Goal: Information Seeking & Learning: Learn about a topic

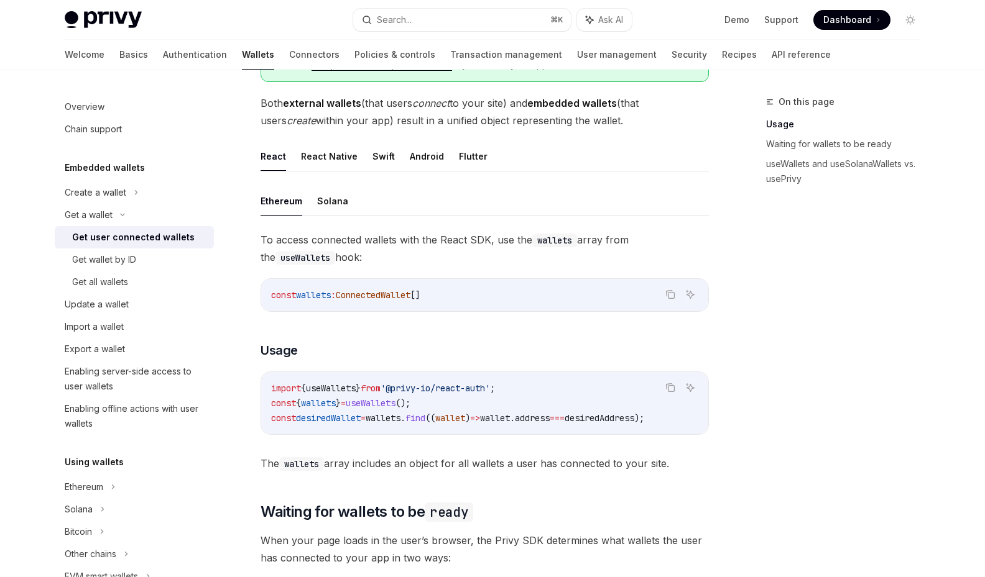
scroll to position [418, 0]
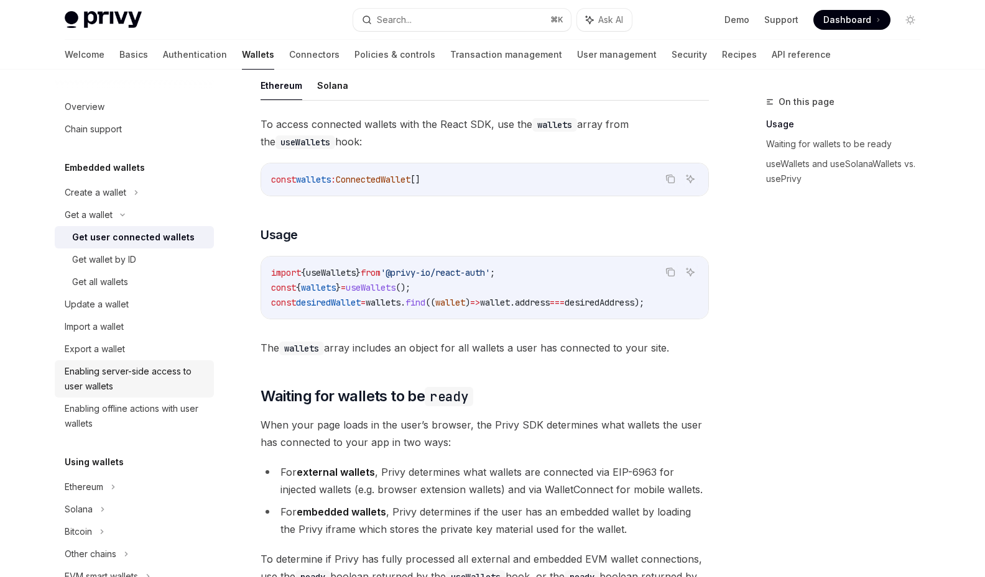
click at [175, 379] on div "Enabling server-side access to user wallets" at bounding box center [136, 379] width 142 height 30
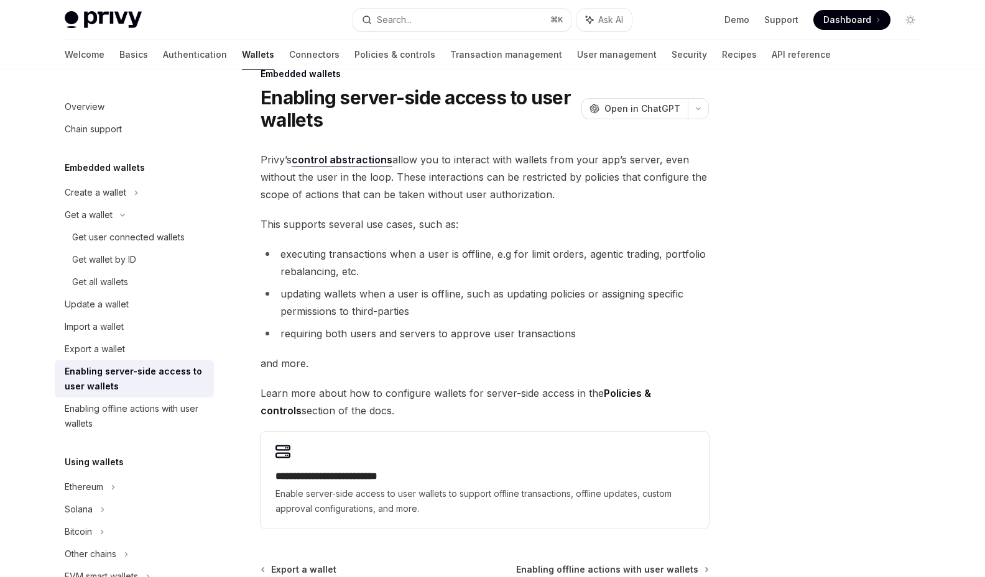
scroll to position [30, 0]
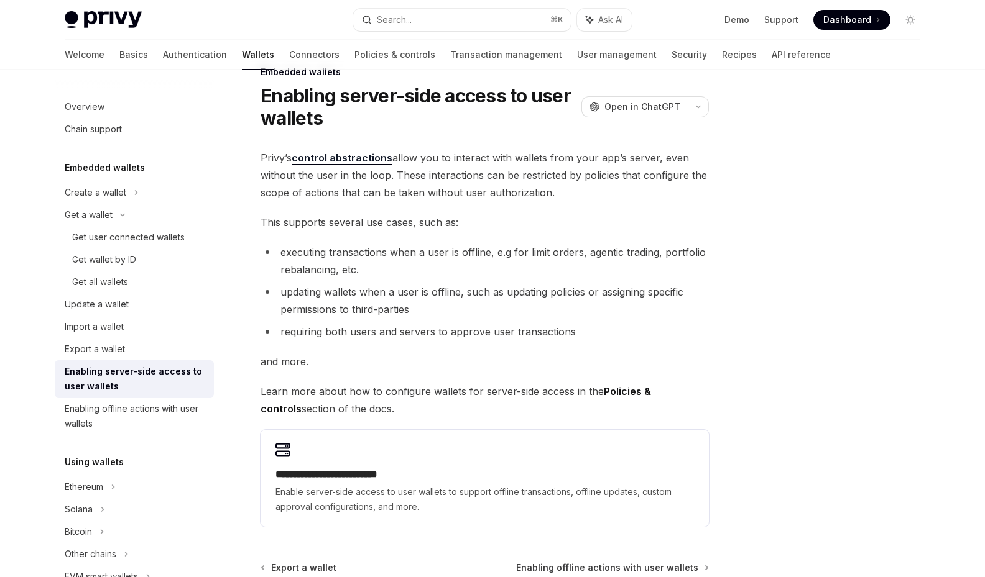
click at [410, 398] on span "Learn more about how to configure wallets for server-side access in the Policie…" at bounding box center [484, 400] width 448 height 35
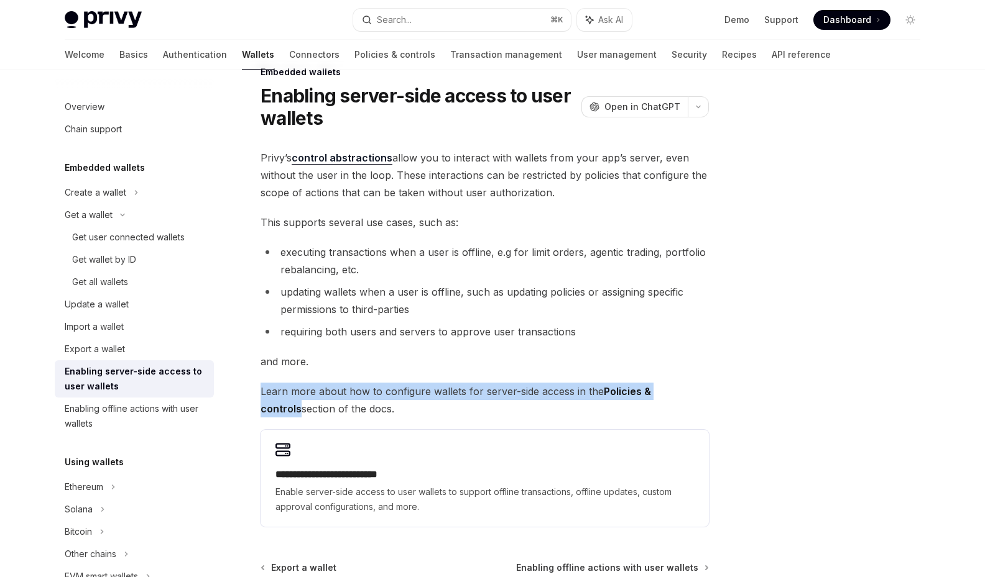
click at [410, 398] on span "Learn more about how to configure wallets for server-side access in the Policie…" at bounding box center [484, 400] width 448 height 35
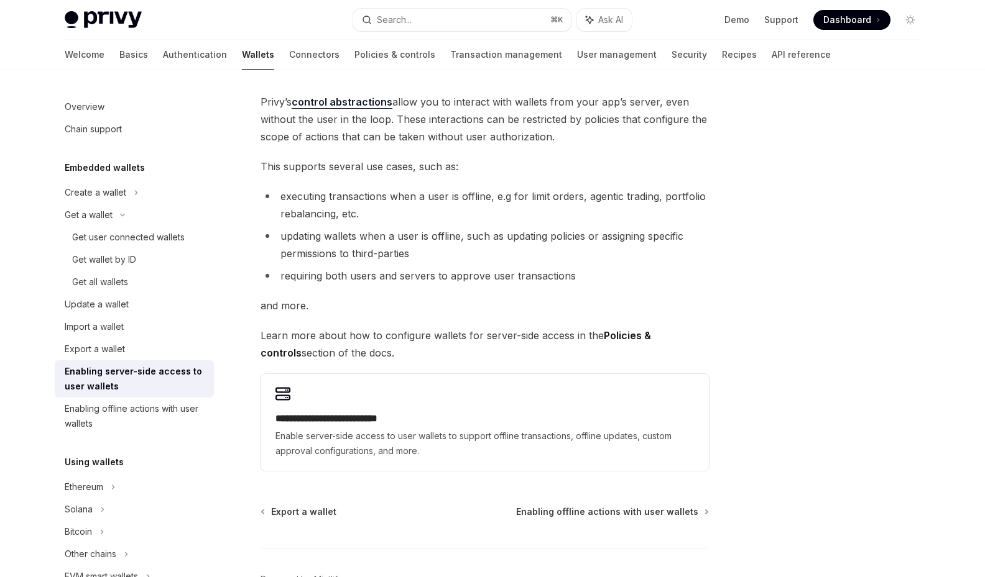
scroll to position [90, 0]
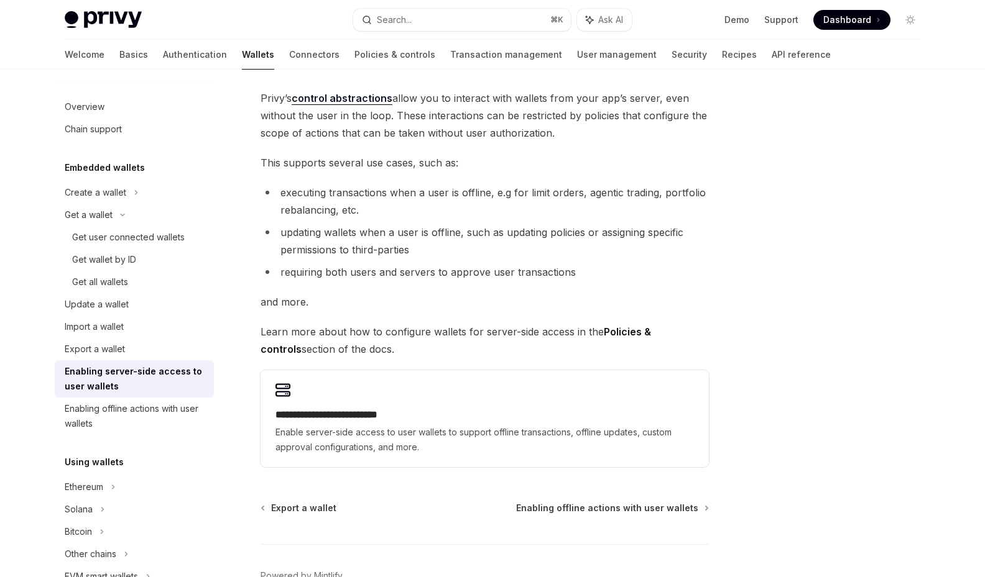
click at [410, 398] on div "**********" at bounding box center [484, 418] width 448 height 97
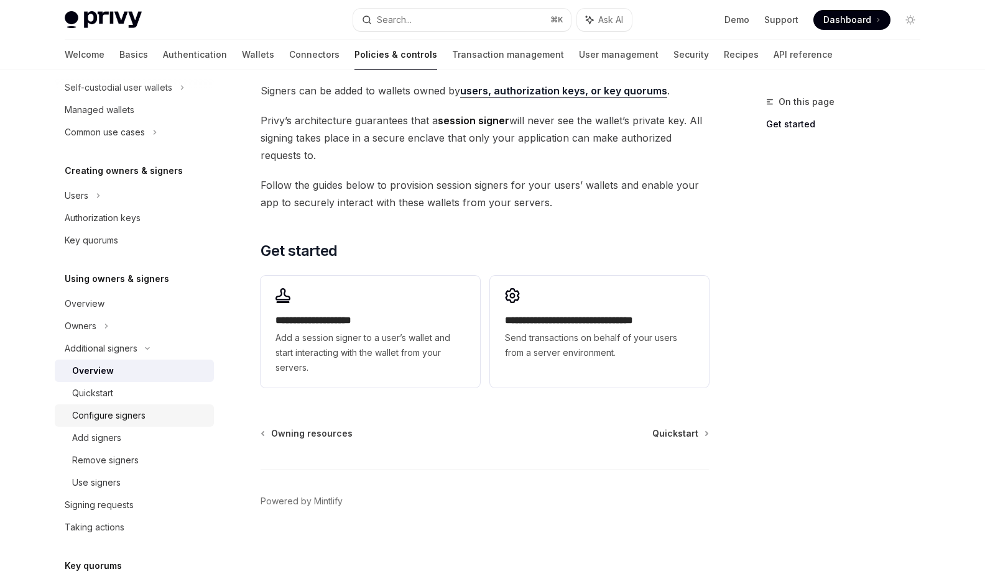
scroll to position [186, 0]
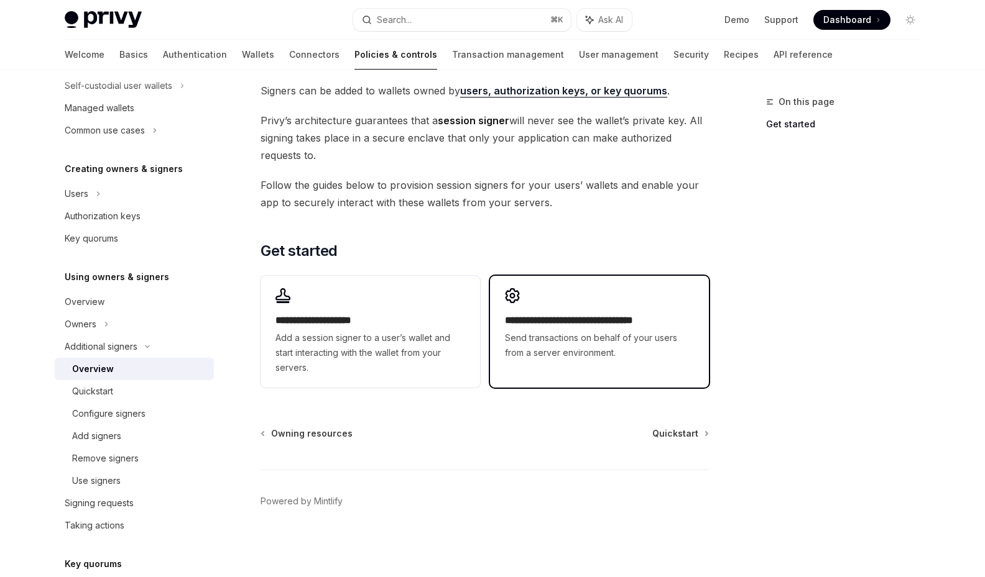
click at [572, 347] on span "Send transactions on behalf of your users from a server environment." at bounding box center [599, 346] width 189 height 30
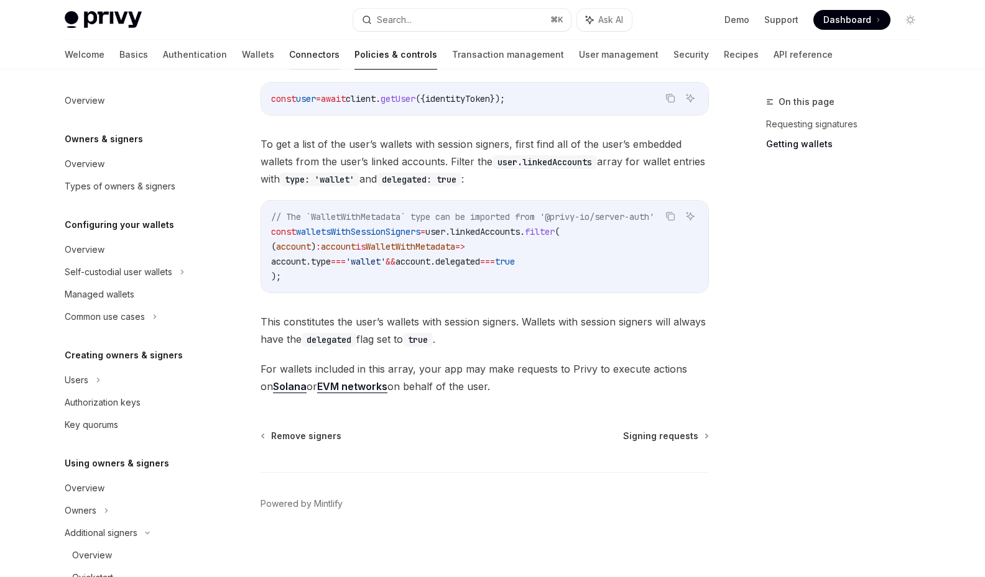
click at [289, 63] on link "Connectors" at bounding box center [314, 55] width 50 height 30
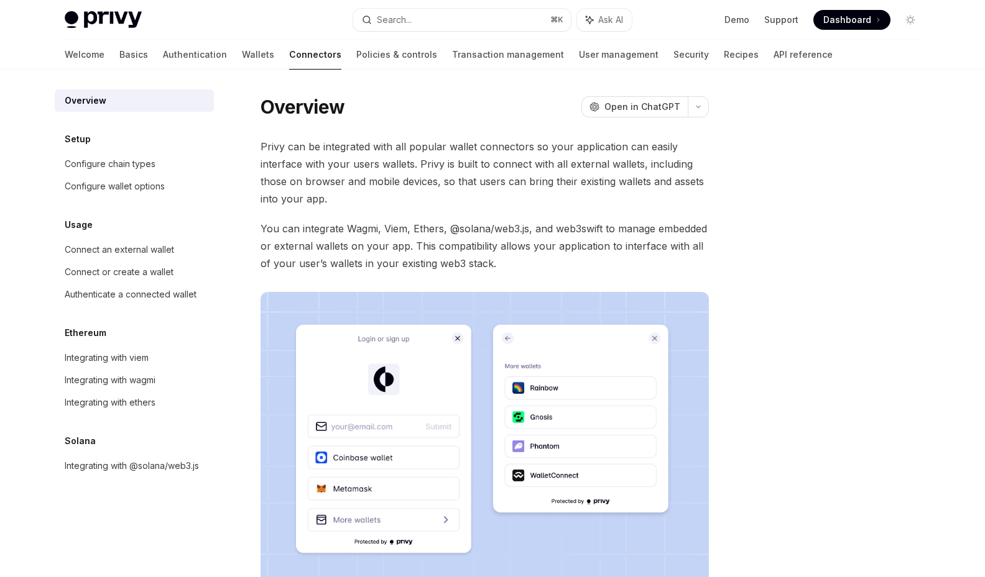
click at [216, 56] on div "Welcome Basics Authentication Wallets Connectors Policies & controls Transactio…" at bounding box center [449, 55] width 768 height 30
click at [242, 59] on link "Wallets" at bounding box center [258, 55] width 32 height 30
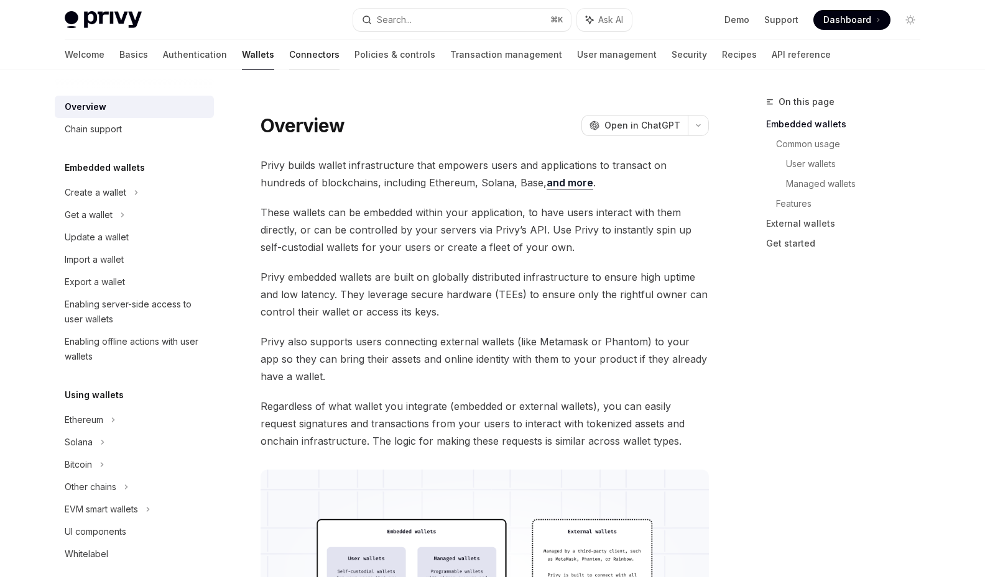
click at [289, 55] on link "Connectors" at bounding box center [314, 55] width 50 height 30
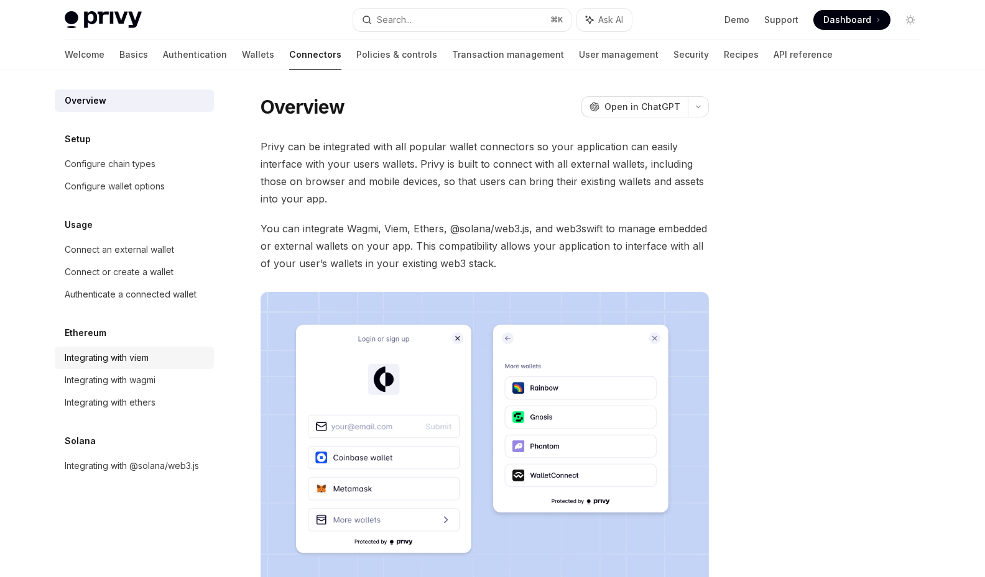
click at [158, 367] on link "Integrating with viem" at bounding box center [134, 358] width 159 height 22
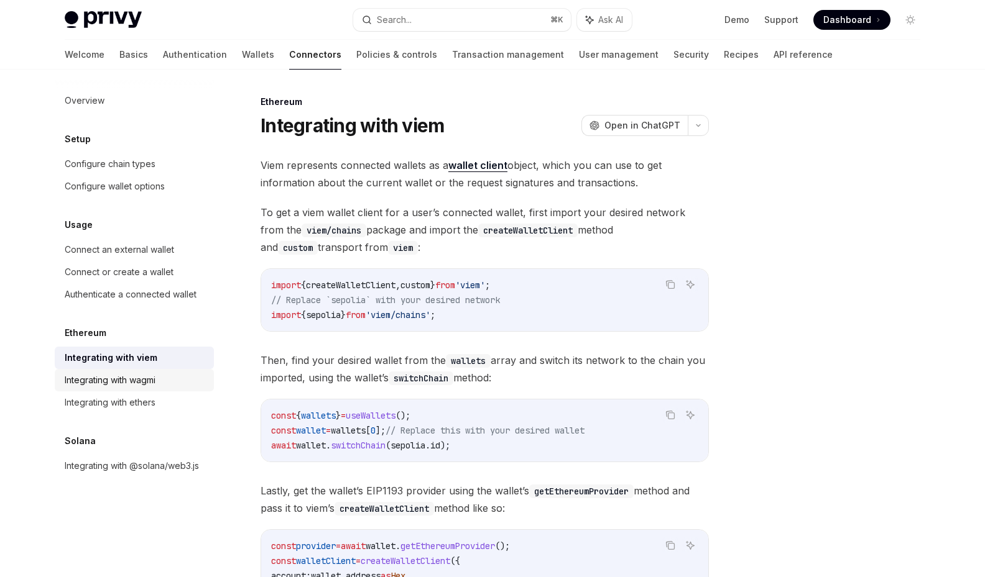
click at [162, 381] on div "Integrating with wagmi" at bounding box center [136, 380] width 142 height 15
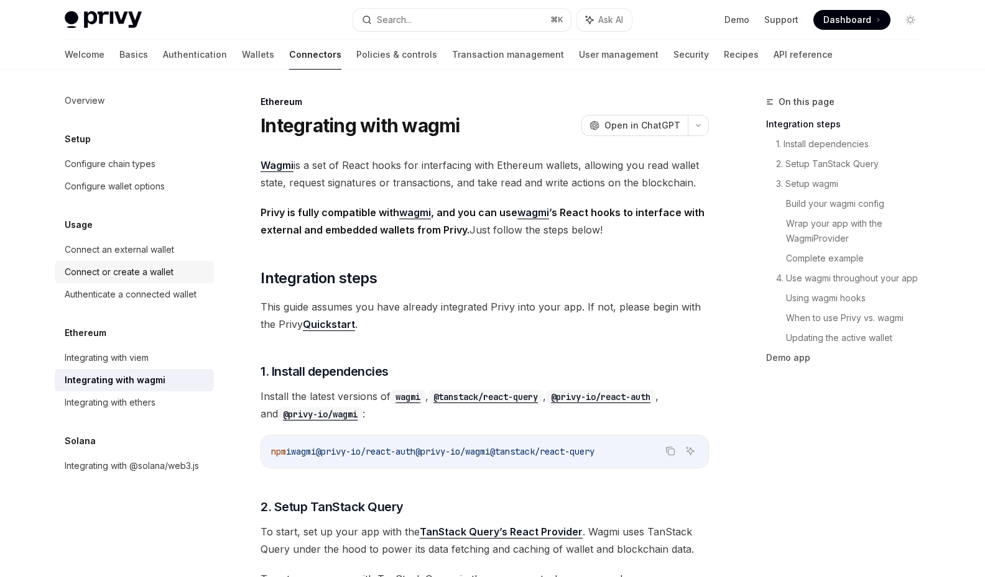
click at [163, 280] on link "Connect or create a wallet" at bounding box center [134, 272] width 159 height 22
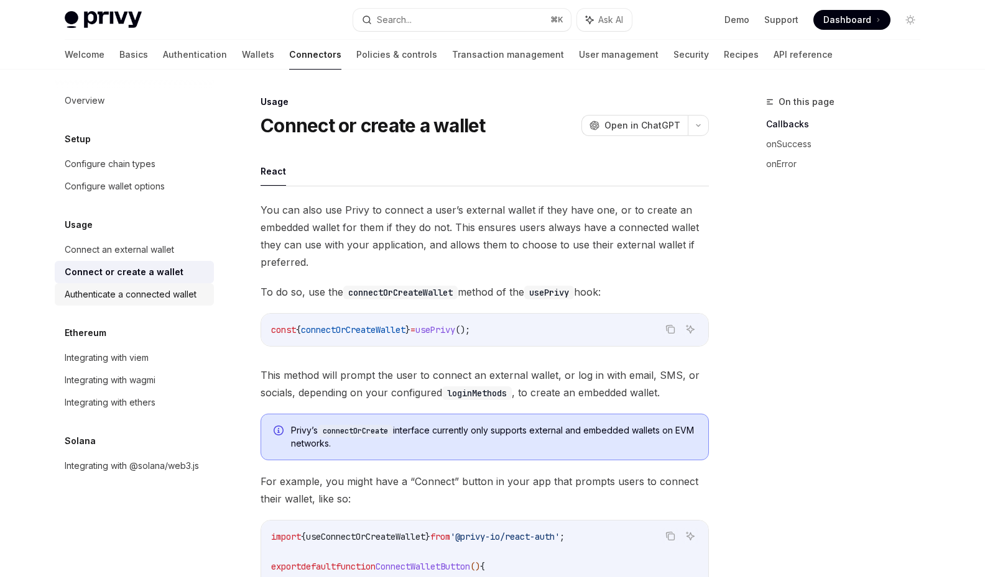
click at [164, 292] on div "Authenticate a connected wallet" at bounding box center [131, 294] width 132 height 15
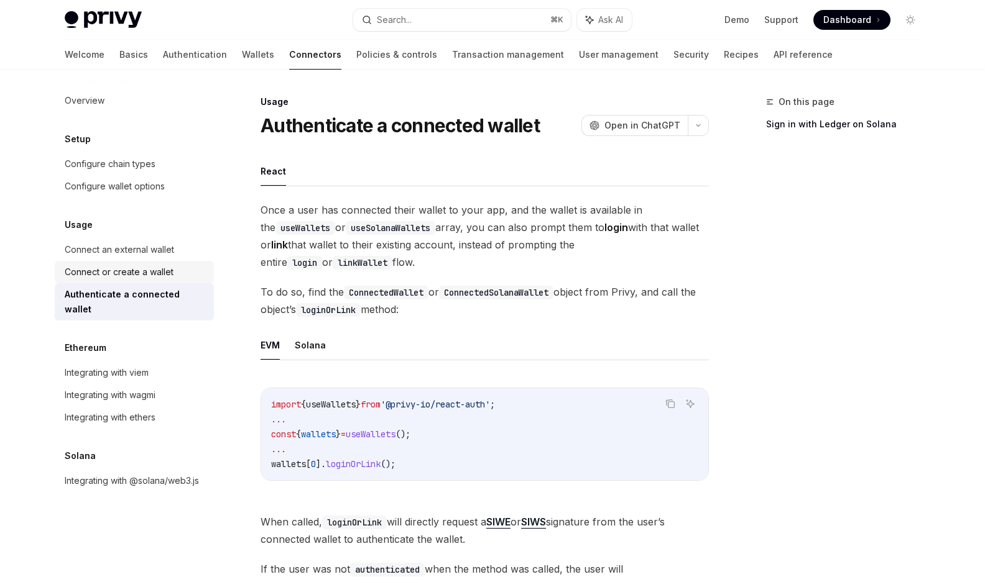
click at [166, 278] on div "Connect or create a wallet" at bounding box center [119, 272] width 109 height 15
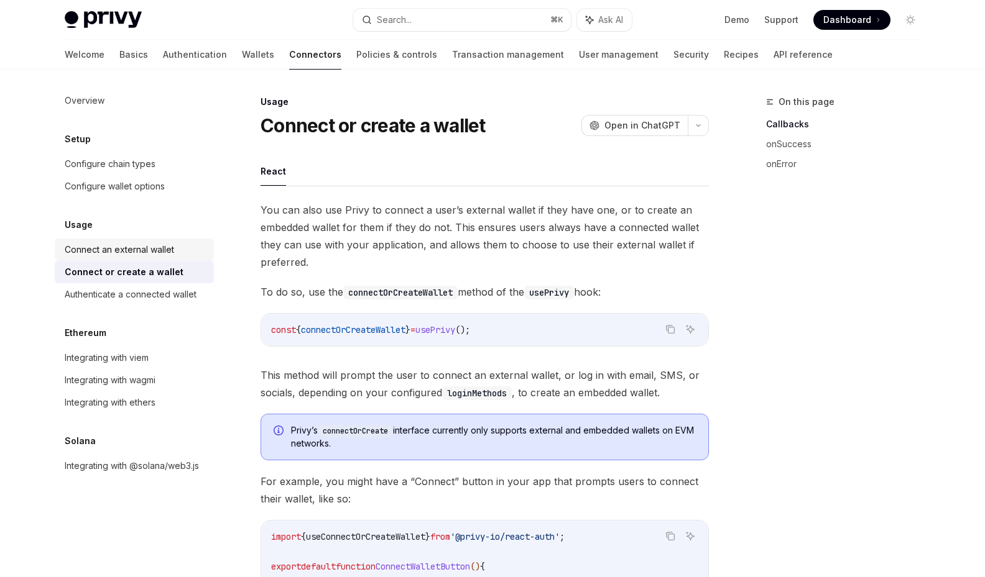
click at [169, 249] on div "Connect an external wallet" at bounding box center [119, 249] width 109 height 15
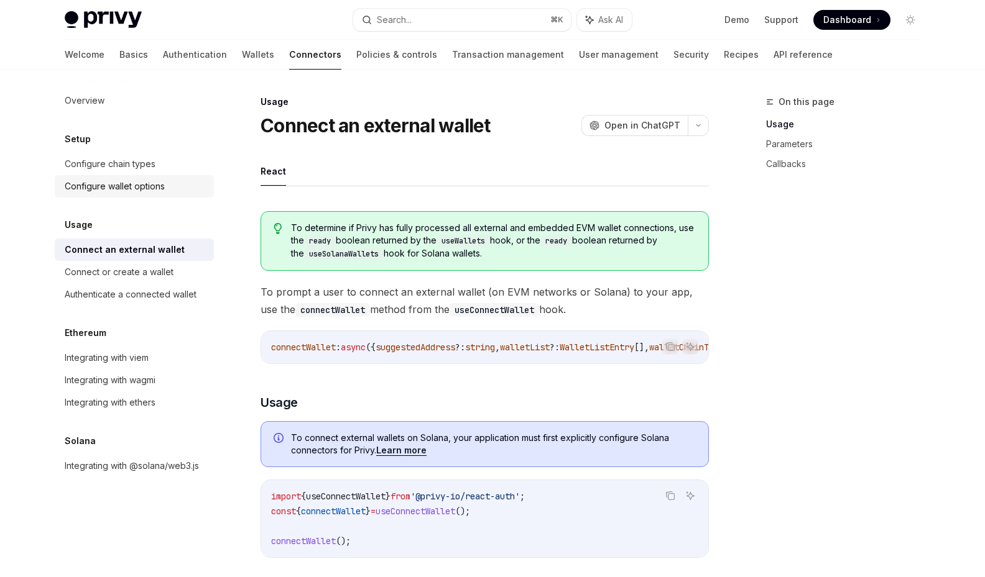
click at [165, 191] on div "Configure wallet options" at bounding box center [136, 186] width 142 height 15
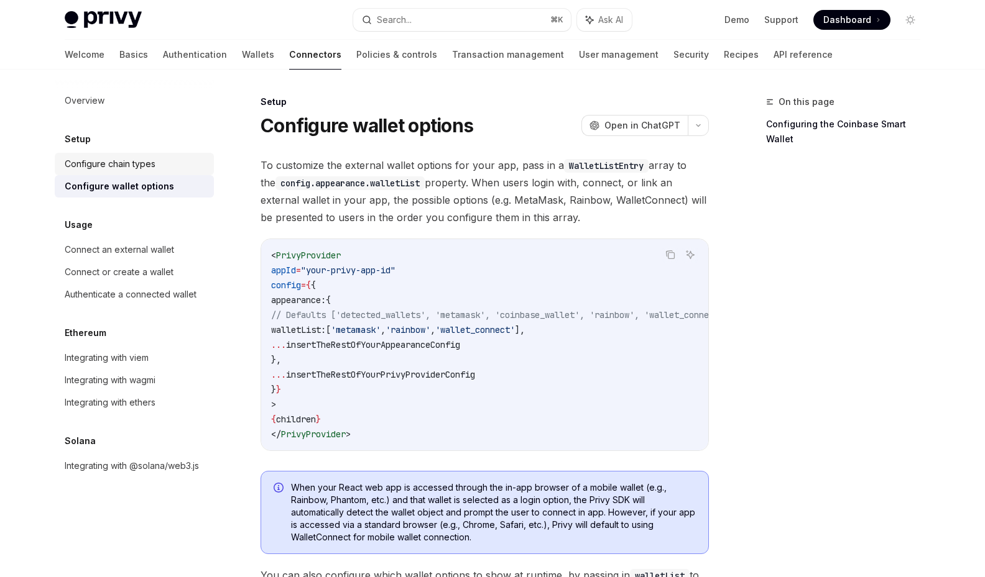
click at [166, 167] on div "Configure chain types" at bounding box center [136, 164] width 142 height 15
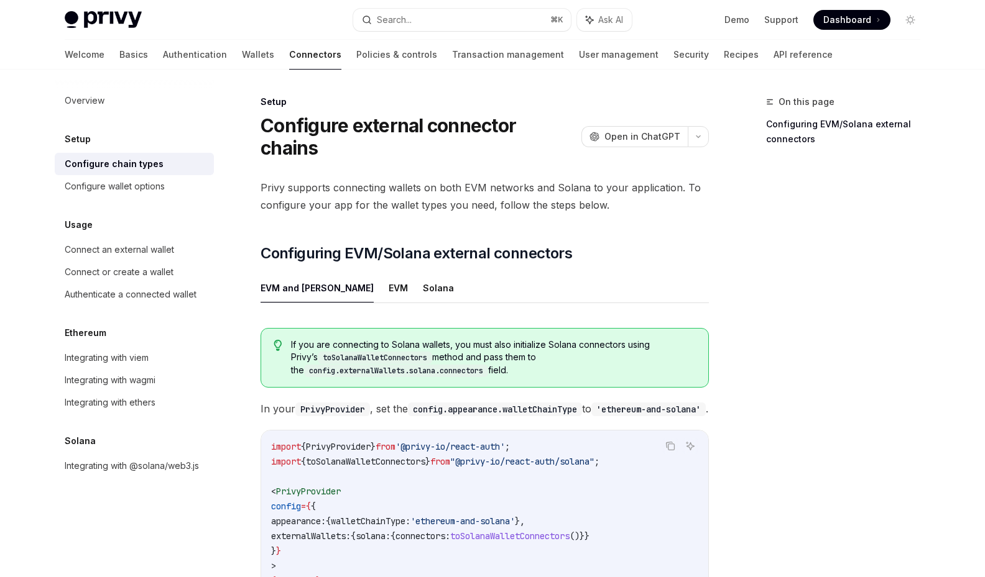
click at [300, 152] on div "Setup Configure external connector chains OpenAI Open in ChatGPT OpenAI Open in…" at bounding box center [368, 455] width 686 height 723
click at [242, 65] on link "Wallets" at bounding box center [258, 55] width 32 height 30
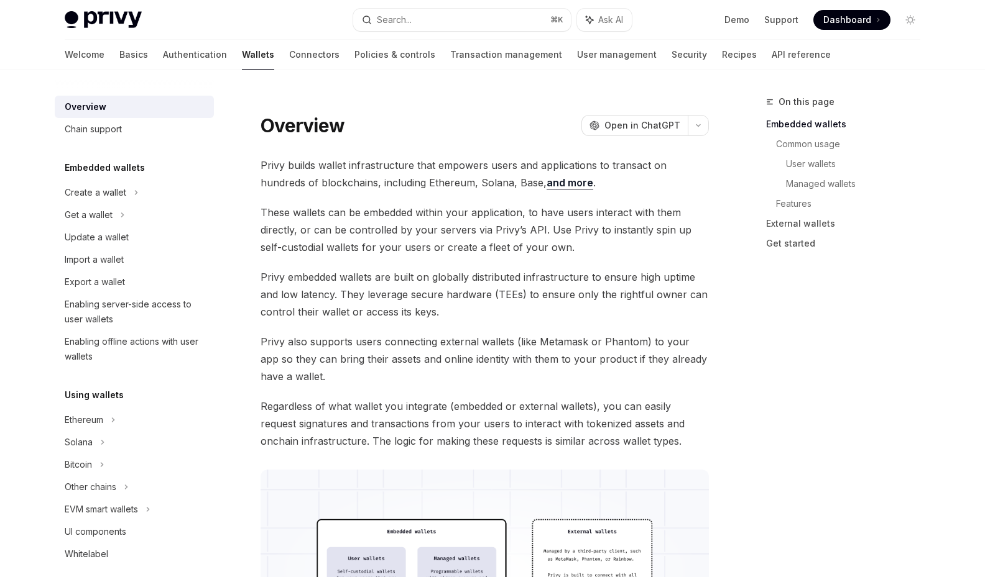
click at [472, 314] on span "Privy embedded wallets are built on globally distributed infrastructure to ensu…" at bounding box center [484, 295] width 448 height 52
click at [523, 305] on span "Privy embedded wallets are built on globally distributed infrastructure to ensu…" at bounding box center [484, 295] width 448 height 52
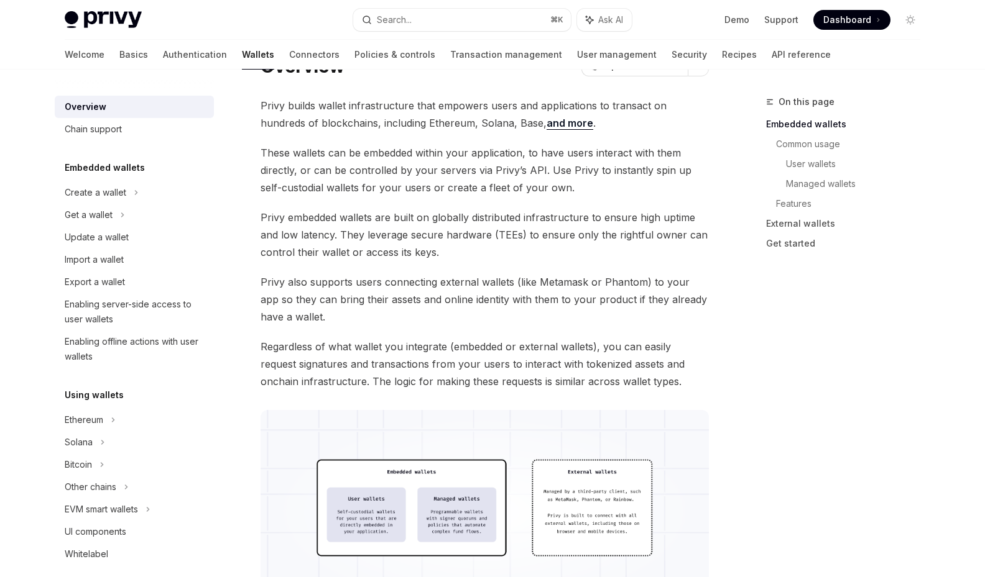
click at [523, 304] on span "Privy also supports users connecting external wallets (like Metamask or Phantom…" at bounding box center [484, 299] width 448 height 52
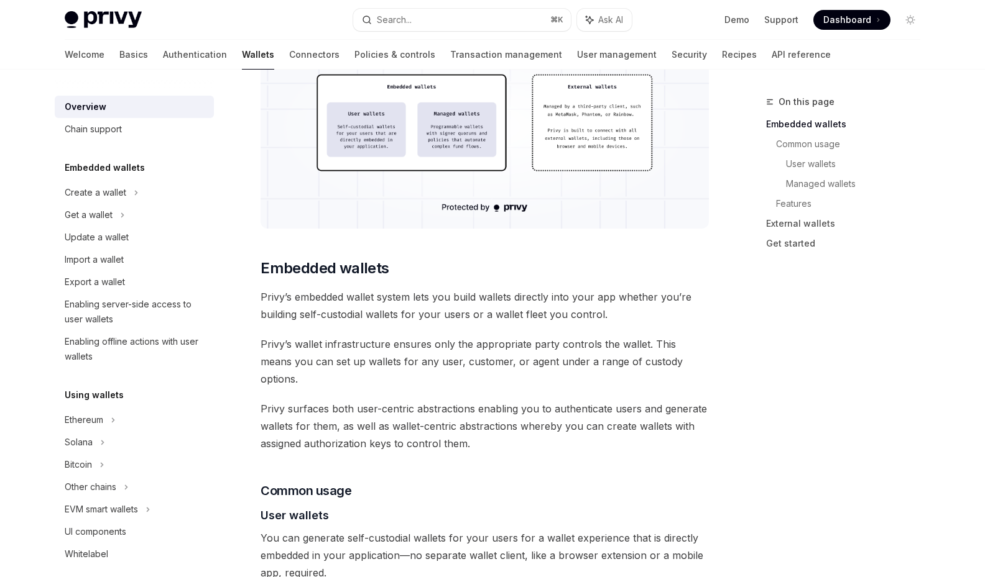
scroll to position [448, 0]
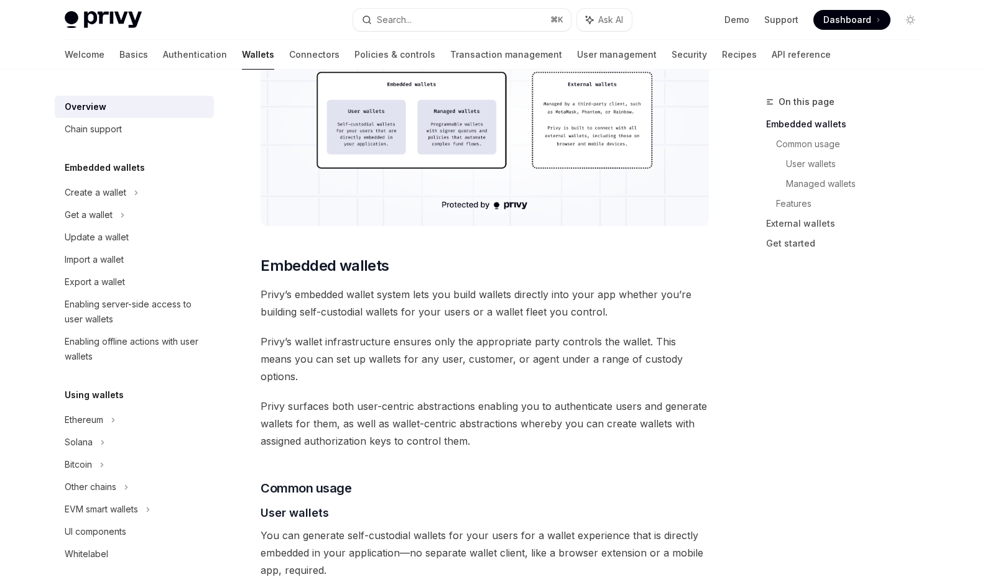
click at [523, 304] on span "Privy’s embedded wallet system lets you build wallets directly into your app wh…" at bounding box center [484, 303] width 448 height 35
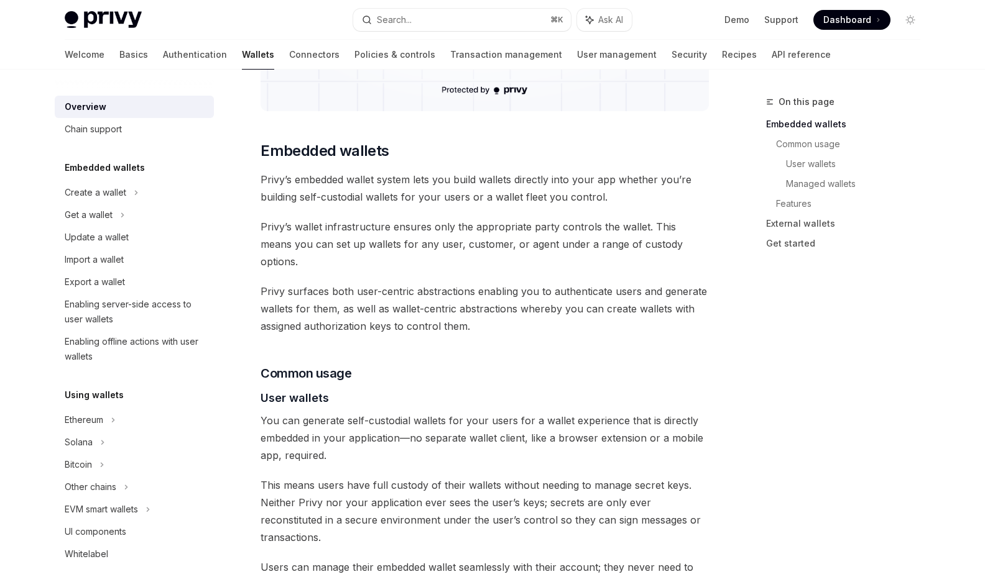
click at [523, 304] on span "Privy surfaces both user-centric abstractions enabling you to authenticate user…" at bounding box center [484, 309] width 448 height 52
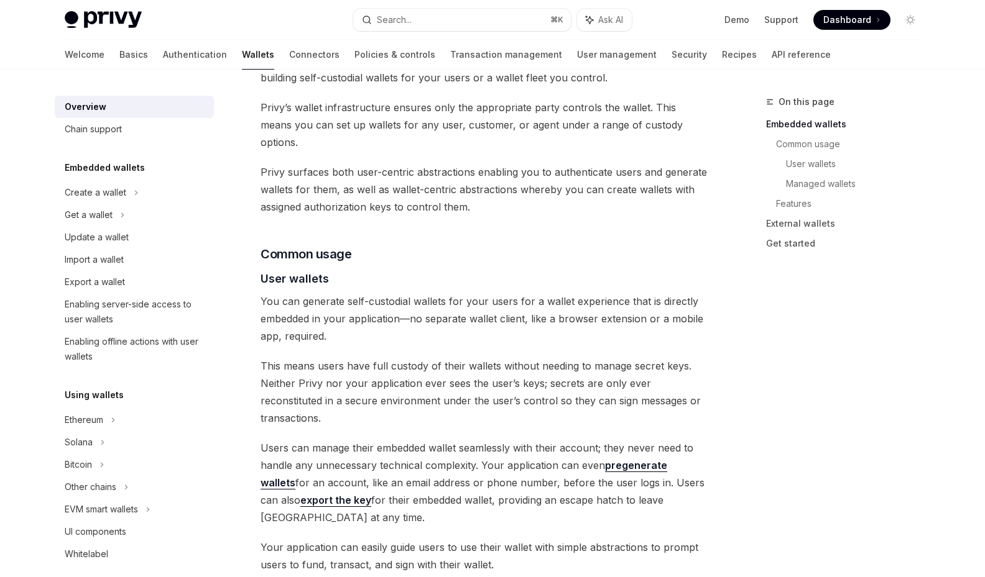
click at [523, 304] on span "You can generate self-custodial wallets for your users for a wallet experience …" at bounding box center [484, 319] width 448 height 52
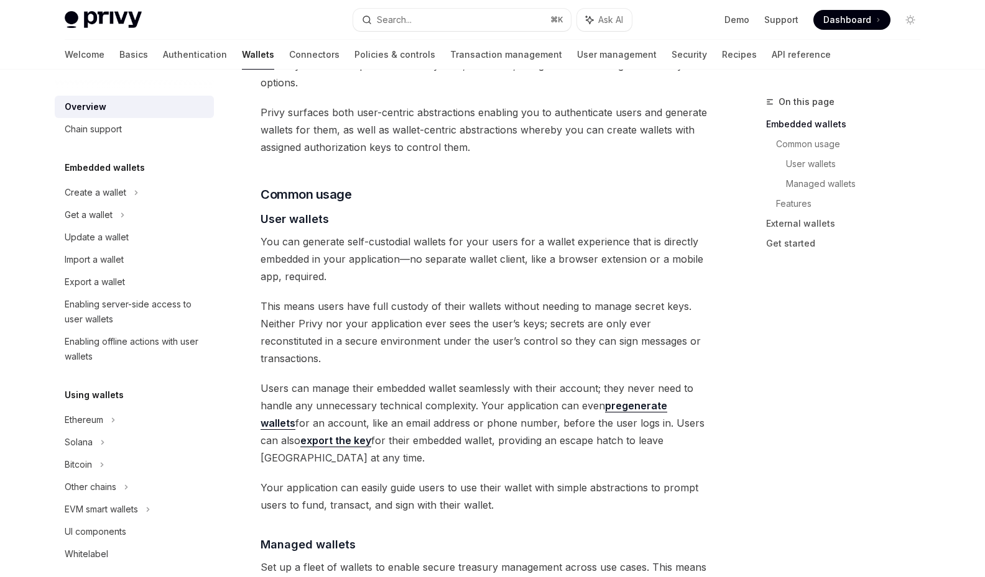
click at [523, 304] on span "This means users have full custody of their wallets without needing to manage s…" at bounding box center [484, 333] width 448 height 70
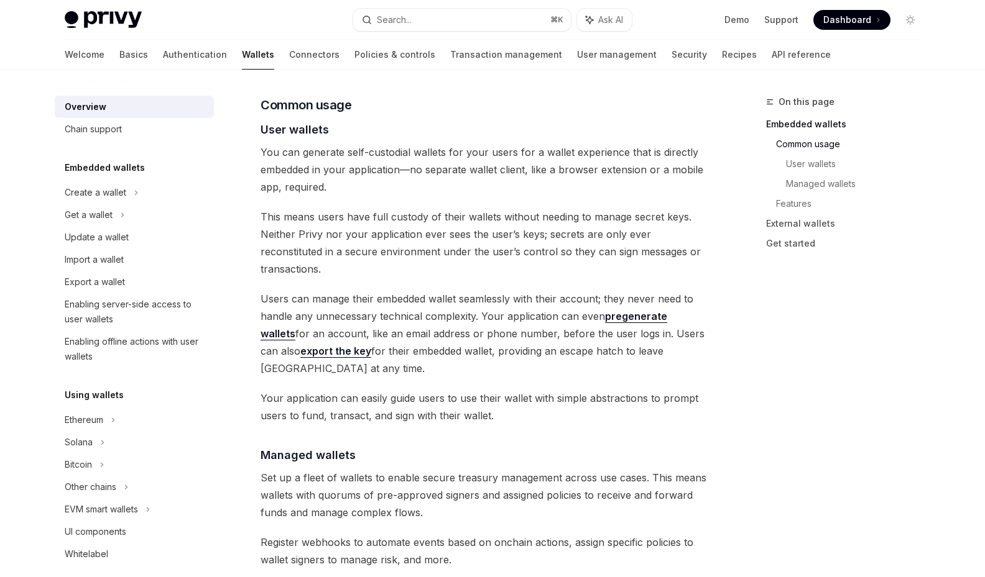
click at [523, 304] on span "Users can manage their embedded wallet seamlessly with their account; they neve…" at bounding box center [484, 333] width 448 height 87
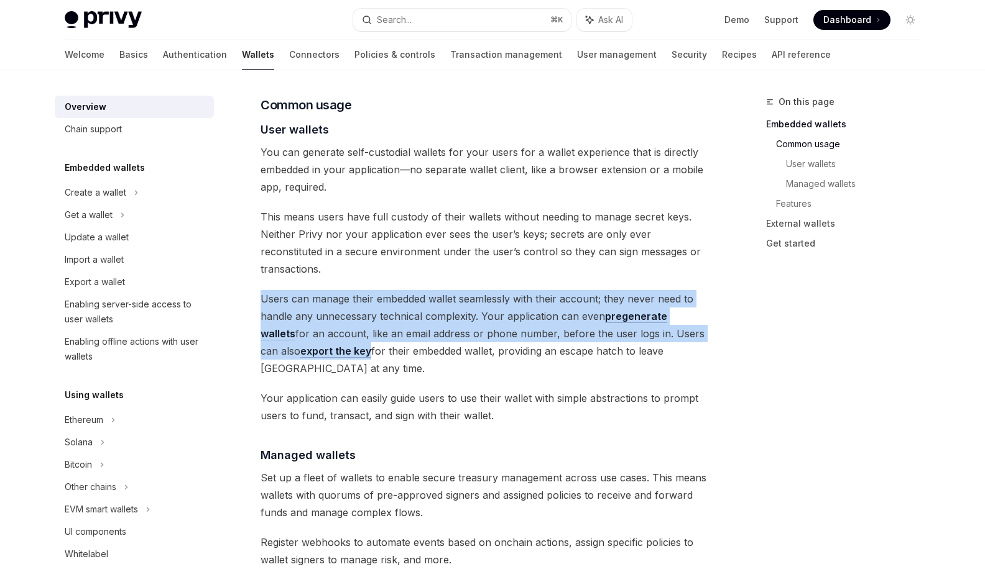
click at [523, 304] on span "Users can manage their embedded wallet seamlessly with their account; they neve…" at bounding box center [484, 333] width 448 height 87
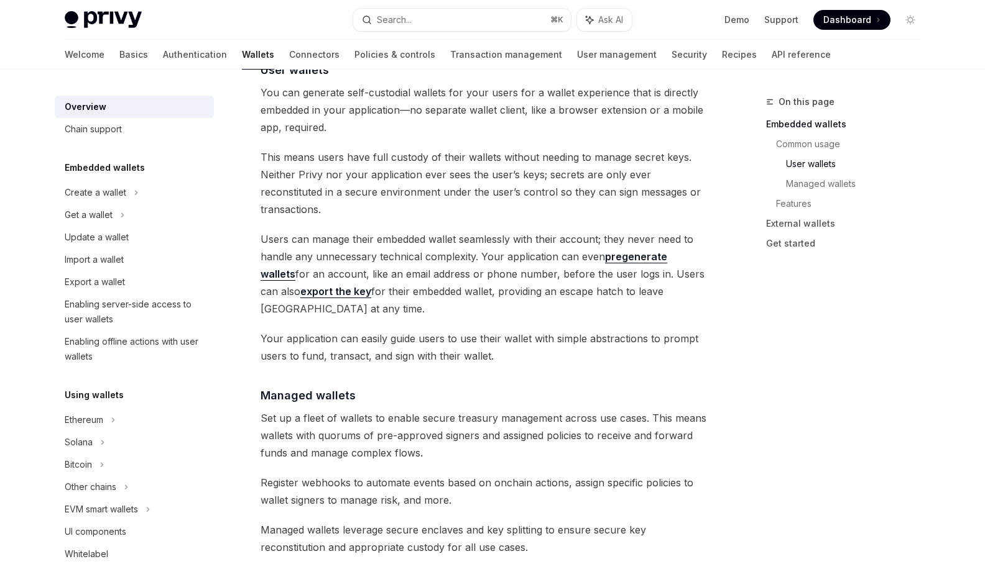
click at [523, 330] on span "Your application can easily guide users to use their wallet with simple abstrac…" at bounding box center [484, 347] width 448 height 35
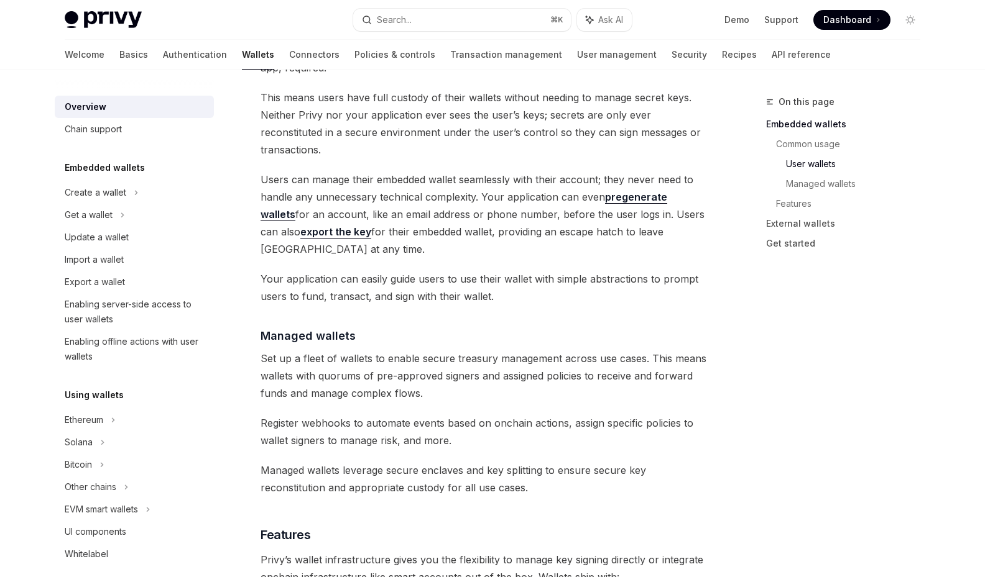
click at [523, 350] on span "Set up a fleet of wallets to enable secure treasury management across use cases…" at bounding box center [484, 376] width 448 height 52
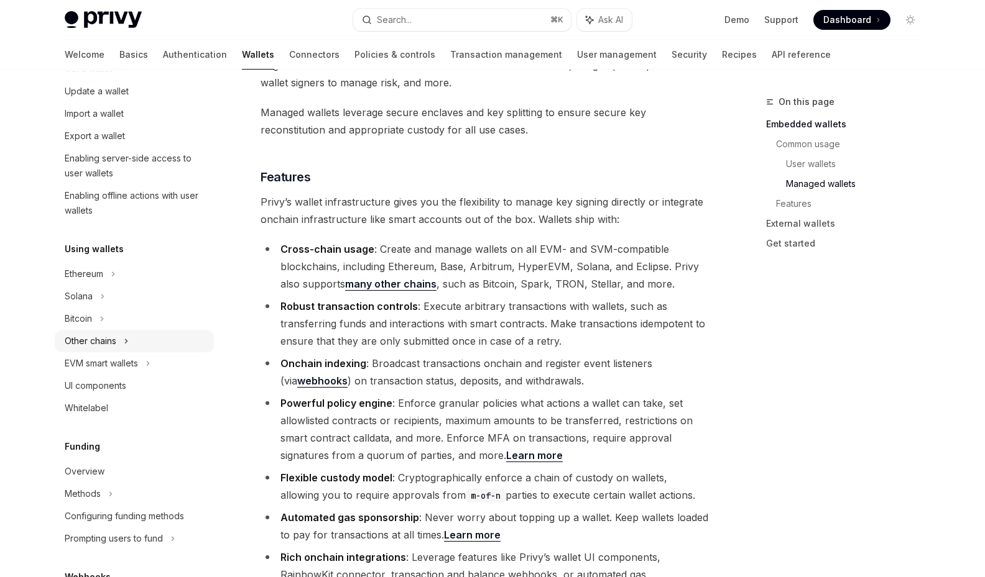
scroll to position [149, 0]
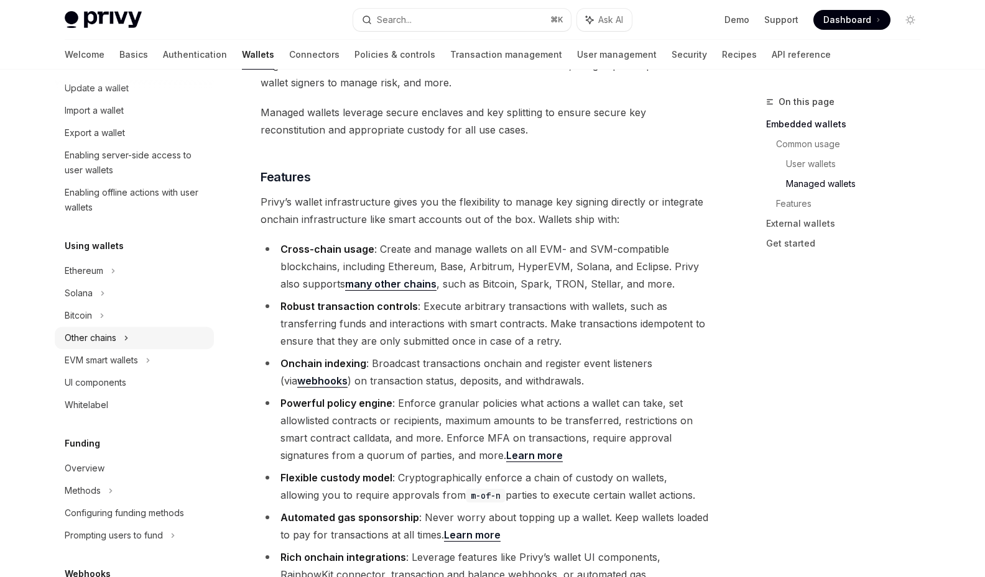
click at [97, 336] on div "Other chains" at bounding box center [91, 338] width 52 height 15
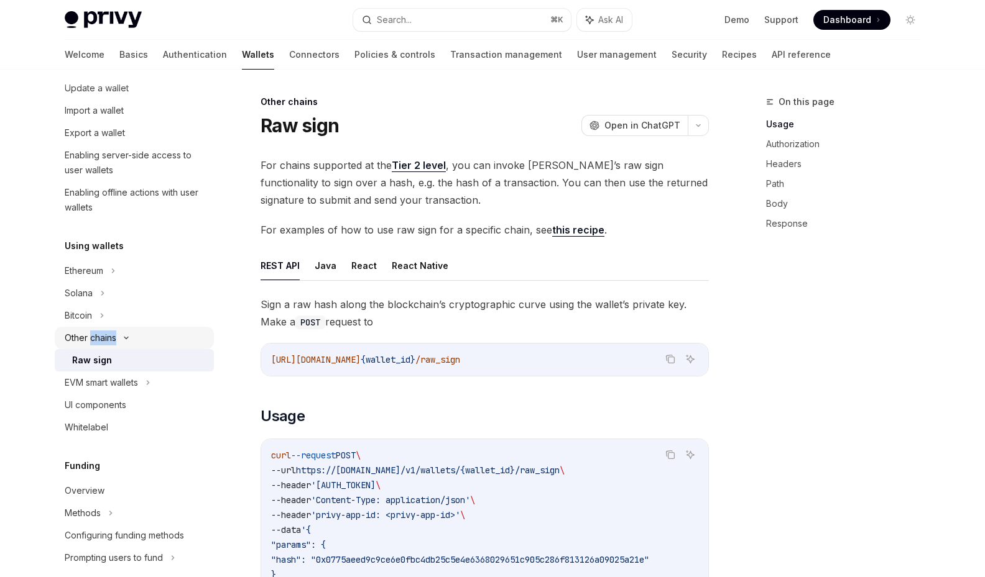
click at [97, 336] on div "Other chains" at bounding box center [91, 338] width 52 height 15
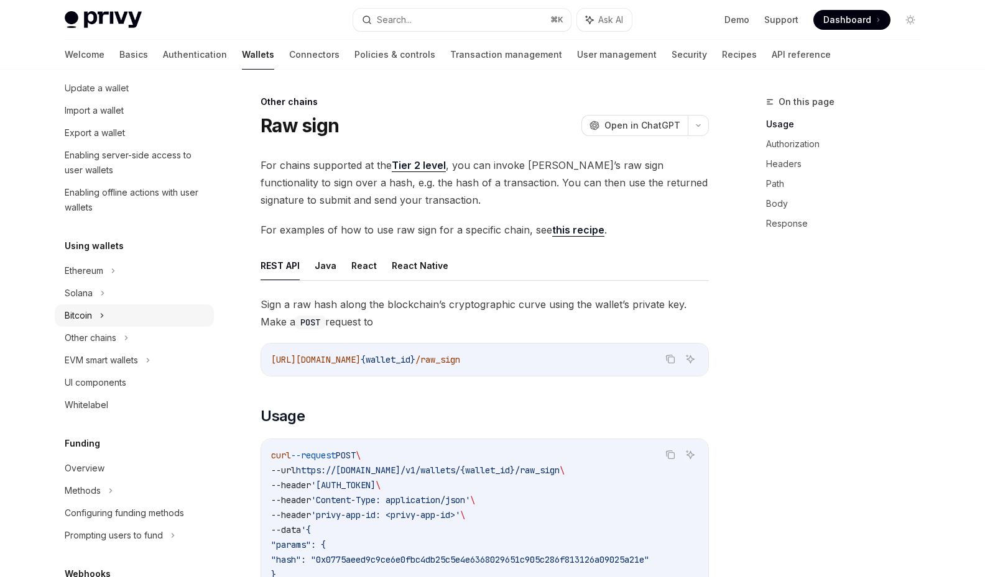
click at [98, 320] on div "Bitcoin" at bounding box center [134, 316] width 159 height 22
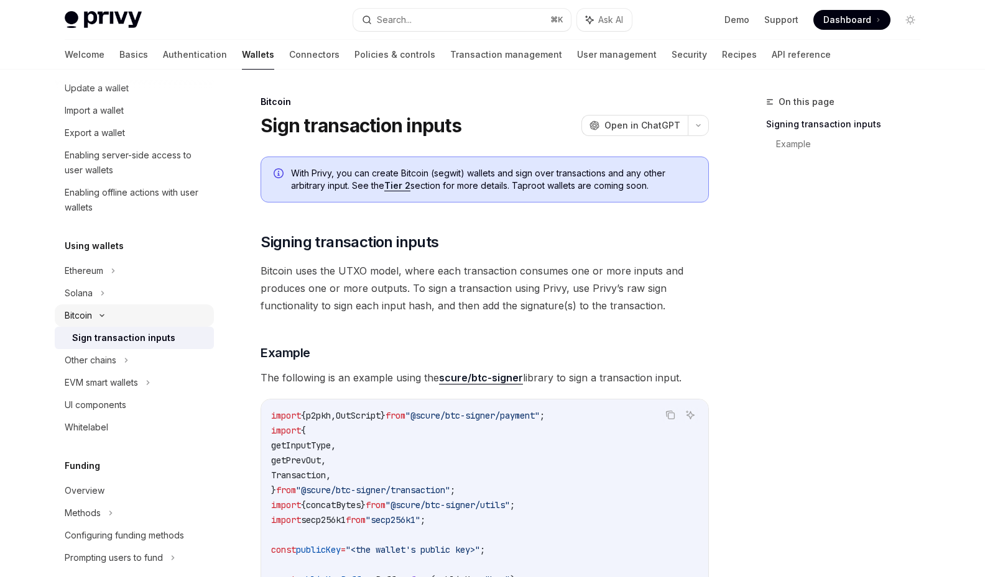
click at [99, 318] on icon at bounding box center [101, 315] width 15 height 5
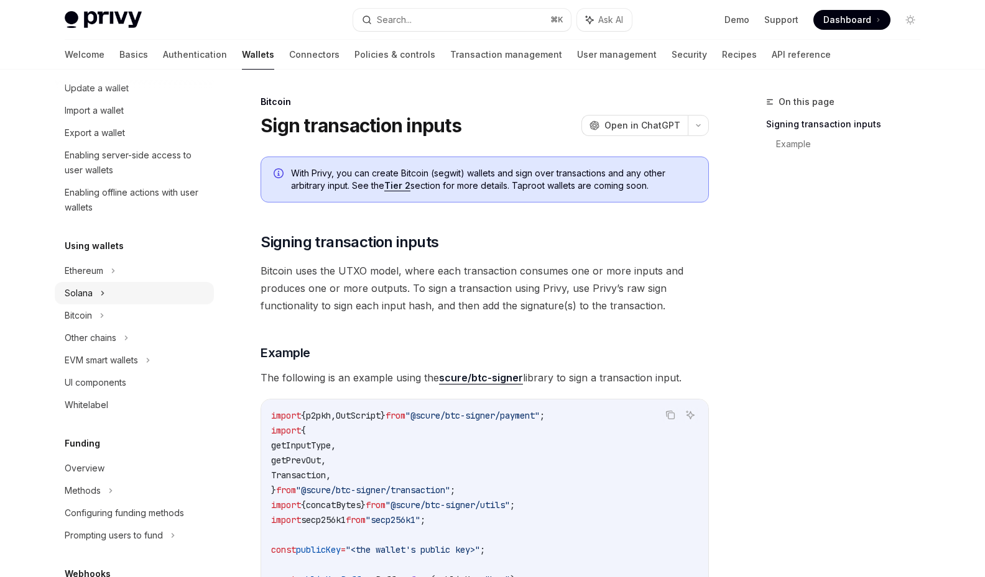
click at [122, 68] on icon at bounding box center [123, 66] width 2 height 4
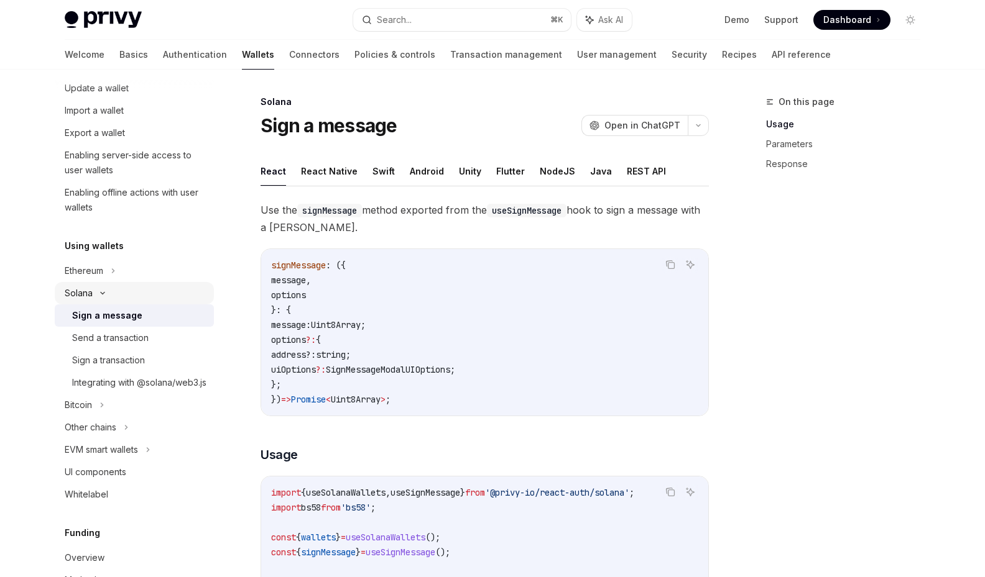
click at [102, 295] on icon at bounding box center [102, 293] width 15 height 5
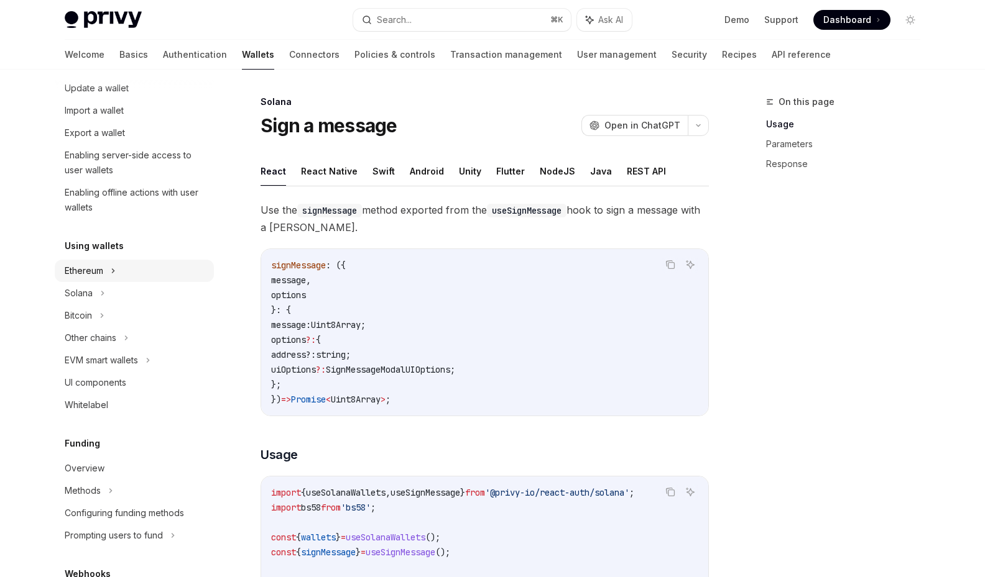
click at [117, 55] on div "Ethereum" at bounding box center [134, 43] width 159 height 22
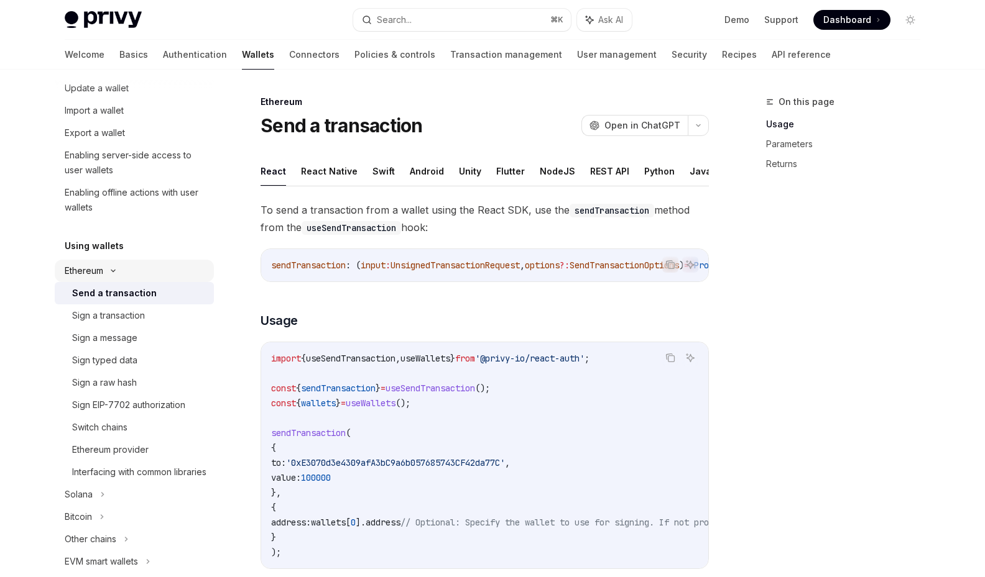
click at [117, 55] on div "Ethereum" at bounding box center [134, 43] width 159 height 22
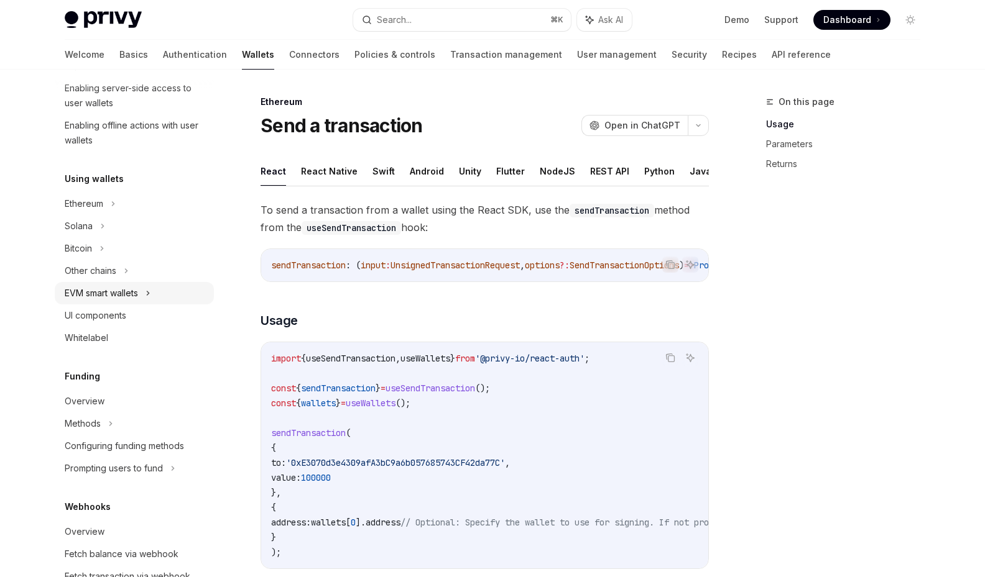
scroll to position [224, 0]
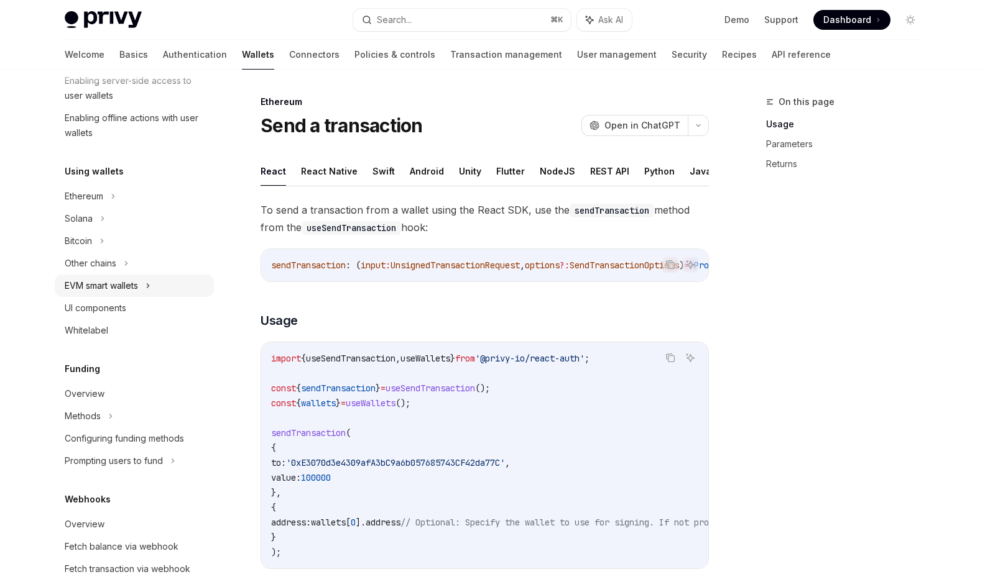
click at [174, 288] on div "EVM smart wallets" at bounding box center [134, 286] width 159 height 22
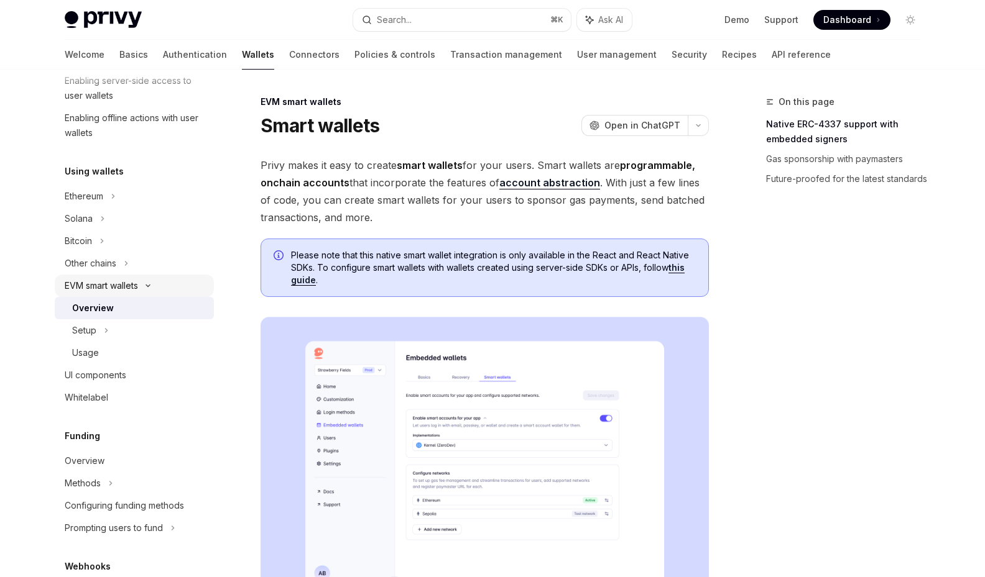
click at [174, 288] on div "EVM smart wallets" at bounding box center [134, 286] width 159 height 22
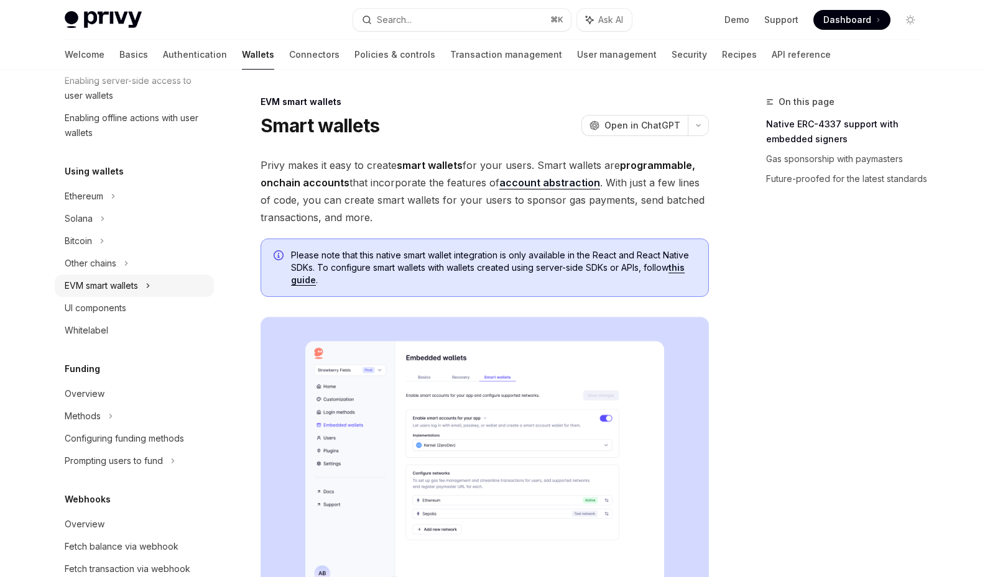
click at [149, 293] on icon at bounding box center [147, 285] width 5 height 15
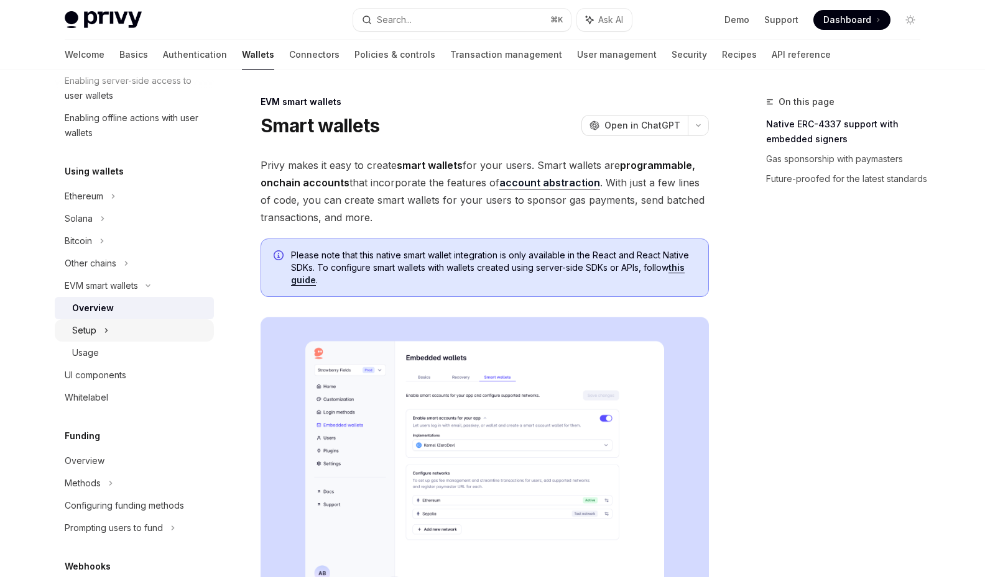
click at [117, 325] on div "Setup" at bounding box center [134, 330] width 159 height 22
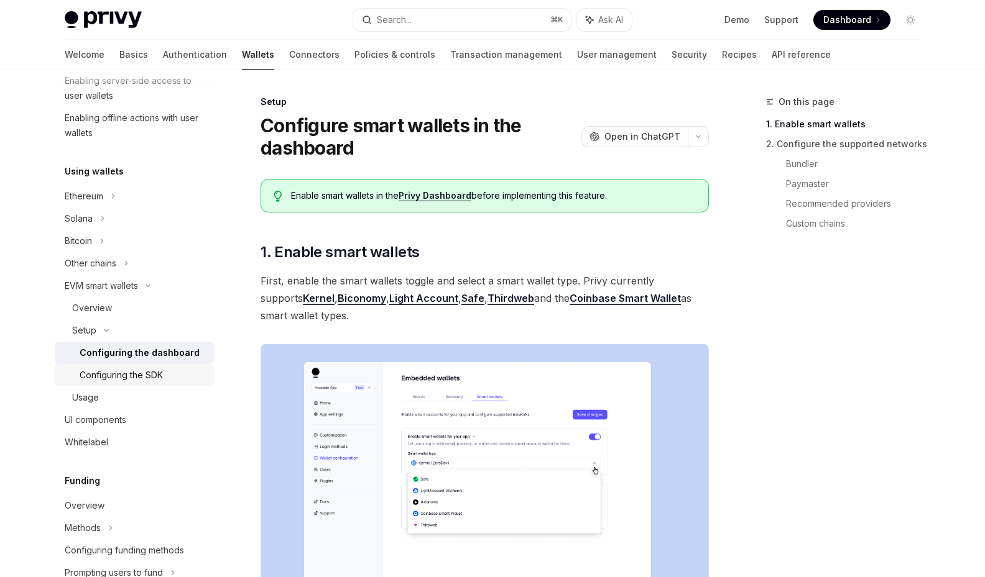
click at [111, 375] on div "Configuring the SDK" at bounding box center [121, 375] width 83 height 15
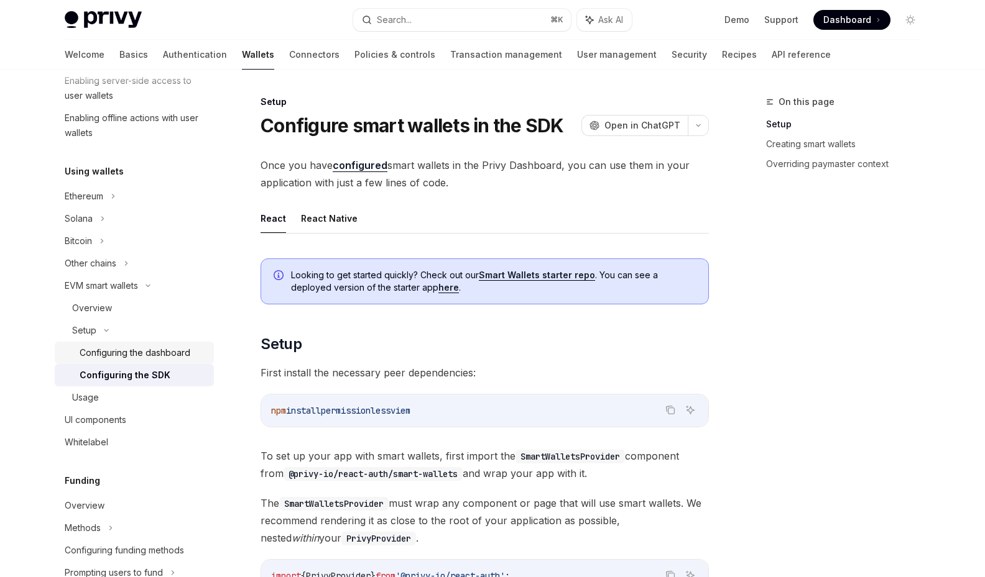
click at [117, 355] on div "Configuring the dashboard" at bounding box center [135, 353] width 111 height 15
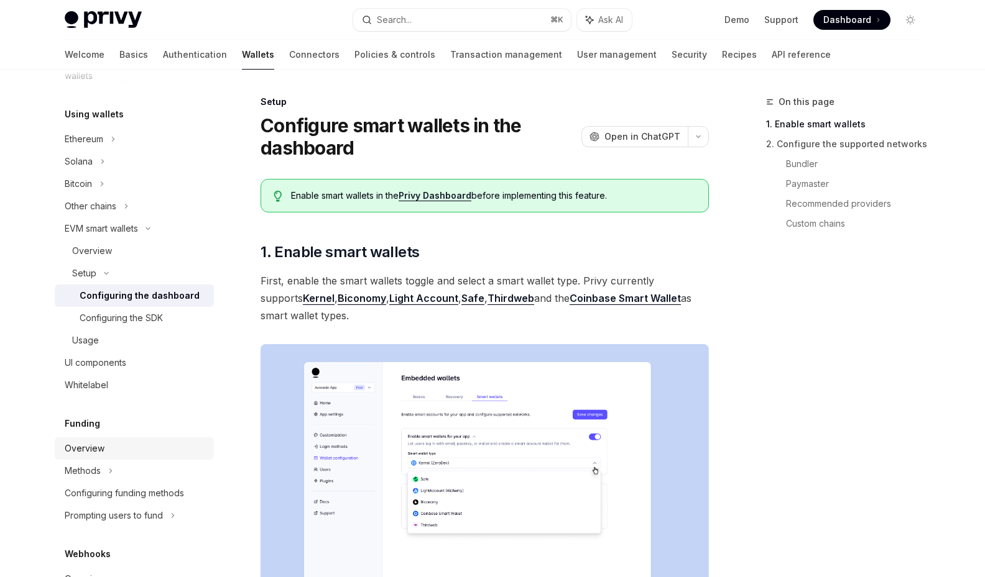
scroll to position [410, 0]
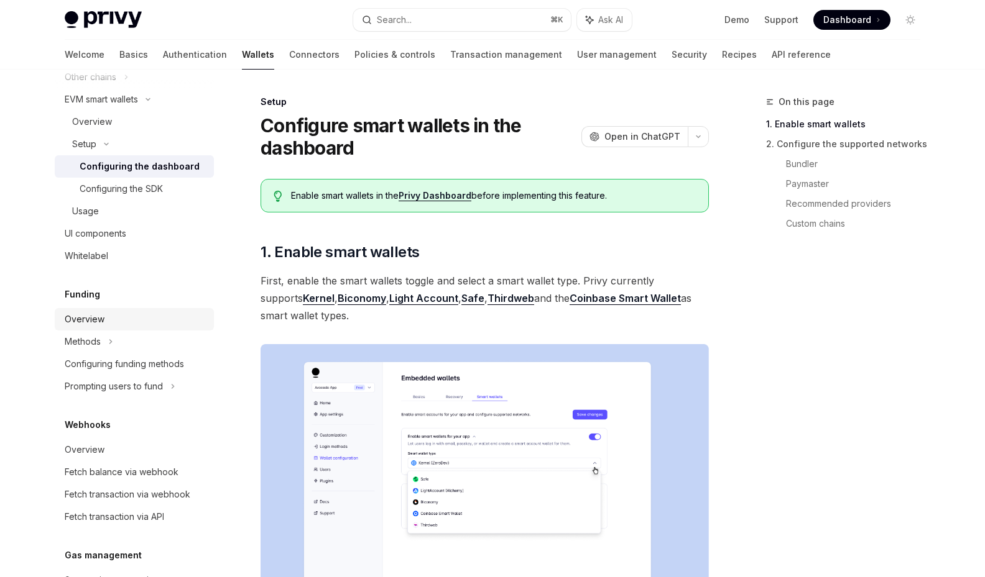
click at [152, 319] on div "Overview" at bounding box center [136, 319] width 142 height 15
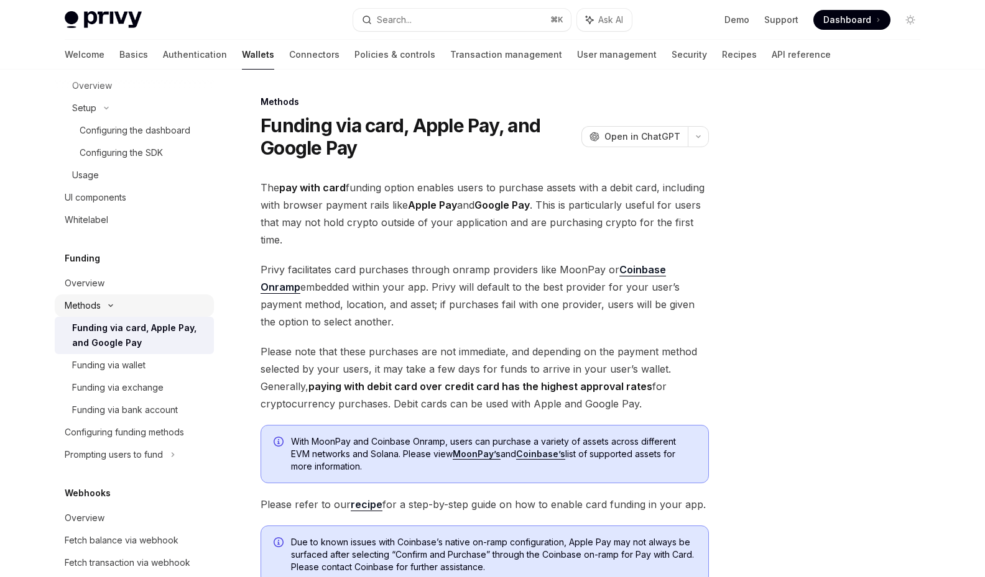
scroll to position [448, 0]
click at [129, 370] on link "Funding via wallet" at bounding box center [134, 364] width 159 height 22
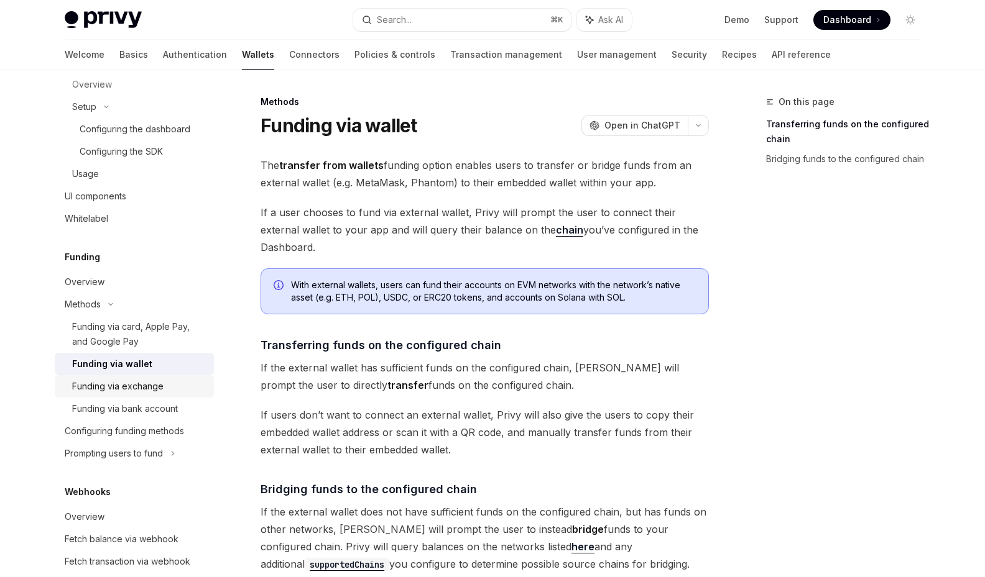
click at [127, 388] on div "Funding via exchange" at bounding box center [117, 386] width 91 height 15
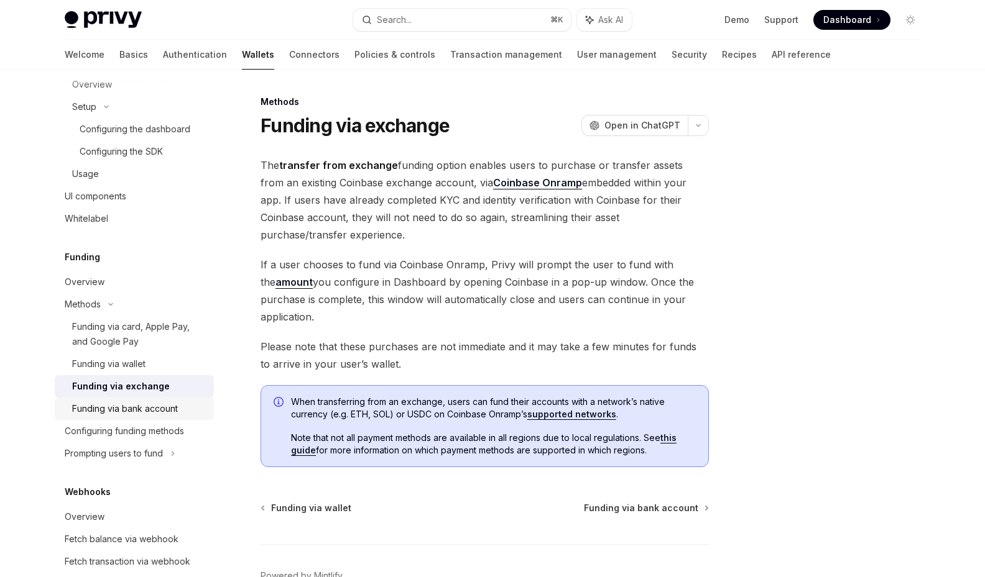
click at [129, 413] on div "Funding via bank account" at bounding box center [125, 409] width 106 height 15
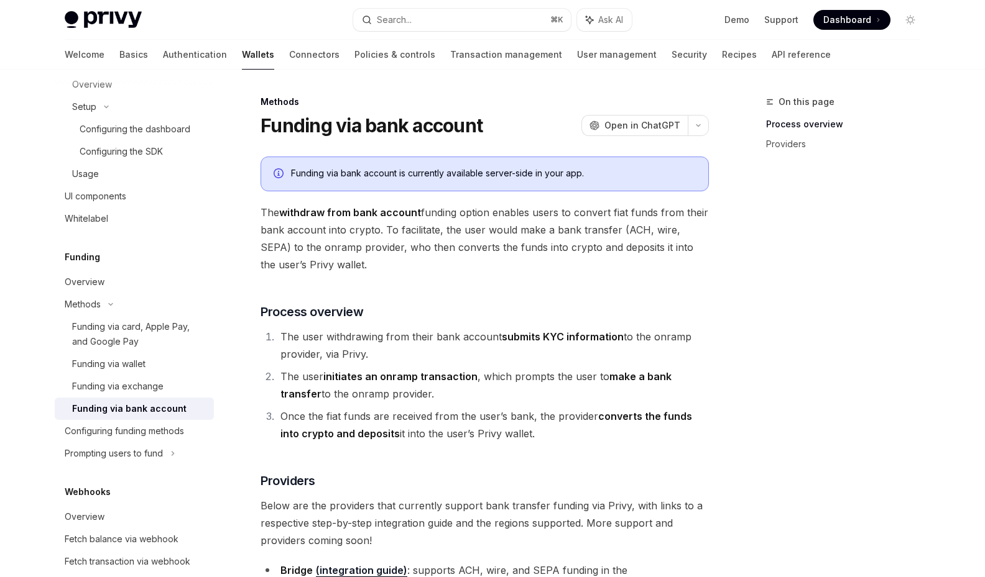
click at [318, 278] on div "Funding via bank account is currently available server-side in your app. The wi…" at bounding box center [484, 377] width 448 height 440
type textarea "*"
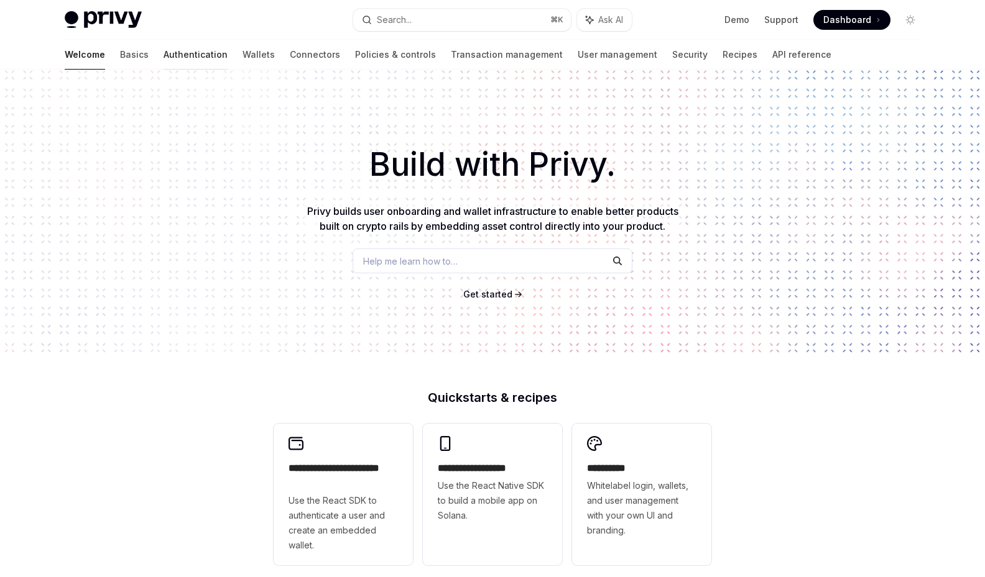
click at [163, 60] on link "Authentication" at bounding box center [195, 55] width 64 height 30
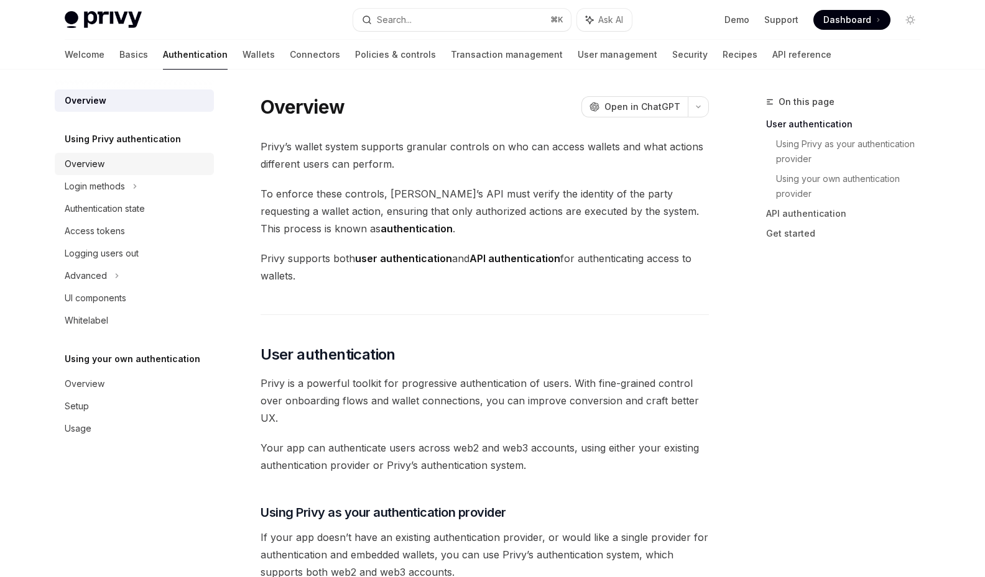
click at [135, 159] on div "Overview" at bounding box center [136, 164] width 142 height 15
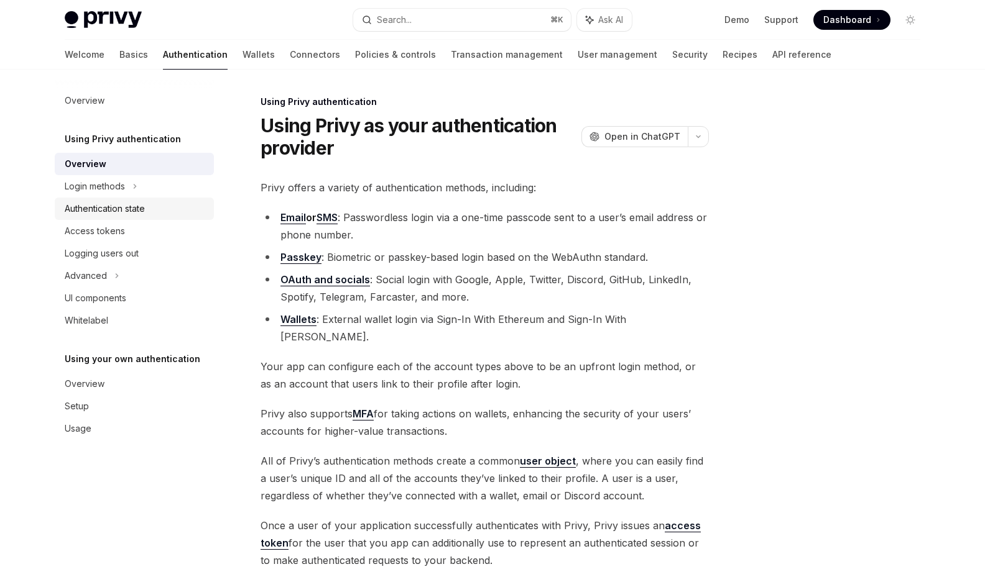
click at [154, 215] on div "Authentication state" at bounding box center [136, 208] width 142 height 15
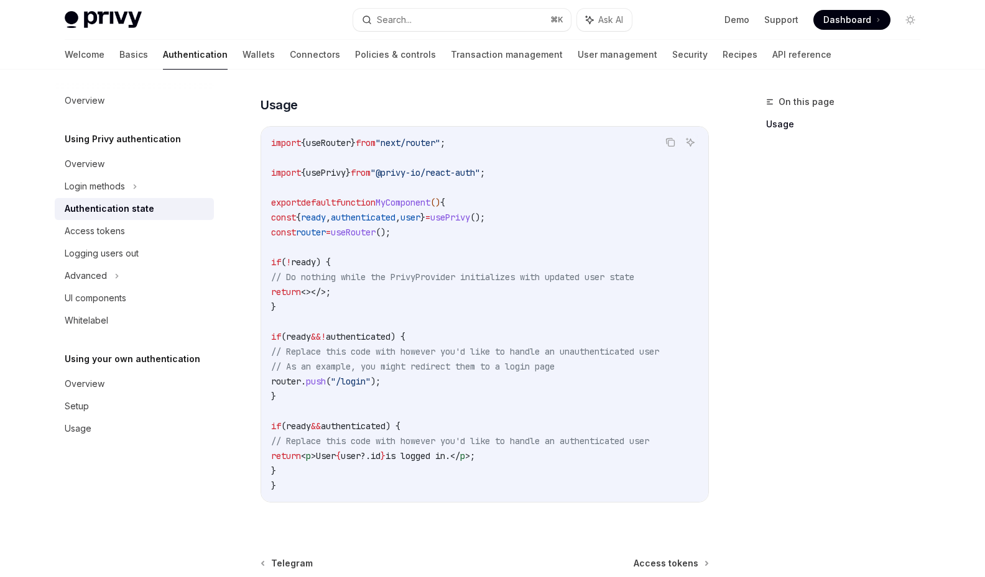
scroll to position [484, 0]
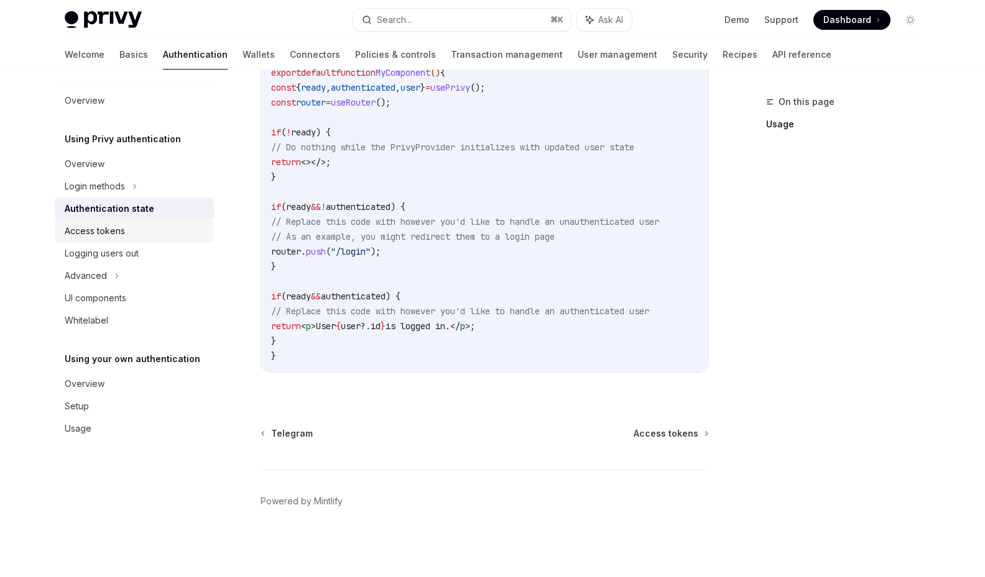
click at [117, 231] on div "Access tokens" at bounding box center [95, 231] width 60 height 15
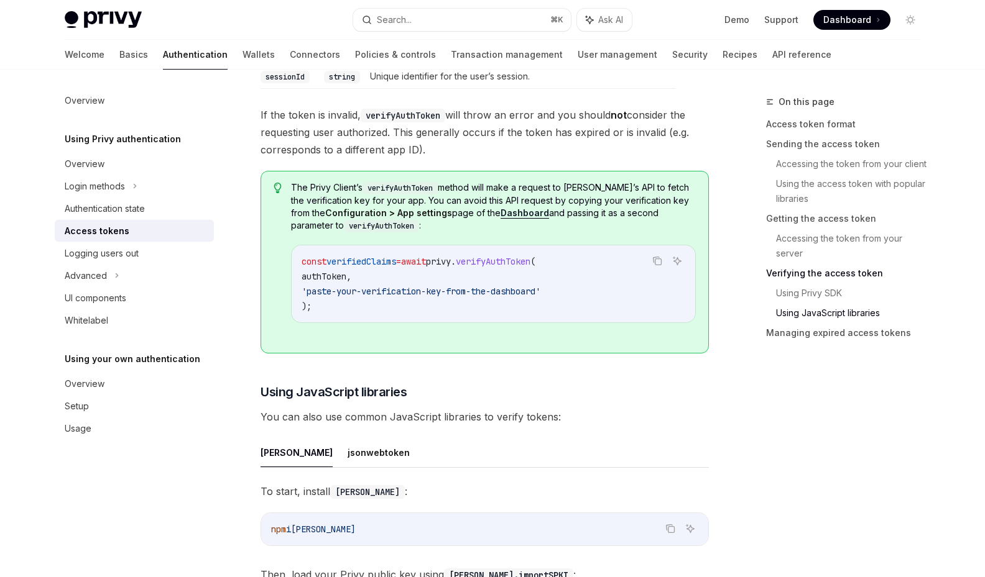
scroll to position [3206, 0]
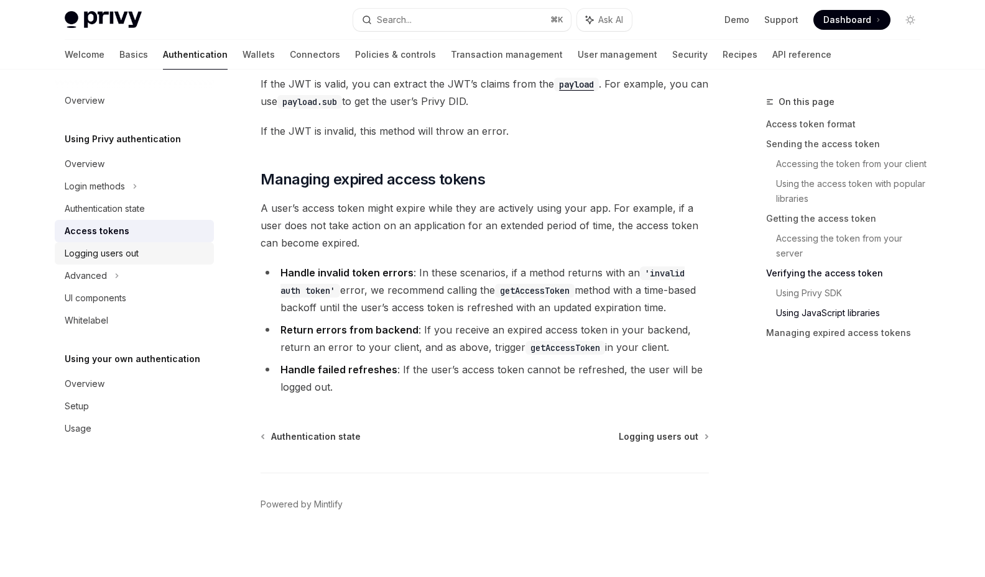
click at [144, 262] on link "Logging users out" at bounding box center [134, 253] width 159 height 22
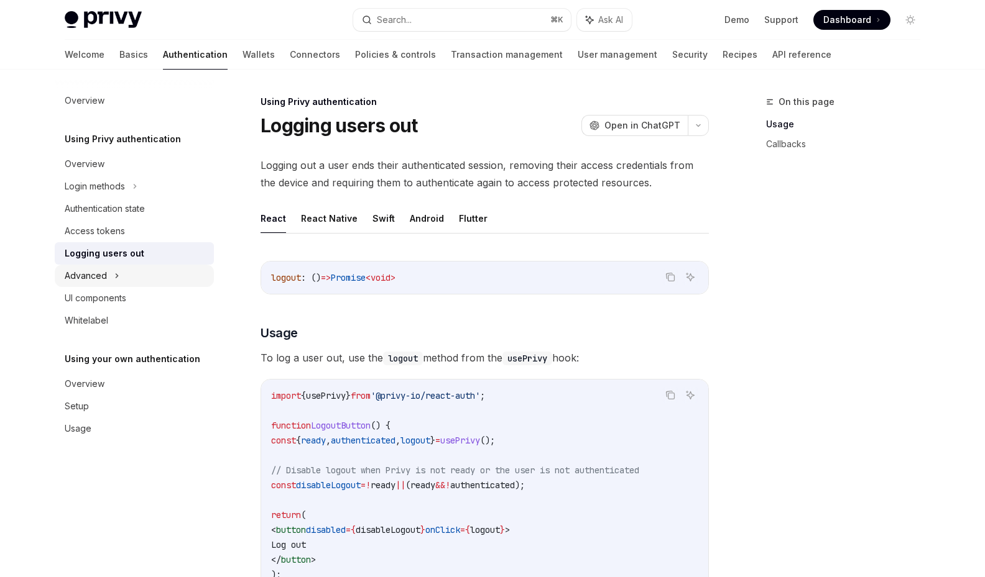
click at [145, 277] on div "Advanced" at bounding box center [134, 276] width 159 height 22
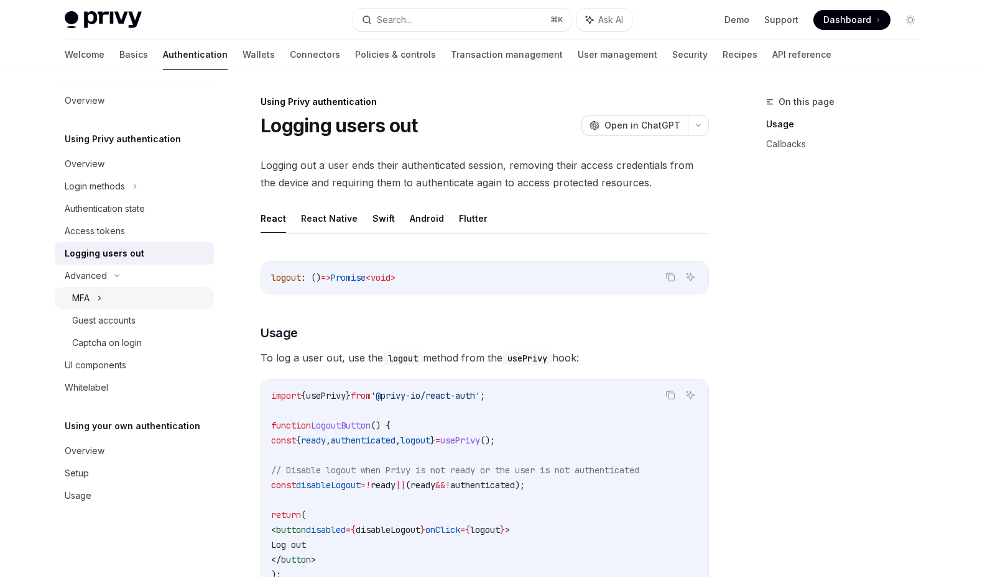
click at [140, 301] on div "MFA" at bounding box center [134, 298] width 159 height 22
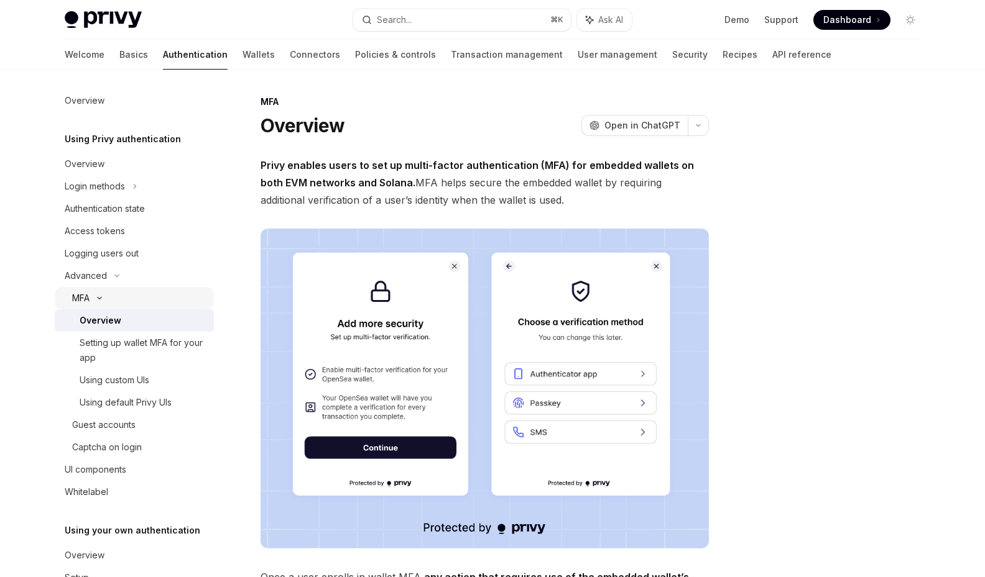
click at [95, 306] on div "MFA" at bounding box center [134, 298] width 159 height 22
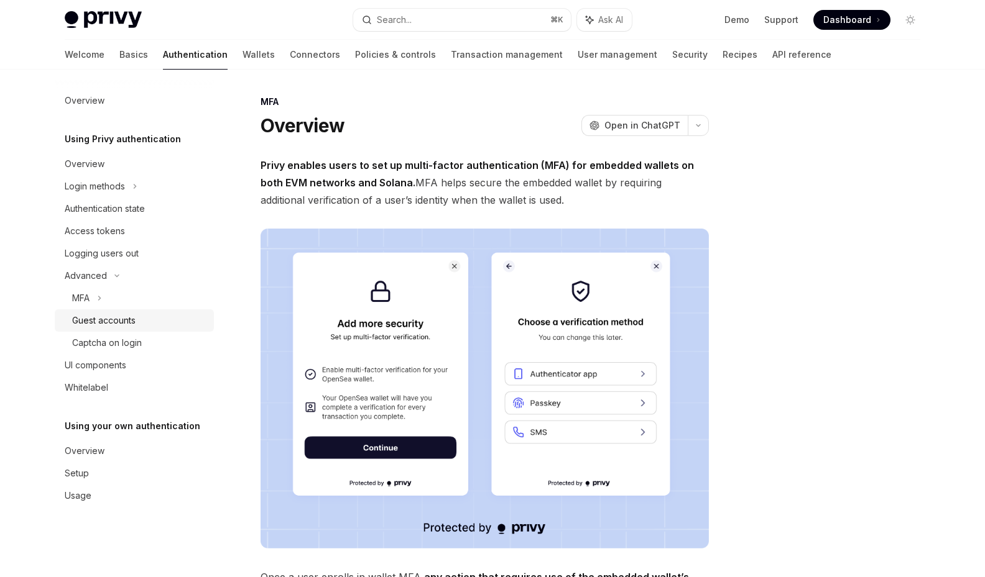
click at [122, 321] on div "Guest accounts" at bounding box center [103, 320] width 63 height 15
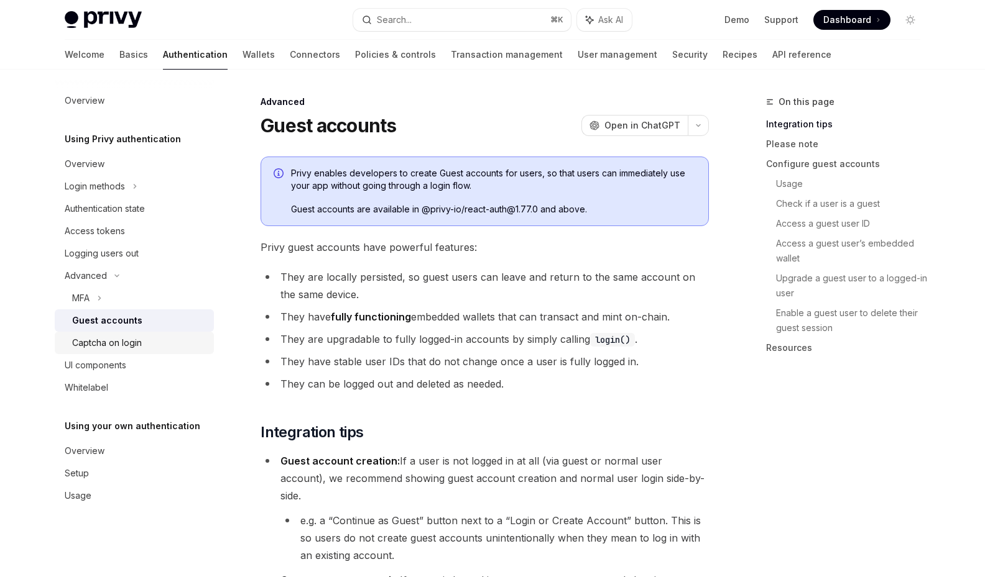
click at [127, 341] on div "Captcha on login" at bounding box center [107, 343] width 70 height 15
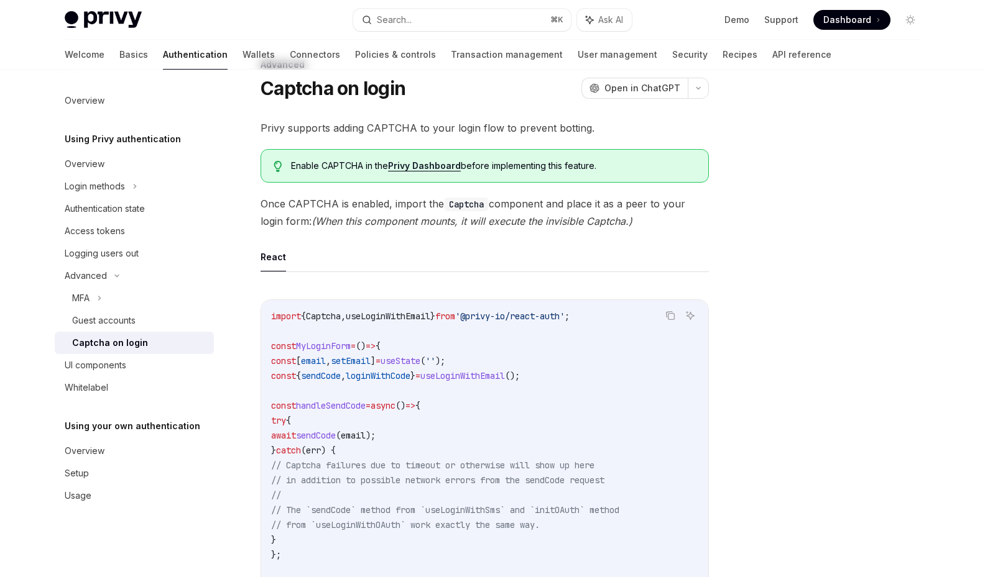
scroll to position [60, 0]
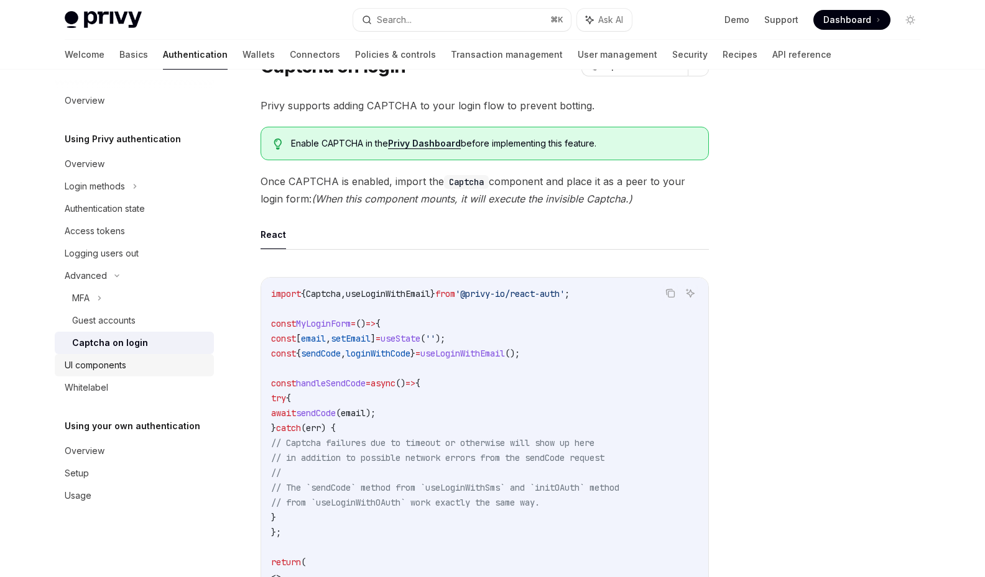
click at [145, 367] on div "UI components" at bounding box center [136, 365] width 142 height 15
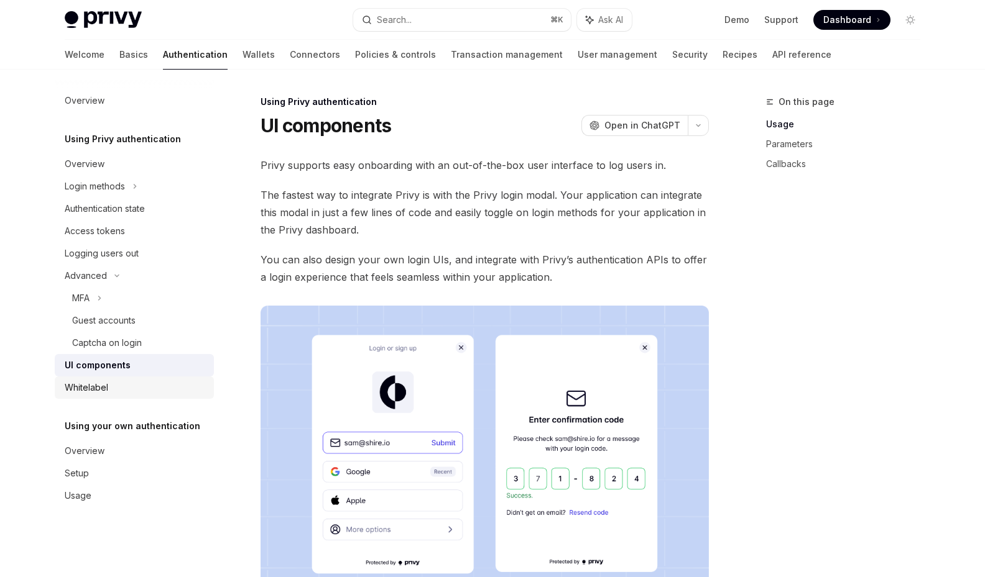
click at [139, 380] on div "Whitelabel" at bounding box center [136, 387] width 142 height 15
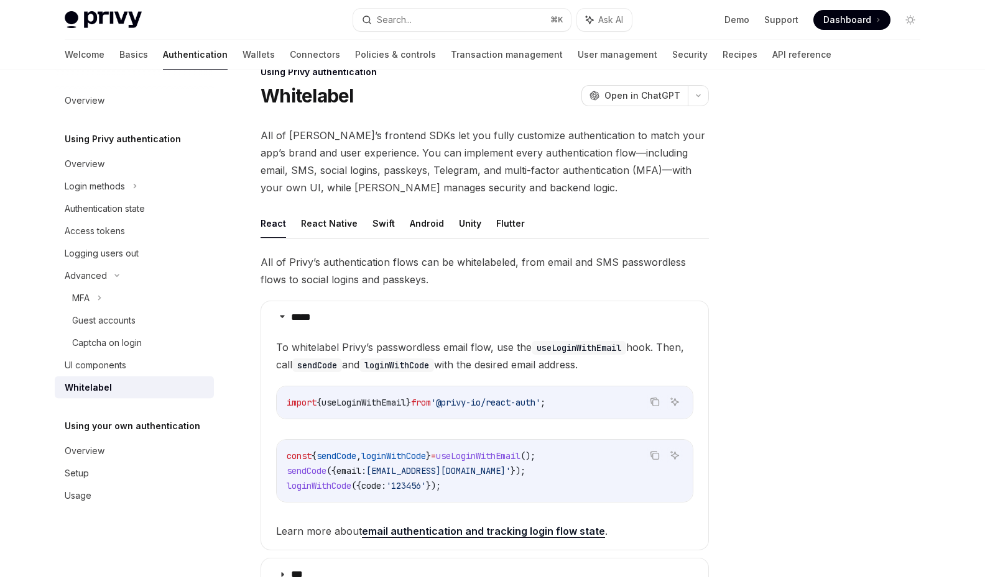
scroll to position [20, 0]
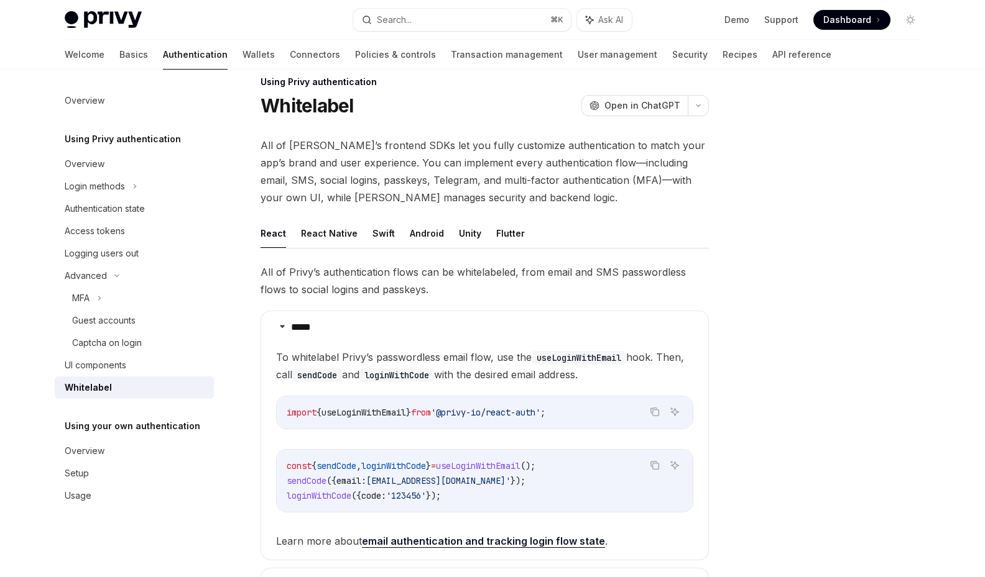
click at [337, 299] on div "**********" at bounding box center [484, 519] width 448 height 510
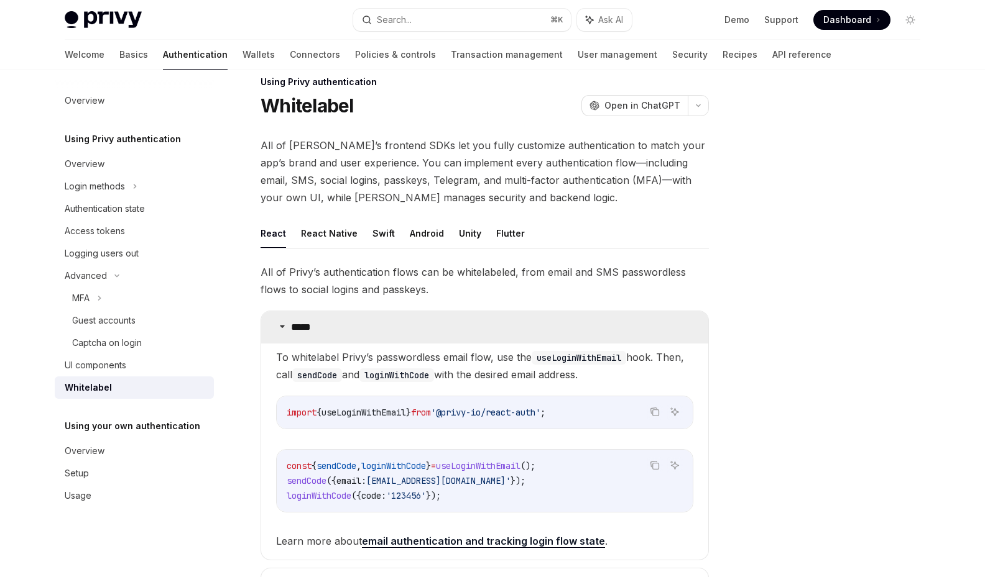
click at [336, 313] on summary "*****" at bounding box center [484, 327] width 447 height 32
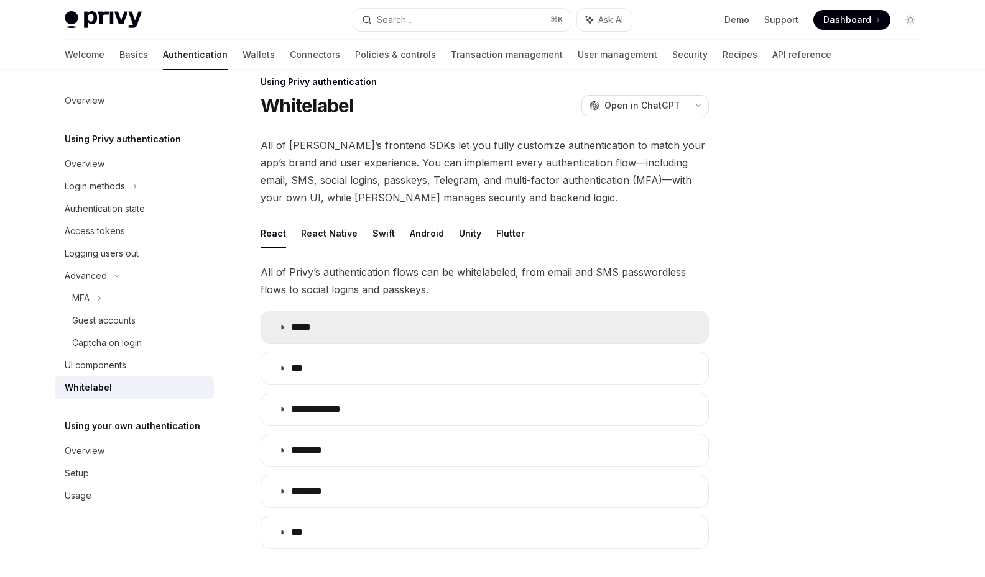
click at [334, 324] on summary "*****" at bounding box center [484, 327] width 447 height 32
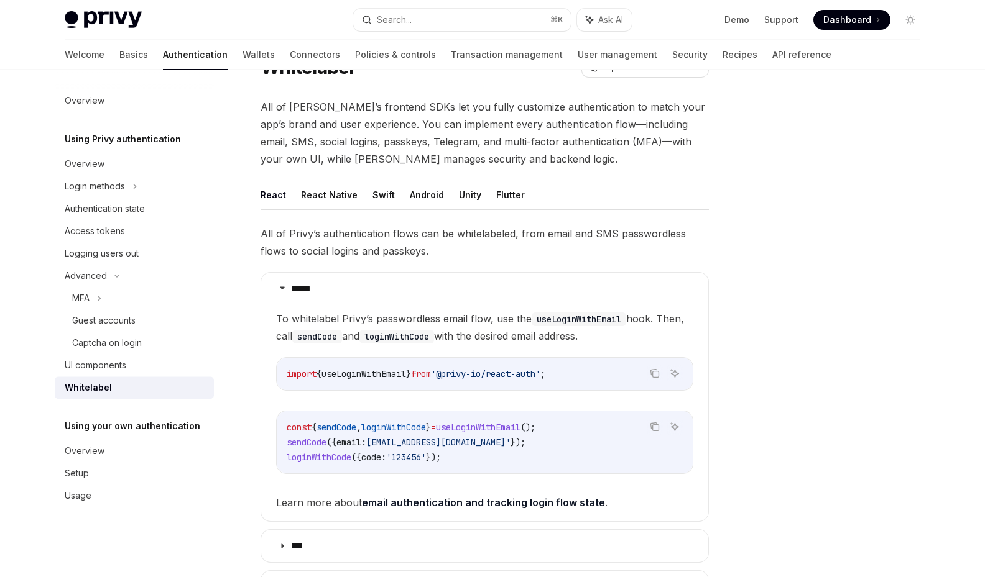
scroll to position [259, 0]
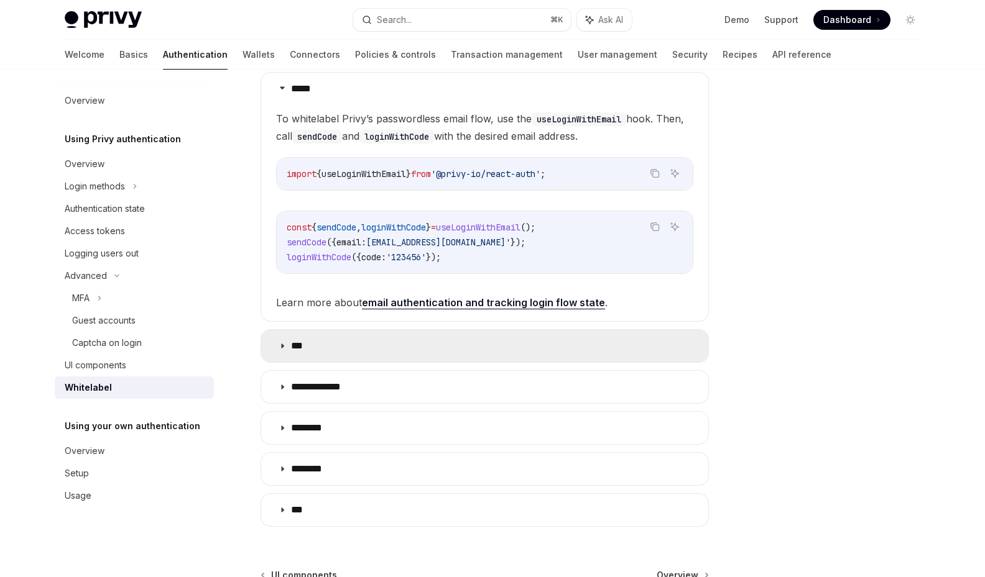
click at [367, 345] on summary "***" at bounding box center [484, 346] width 447 height 32
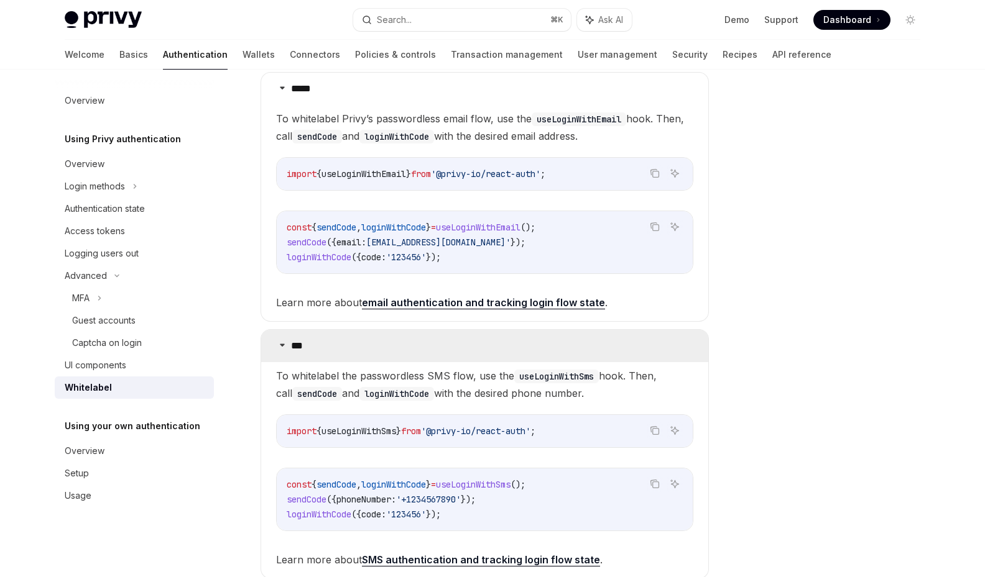
click at [367, 345] on summary "***" at bounding box center [484, 346] width 447 height 32
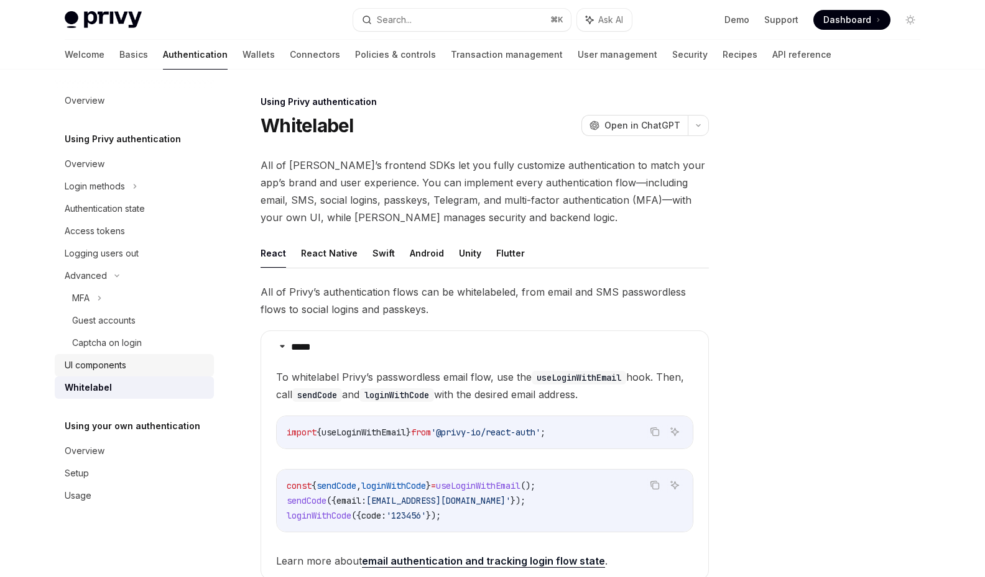
click at [133, 354] on link "UI components" at bounding box center [134, 365] width 159 height 22
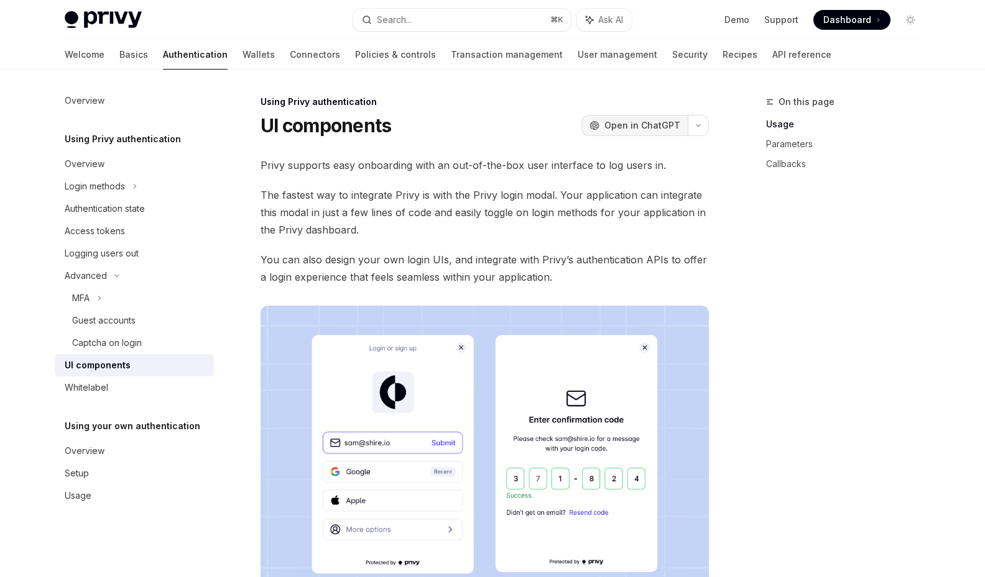
click at [658, 134] on button "OpenAI Open in ChatGPT" at bounding box center [634, 125] width 106 height 21
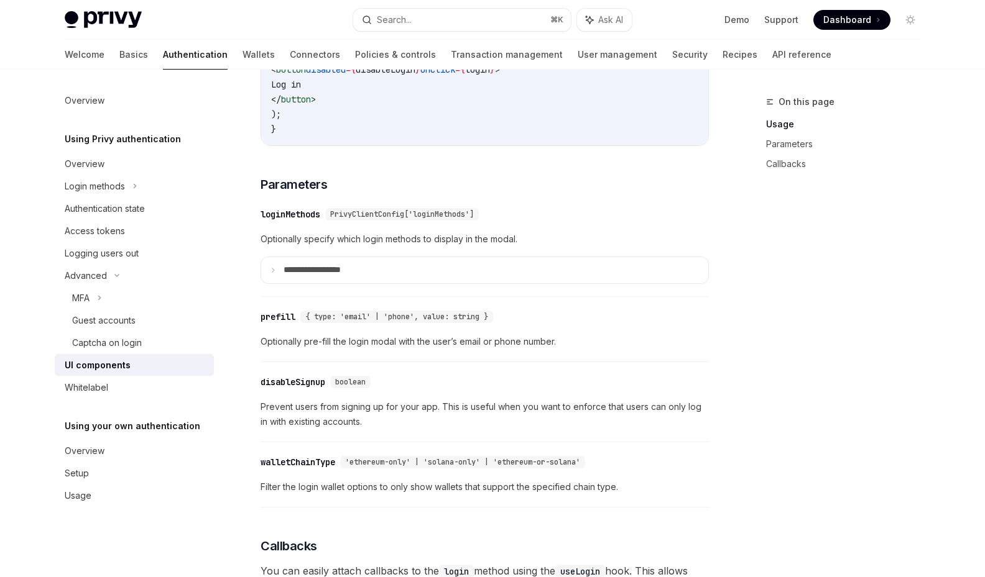
scroll to position [1799, 0]
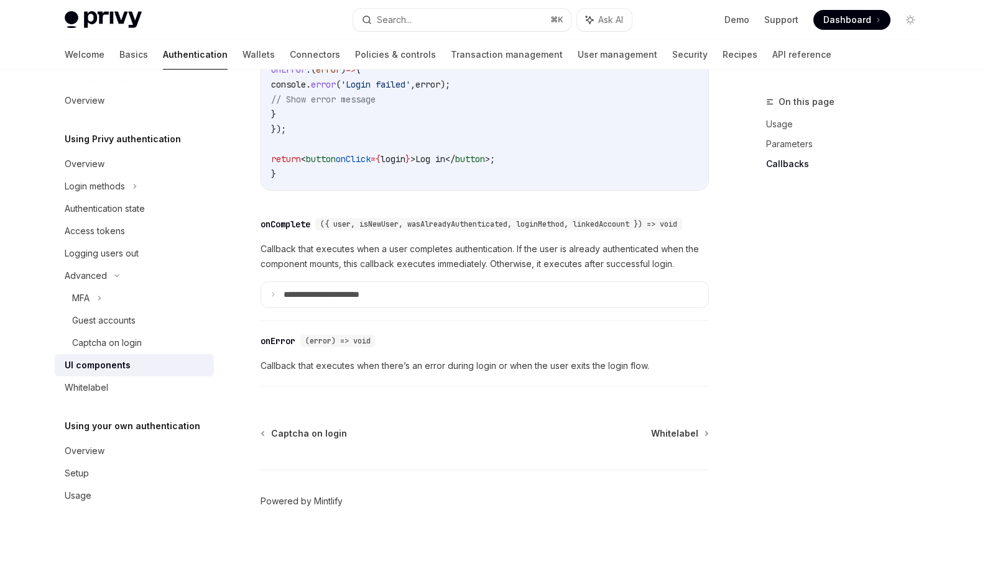
click at [329, 502] on link "Powered by Mintlify" at bounding box center [301, 501] width 82 height 12
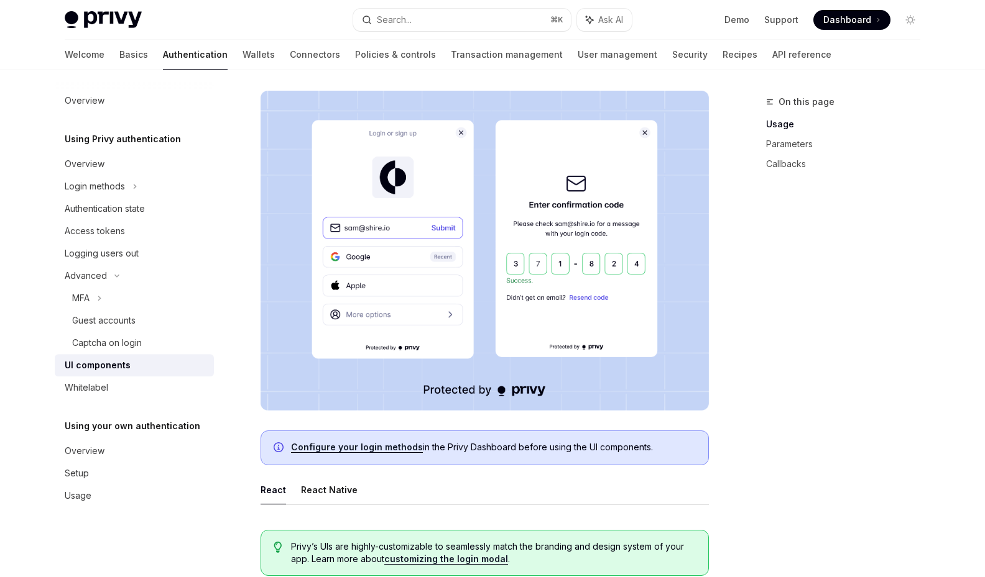
scroll to position [0, 0]
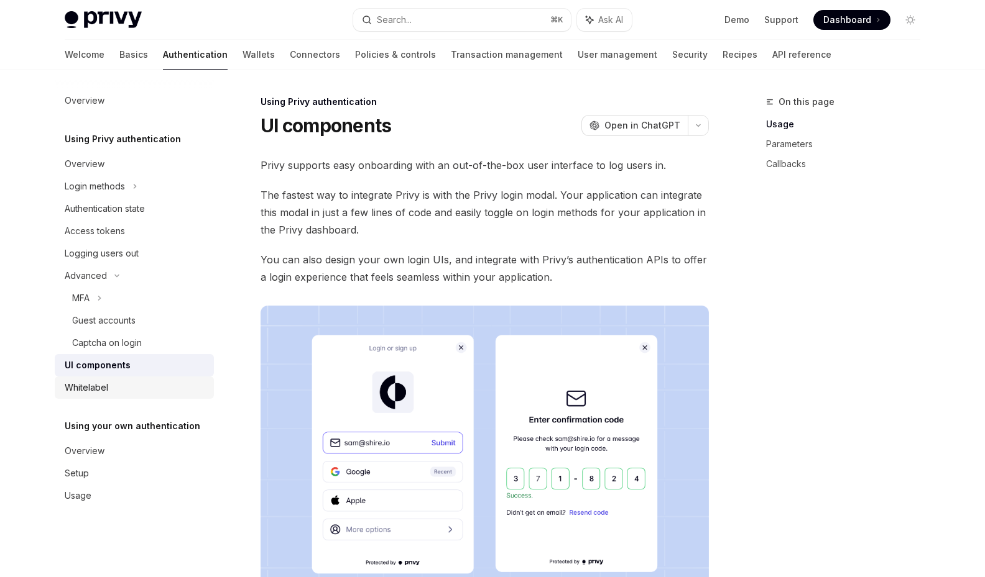
click at [157, 394] on div "Whitelabel" at bounding box center [136, 387] width 142 height 15
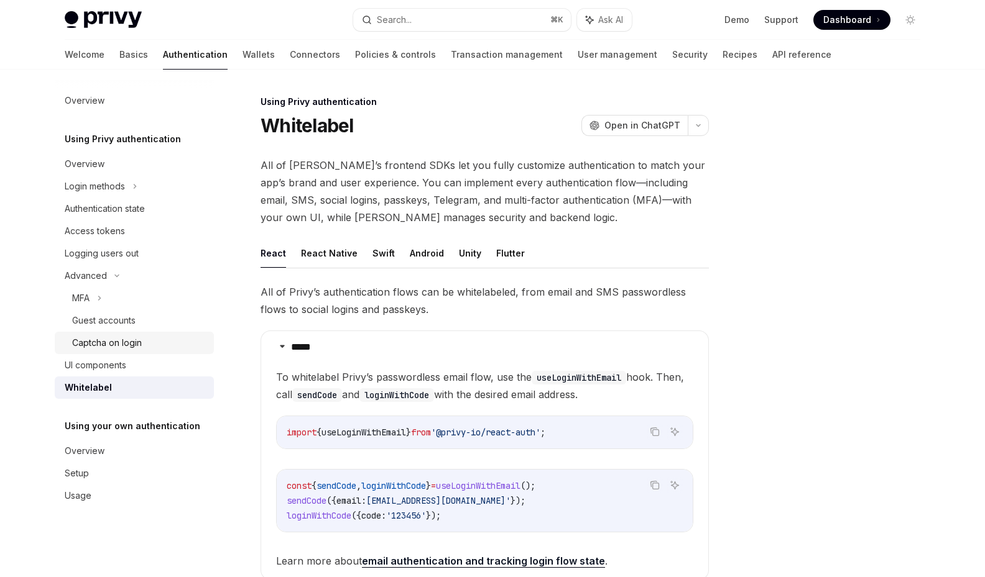
click at [149, 352] on link "Captcha on login" at bounding box center [134, 343] width 159 height 22
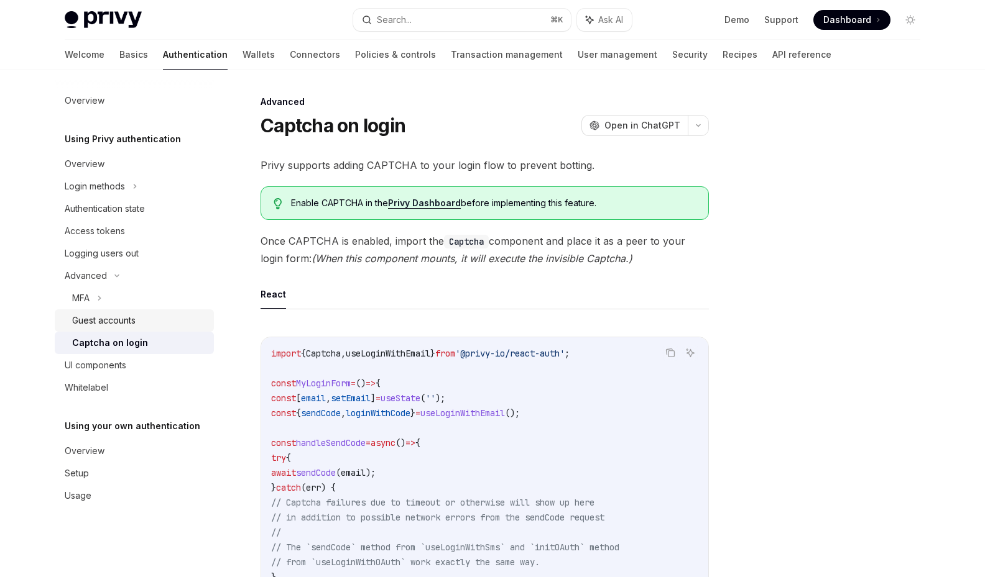
click at [154, 329] on link "Guest accounts" at bounding box center [134, 321] width 159 height 22
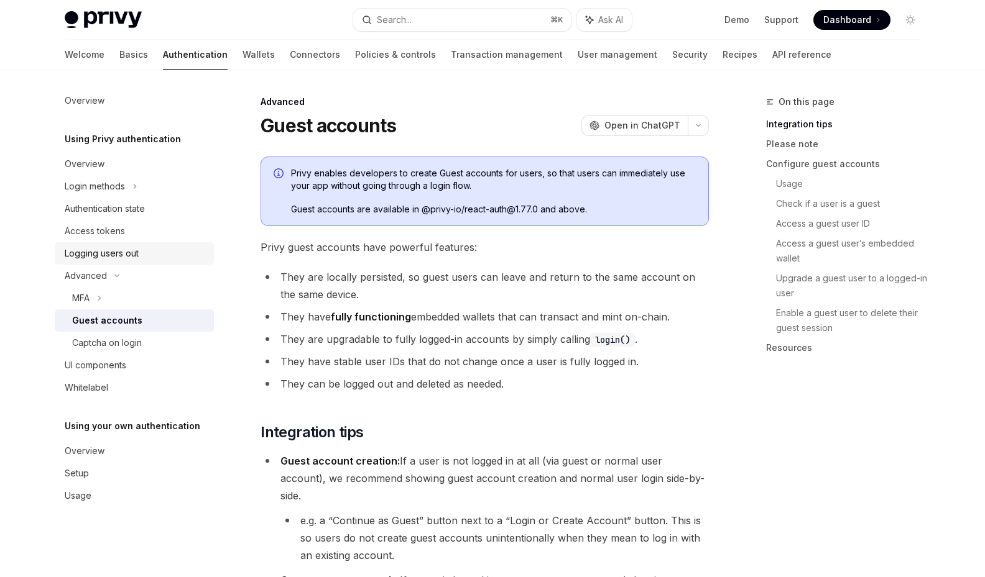
click at [170, 262] on link "Logging users out" at bounding box center [134, 253] width 159 height 22
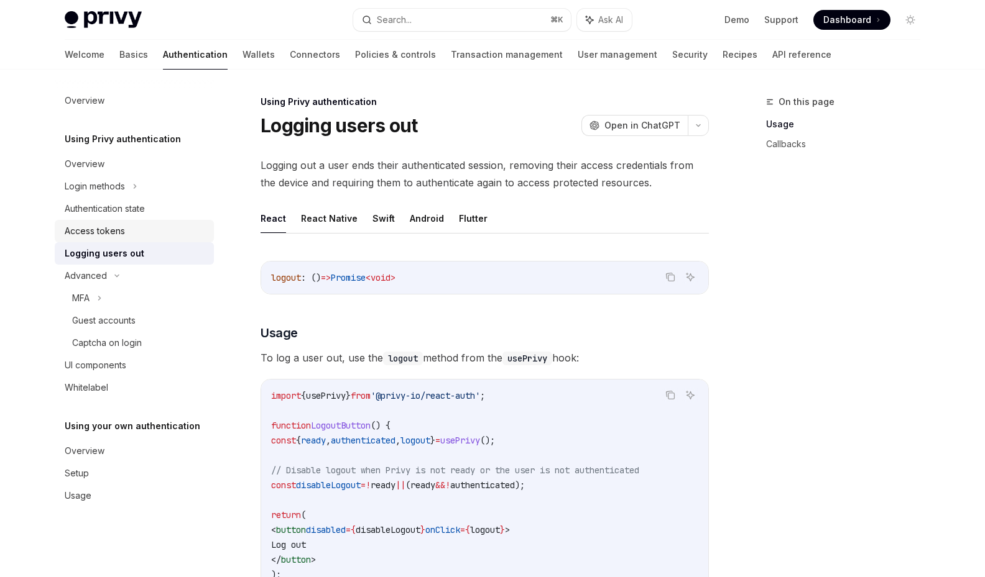
click at [169, 236] on div "Access tokens" at bounding box center [136, 231] width 142 height 15
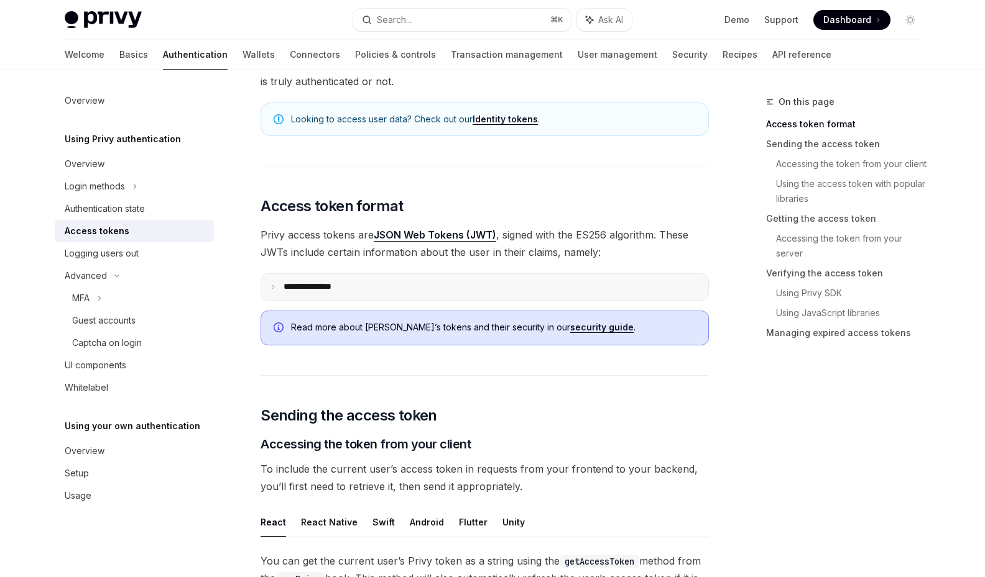
scroll to position [159, 0]
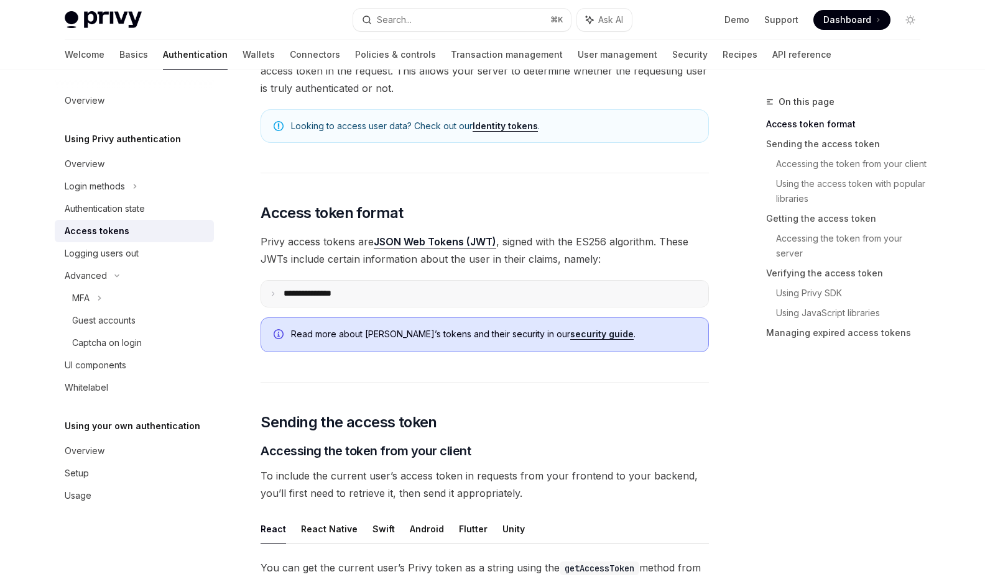
click at [413, 290] on summary "**********" at bounding box center [484, 294] width 447 height 26
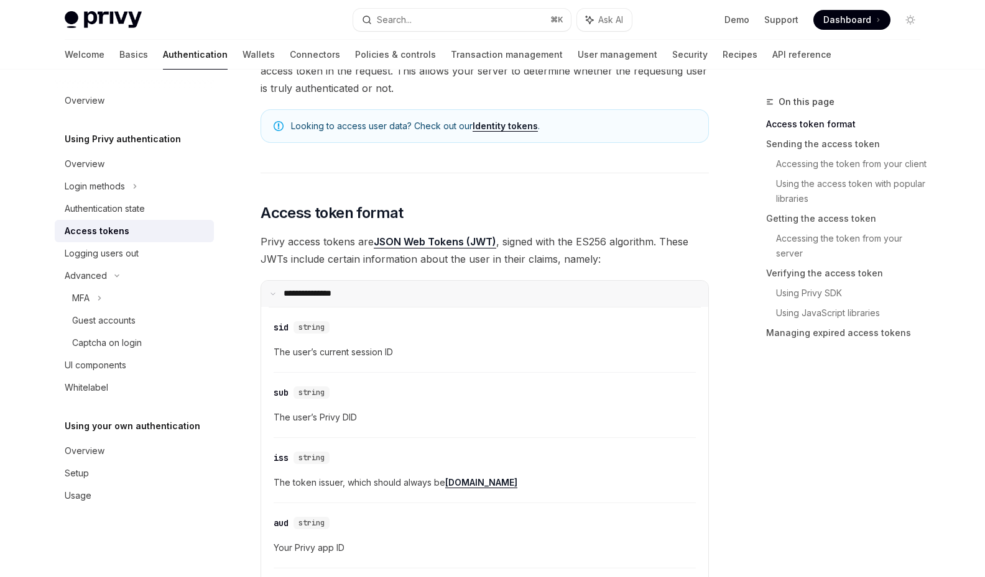
click at [413, 290] on summary "**********" at bounding box center [484, 294] width 447 height 26
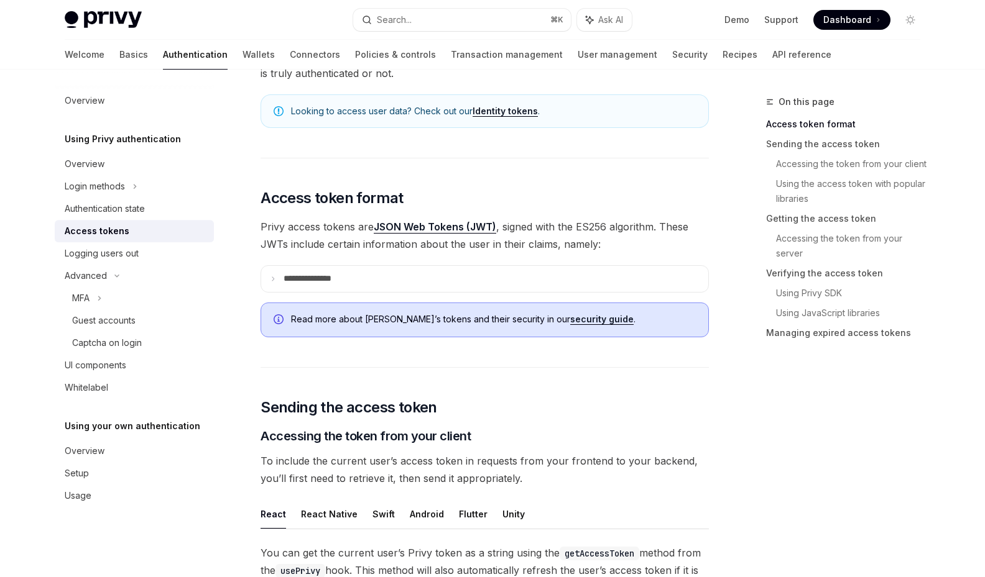
scroll to position [368, 0]
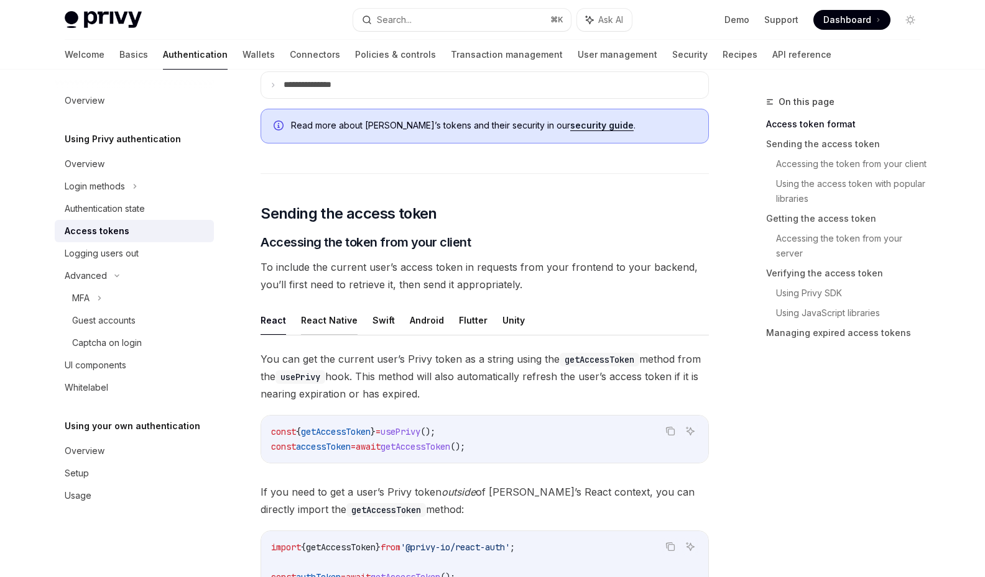
click at [341, 328] on button "React Native" at bounding box center [329, 320] width 57 height 29
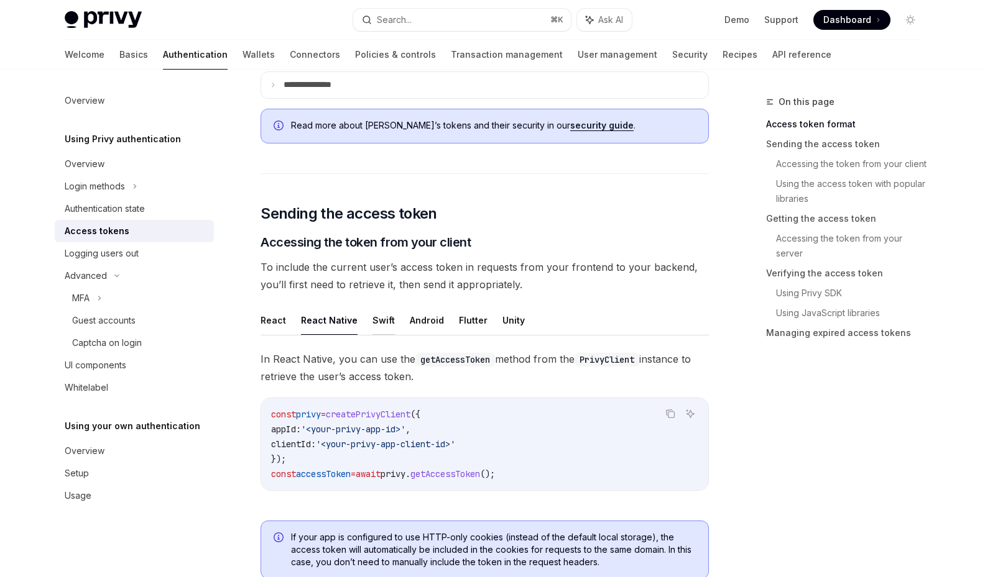
click at [385, 322] on button "Swift" at bounding box center [383, 320] width 22 height 29
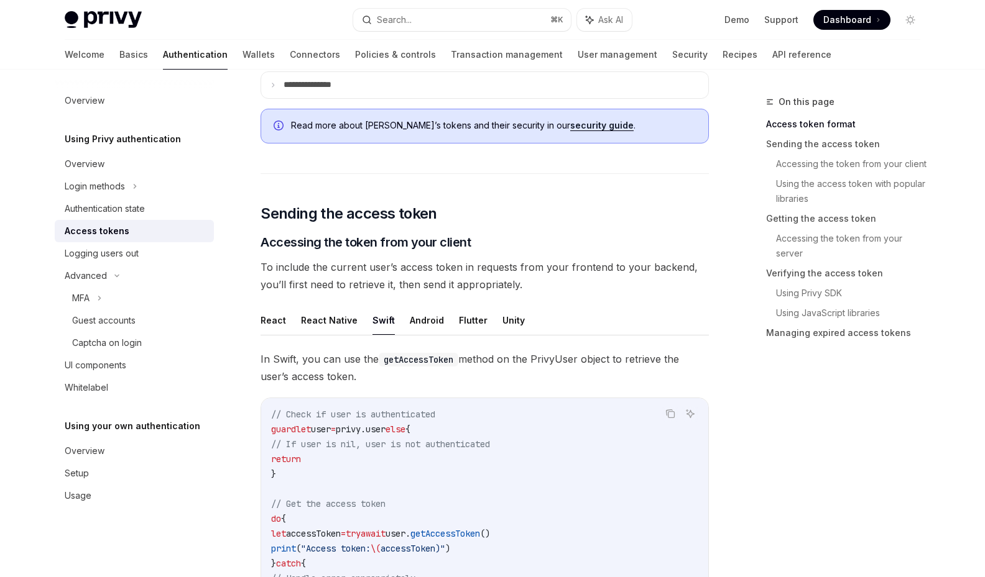
click at [285, 328] on ul "React React Native Swift Android Flutter Unity" at bounding box center [484, 321] width 448 height 30
click at [274, 327] on button "React" at bounding box center [272, 320] width 25 height 29
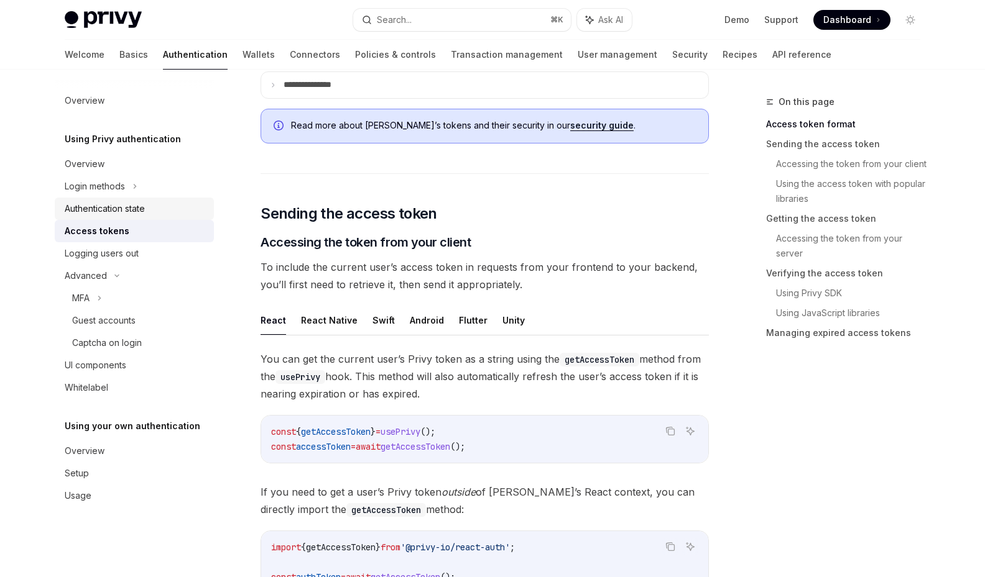
click at [170, 218] on link "Authentication state" at bounding box center [134, 209] width 159 height 22
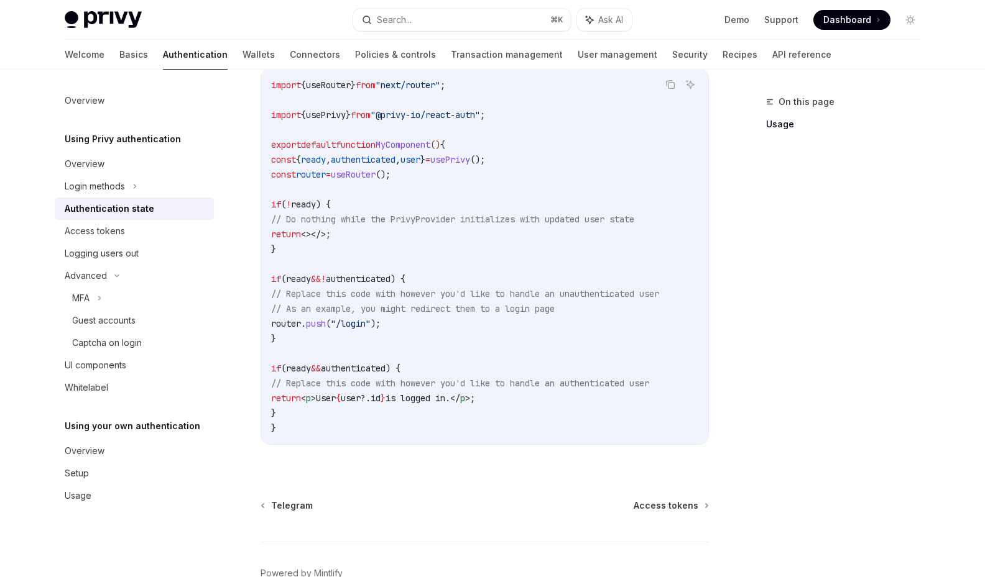
scroll to position [408, 0]
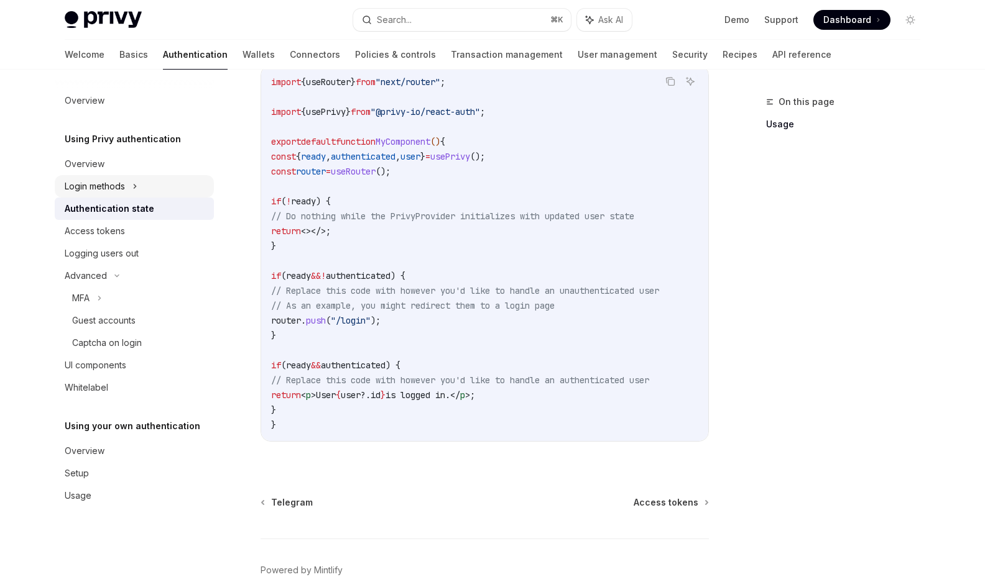
click at [140, 178] on div "Login methods" at bounding box center [134, 186] width 159 height 22
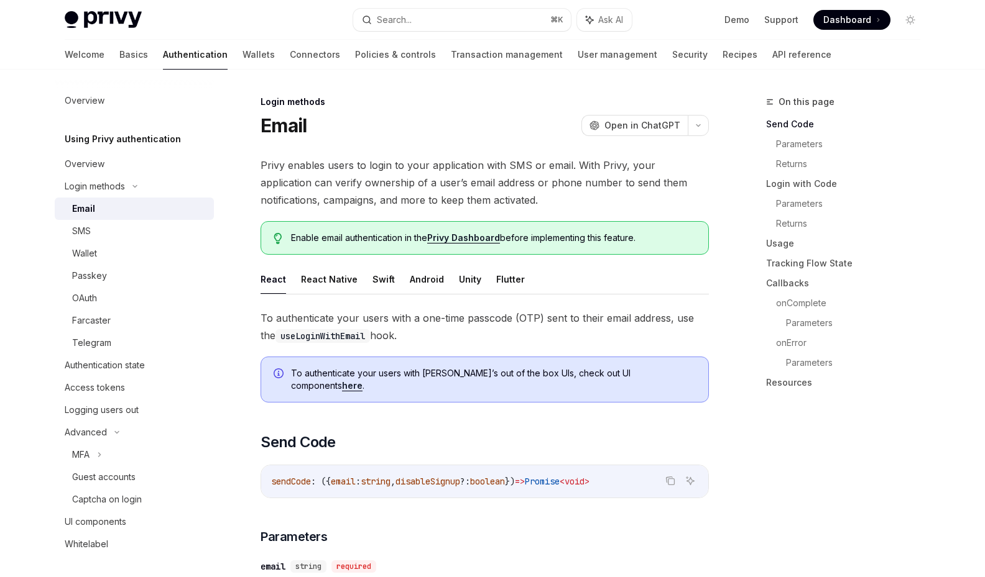
click at [134, 214] on div "Email" at bounding box center [139, 208] width 134 height 15
click at [135, 224] on div "SMS" at bounding box center [139, 231] width 134 height 15
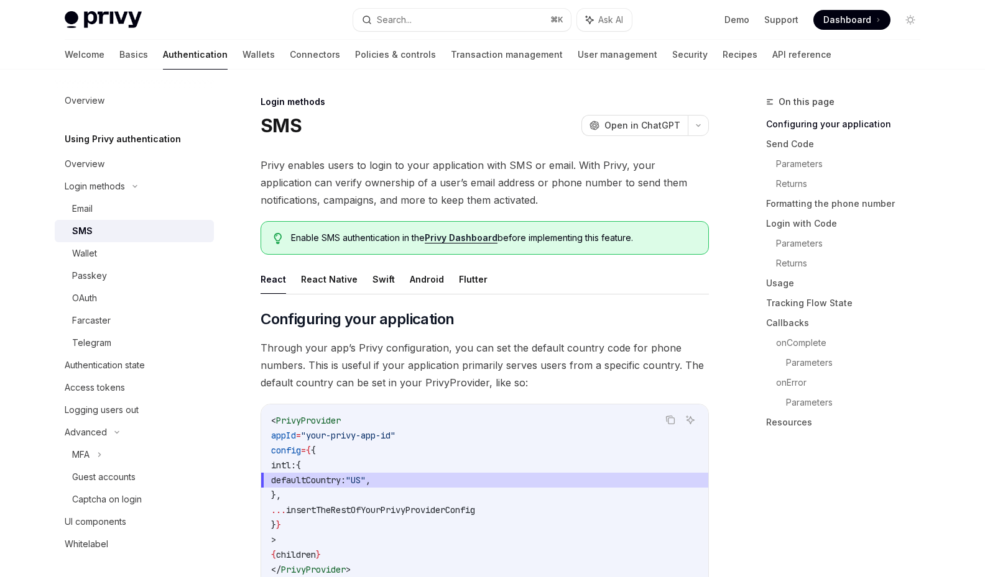
click at [137, 235] on div "SMS" at bounding box center [139, 231] width 134 height 15
click at [137, 245] on link "Wallet" at bounding box center [134, 253] width 159 height 22
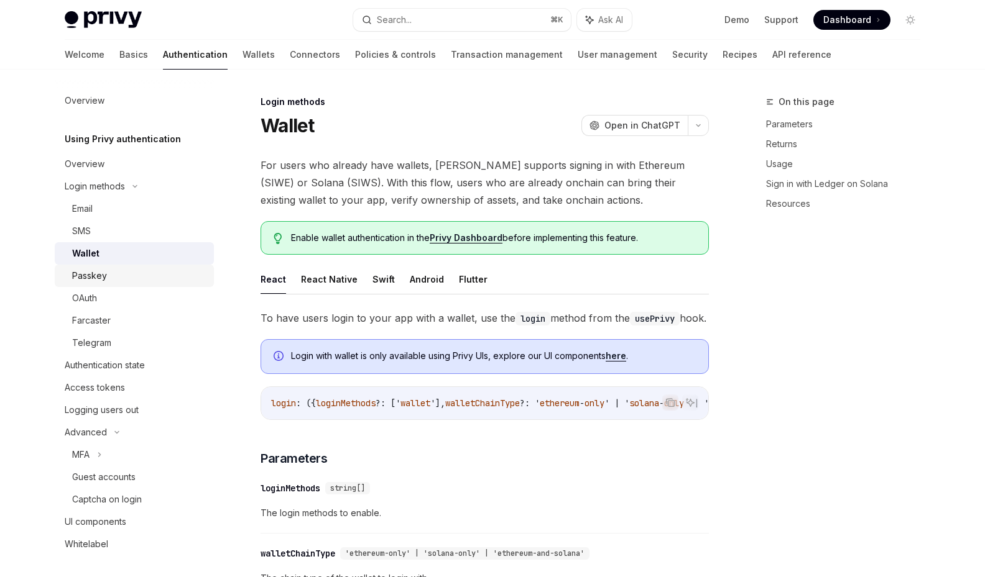
click at [140, 268] on link "Passkey" at bounding box center [134, 276] width 159 height 22
click at [146, 296] on div "OAuth" at bounding box center [139, 298] width 134 height 15
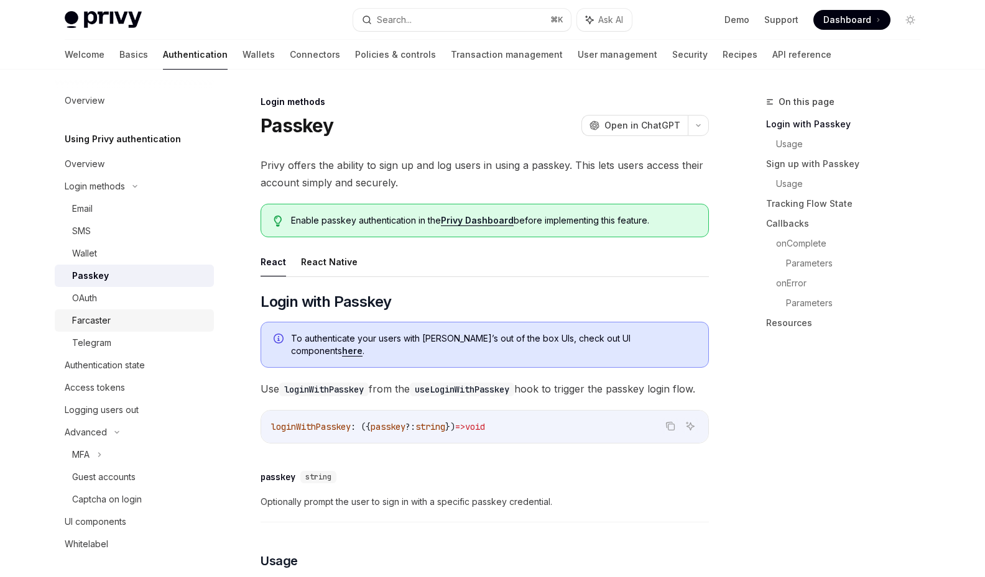
click at [151, 319] on div "Farcaster" at bounding box center [139, 320] width 134 height 15
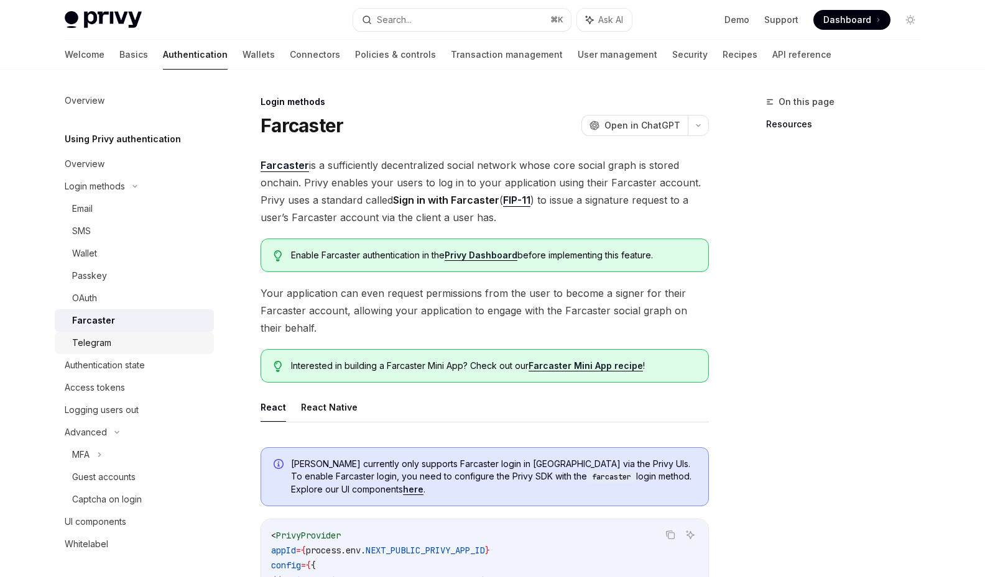
click at [152, 336] on div "Telegram" at bounding box center [139, 343] width 134 height 15
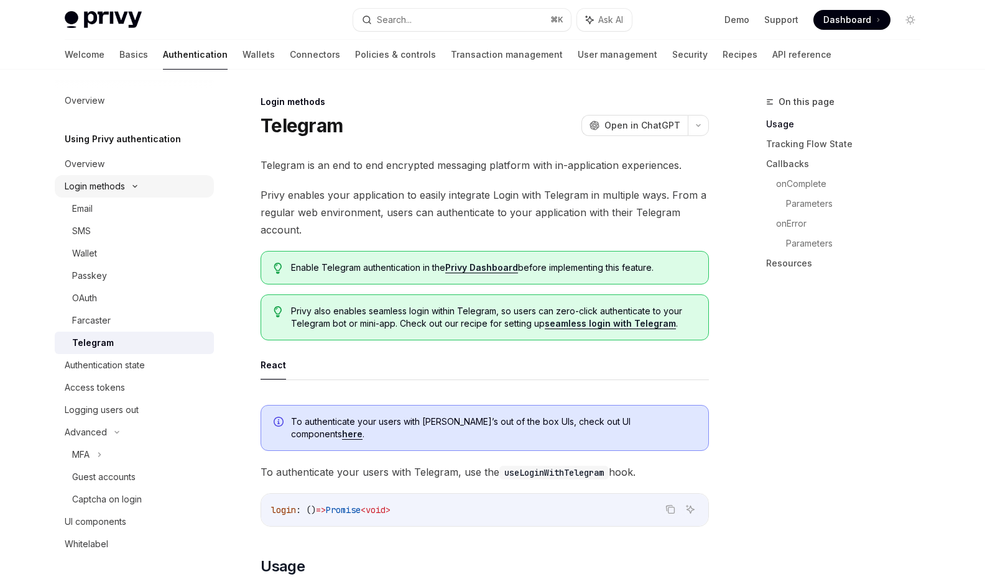
click at [135, 192] on div "Login methods" at bounding box center [134, 186] width 159 height 22
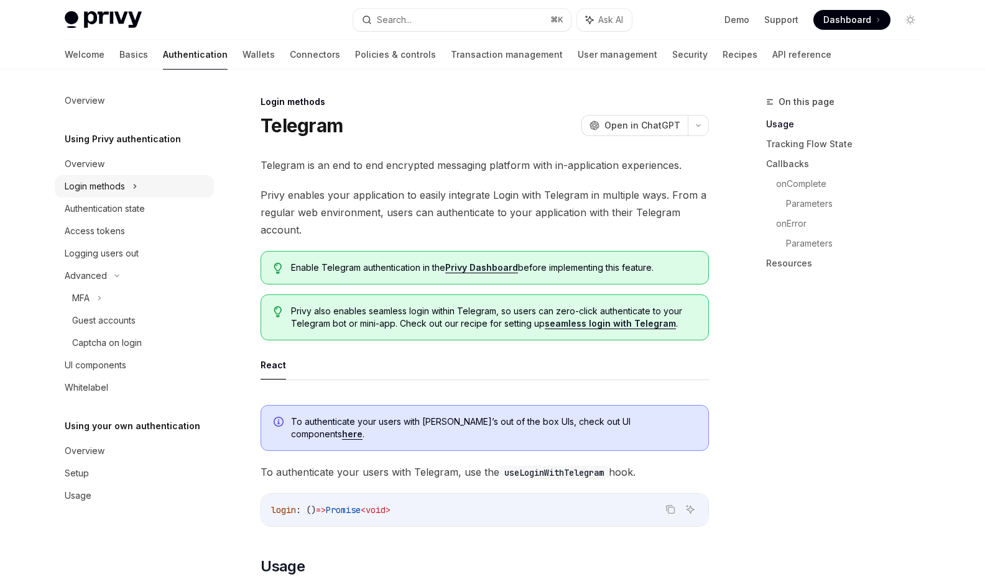
click at [135, 192] on icon at bounding box center [134, 186] width 5 height 15
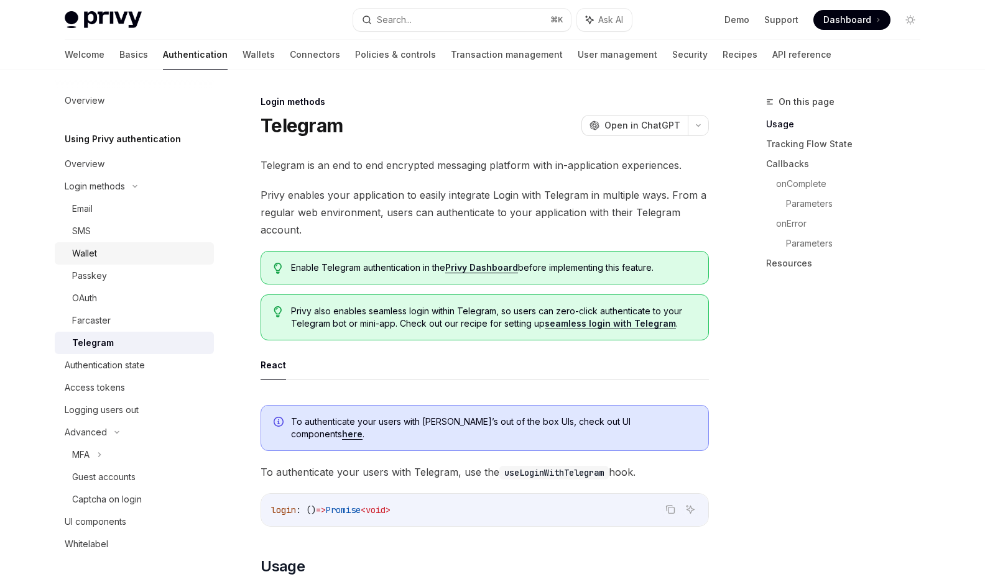
click at [124, 259] on div "Wallet" at bounding box center [139, 253] width 134 height 15
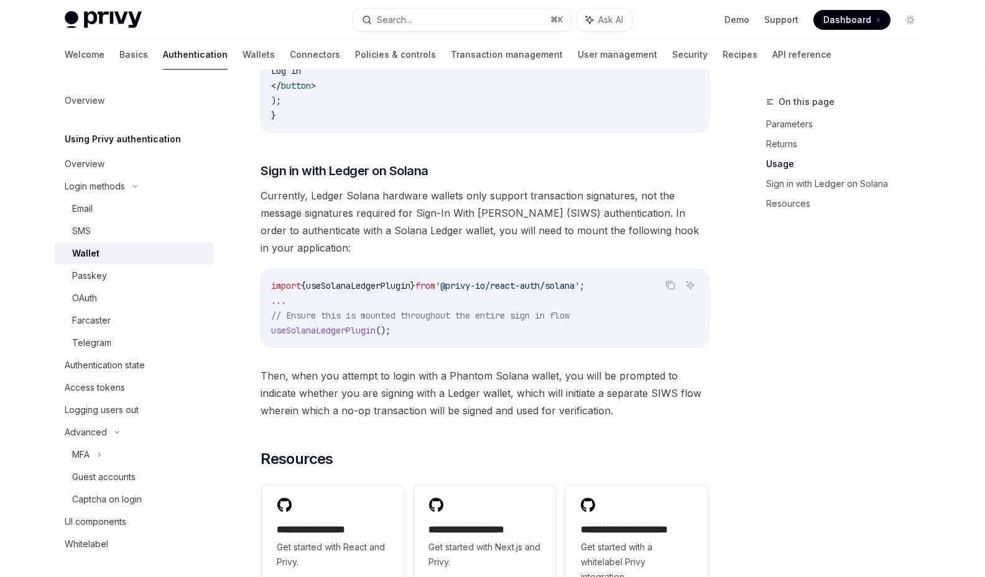
scroll to position [1044, 0]
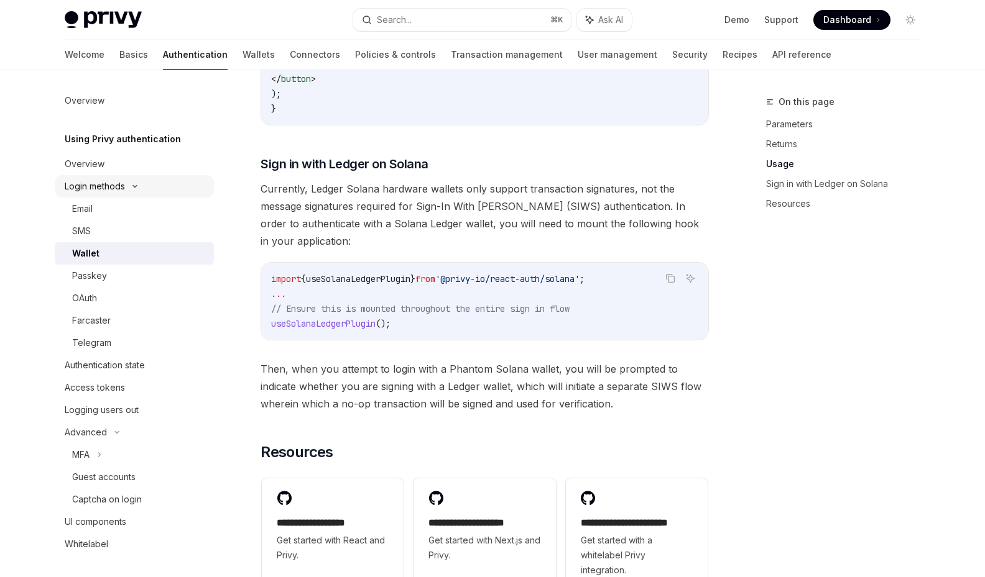
click at [94, 197] on div "Login methods" at bounding box center [134, 186] width 159 height 22
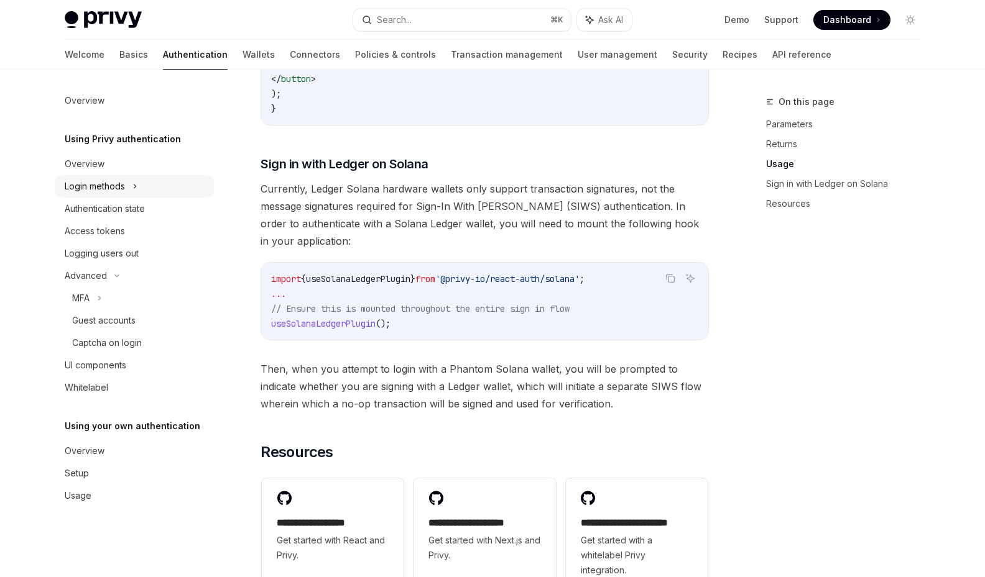
click at [96, 186] on div "Login methods" at bounding box center [95, 186] width 60 height 15
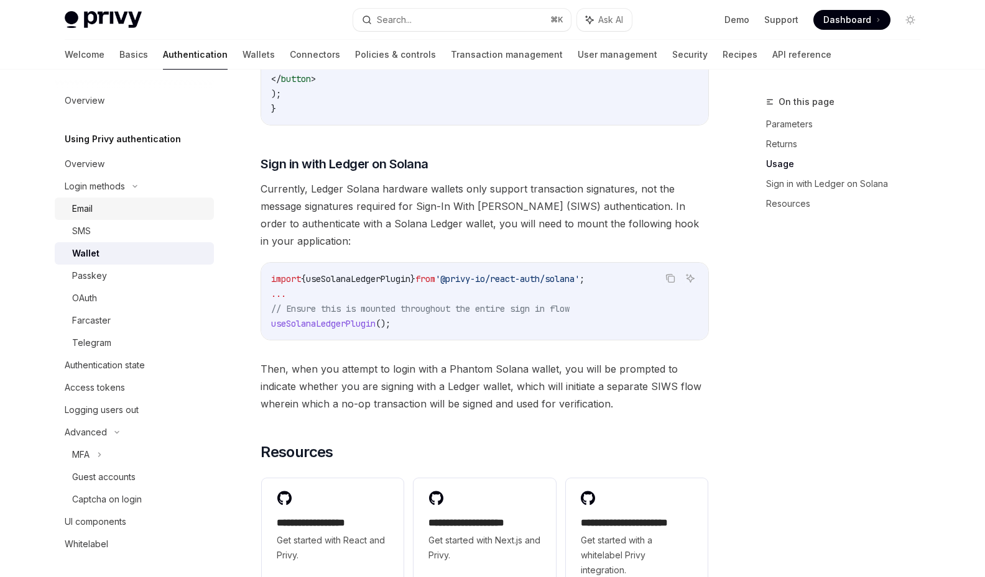
click at [104, 213] on div "Email" at bounding box center [139, 208] width 134 height 15
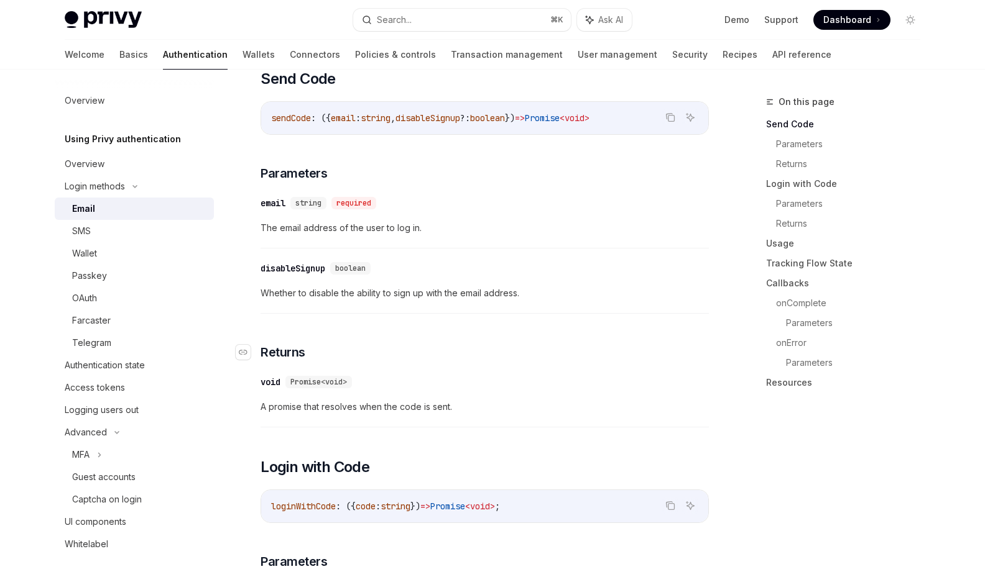
scroll to position [368, 0]
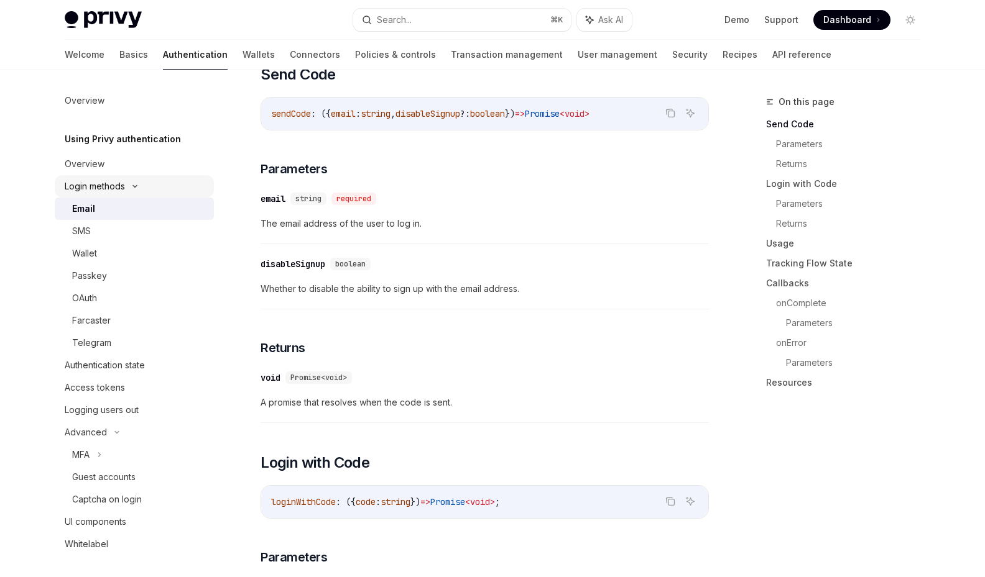
click at [131, 193] on div "Login methods" at bounding box center [134, 186] width 159 height 22
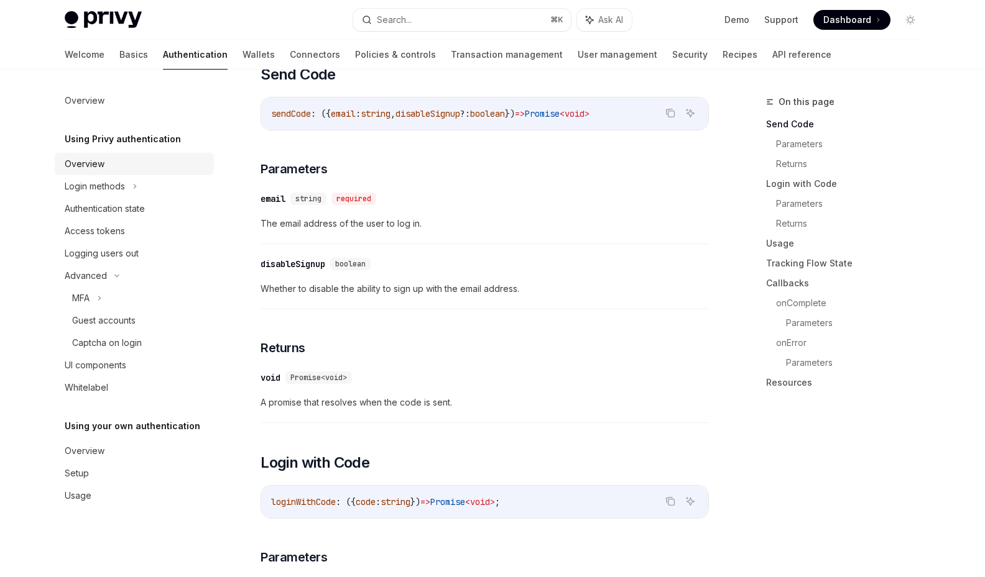
click at [118, 163] on div "Overview" at bounding box center [136, 164] width 142 height 15
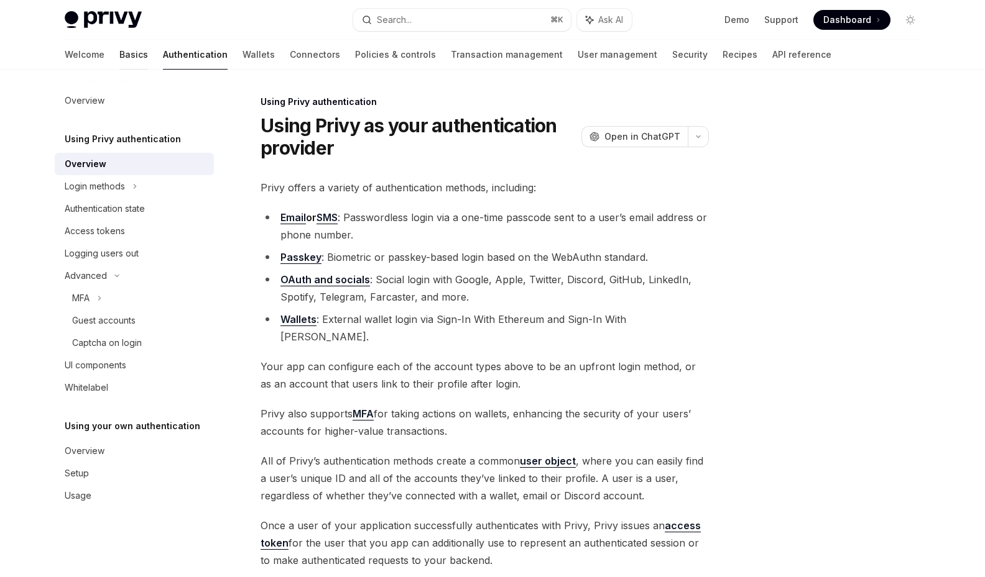
click at [119, 56] on link "Basics" at bounding box center [133, 55] width 29 height 30
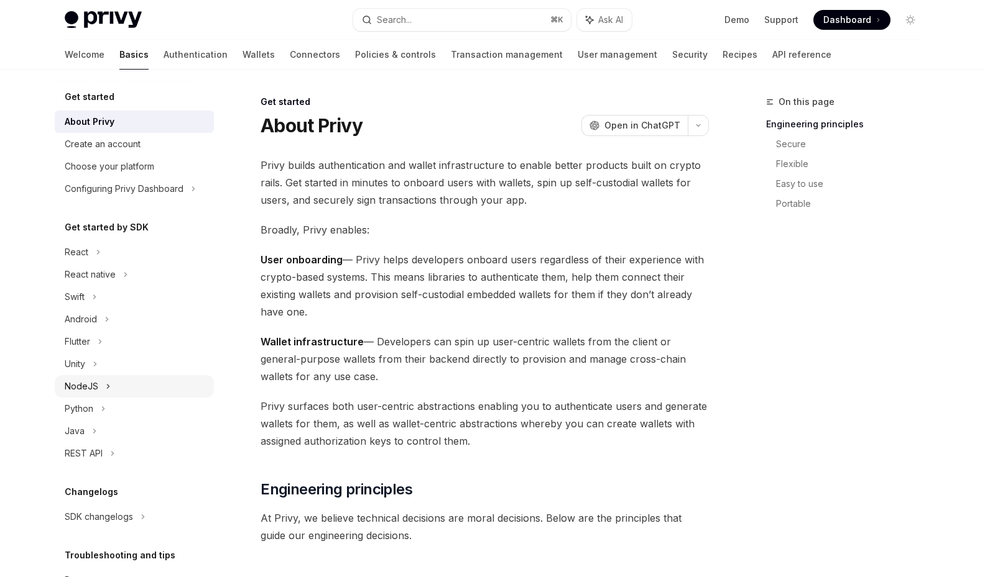
click at [134, 380] on div "NodeJS" at bounding box center [134, 386] width 159 height 22
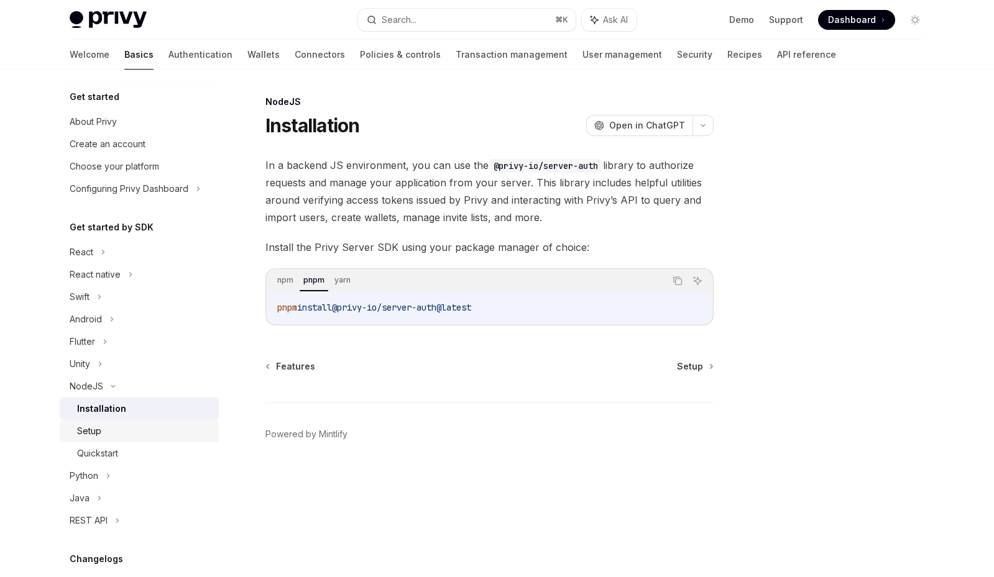
click at [127, 426] on div "Setup" at bounding box center [144, 431] width 134 height 15
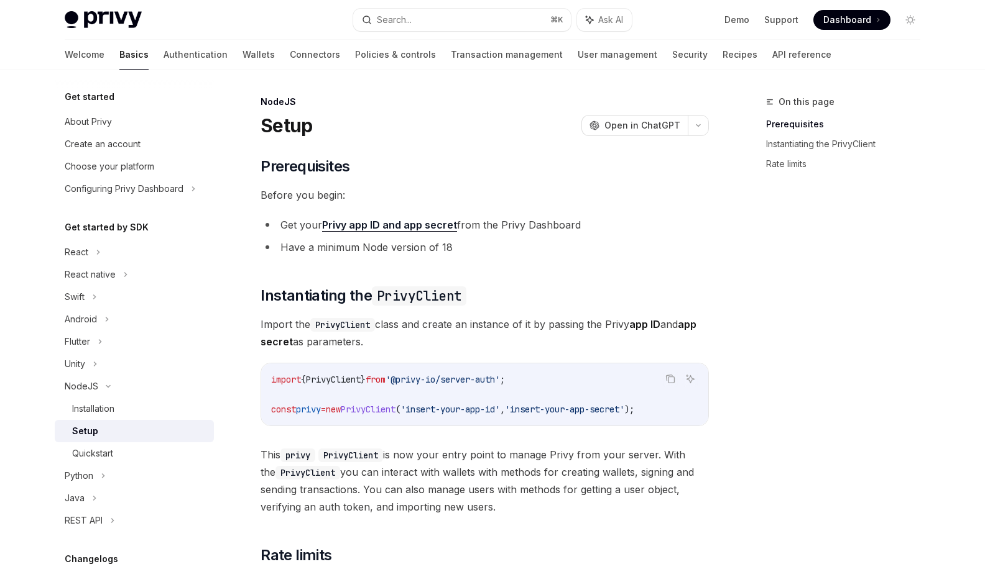
click at [125, 442] on link "Setup" at bounding box center [134, 431] width 159 height 22
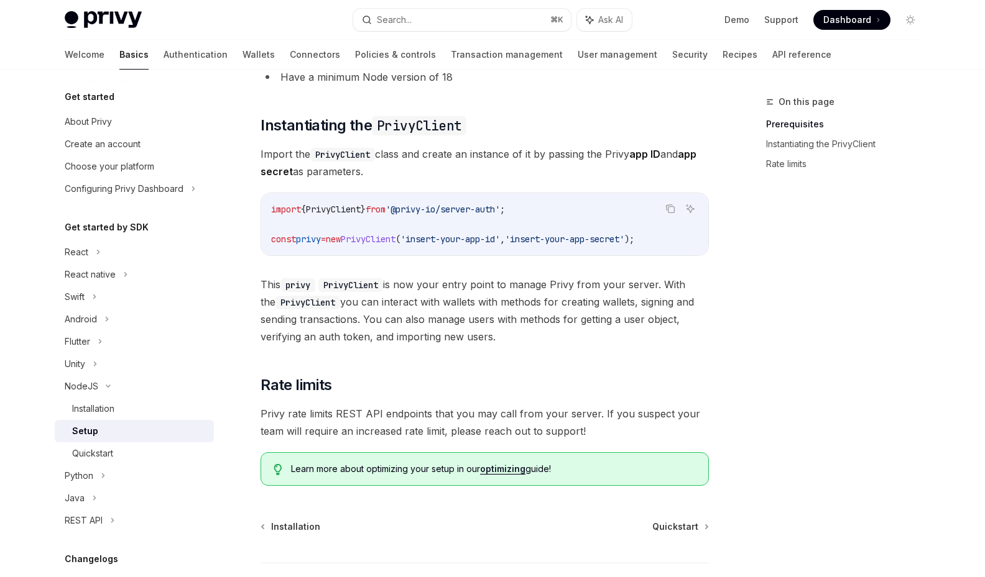
scroll to position [174, 0]
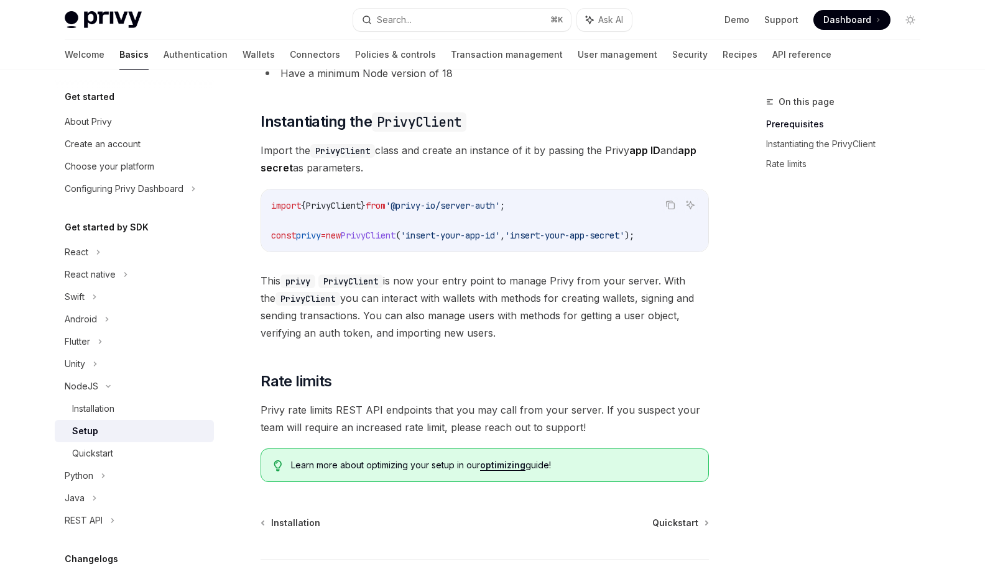
click at [498, 466] on link "optimizing" at bounding box center [502, 465] width 45 height 11
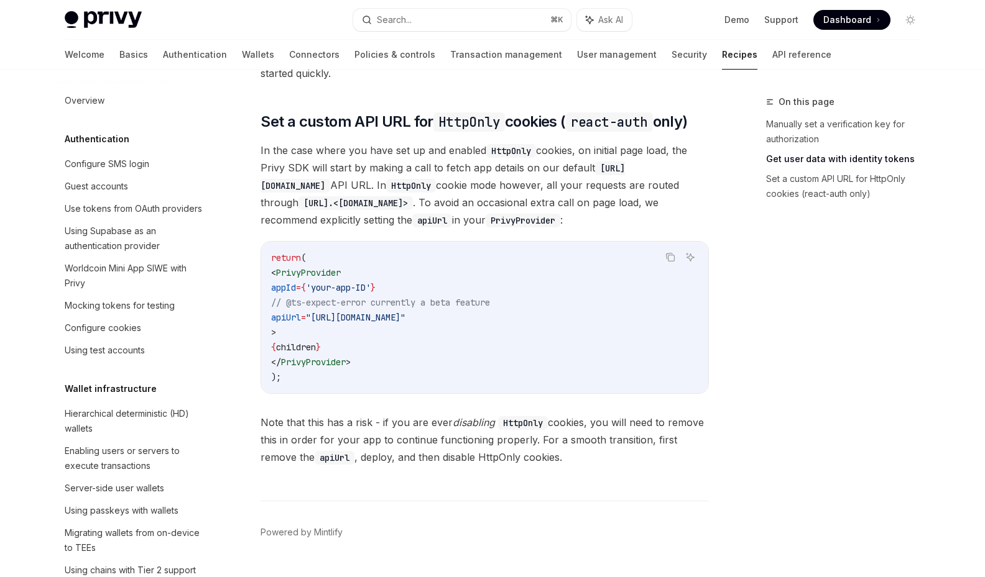
scroll to position [578, 0]
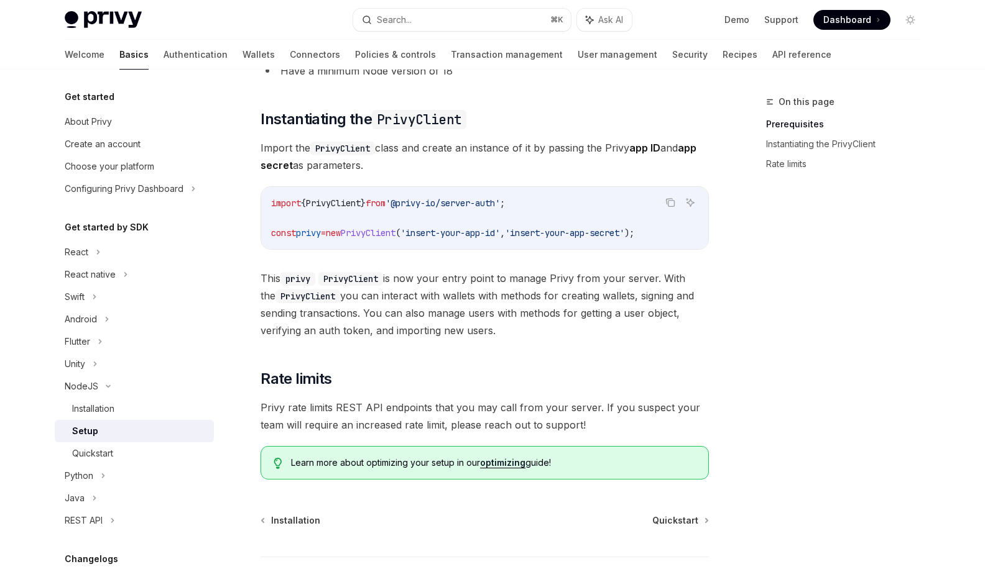
scroll to position [174, 0]
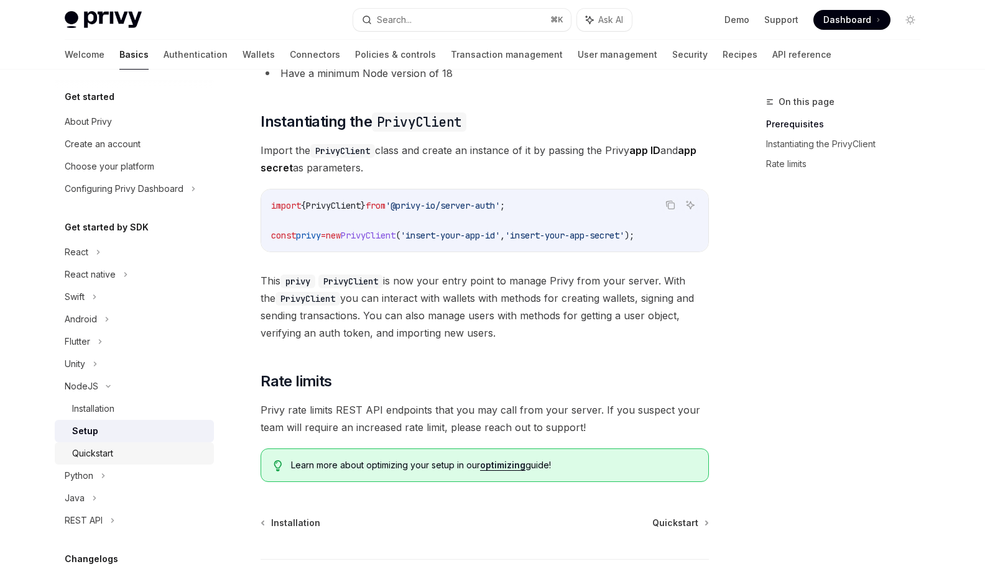
click at [151, 450] on div "Quickstart" at bounding box center [139, 453] width 134 height 15
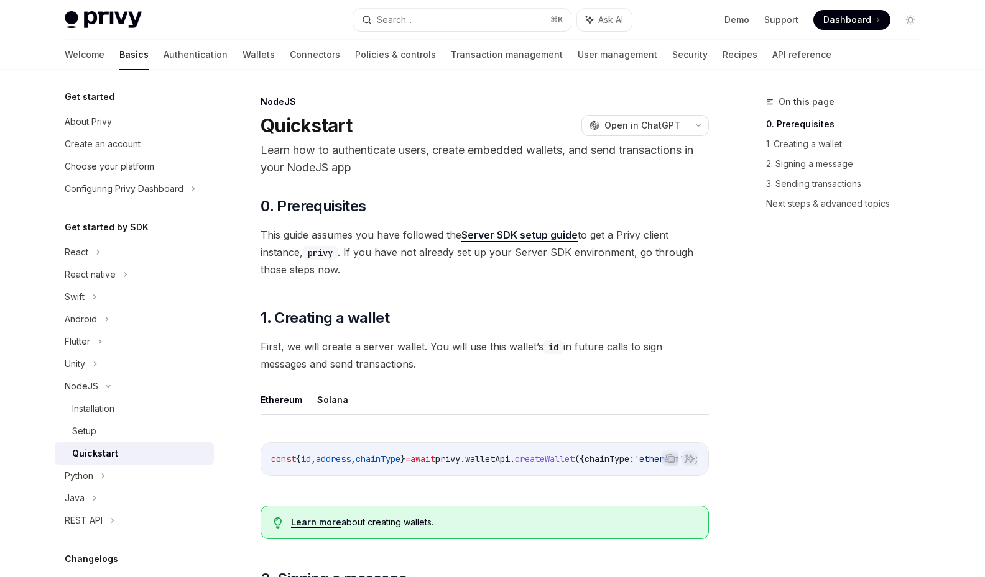
click at [495, 236] on link "Server SDK setup guide" at bounding box center [519, 235] width 116 height 13
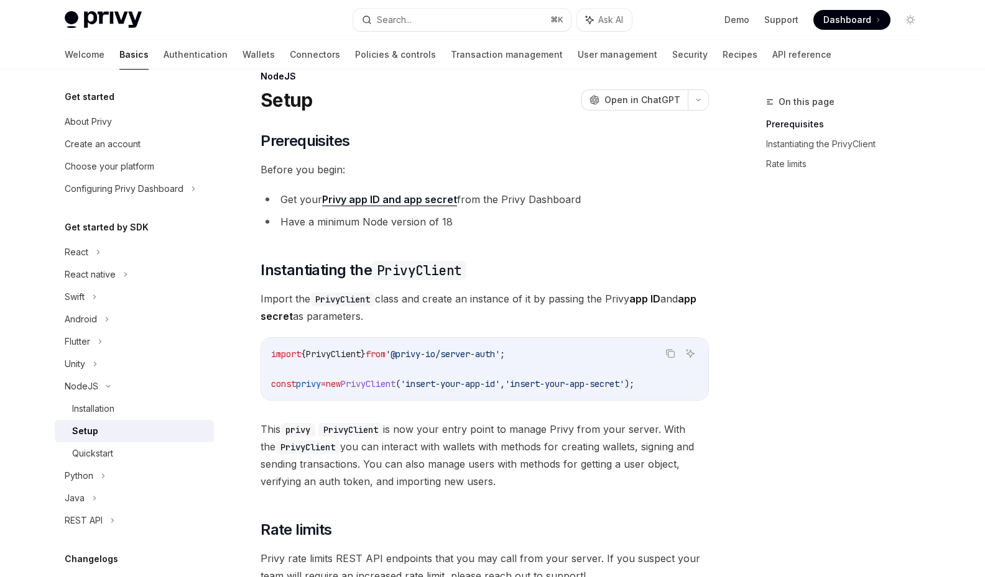
scroll to position [264, 0]
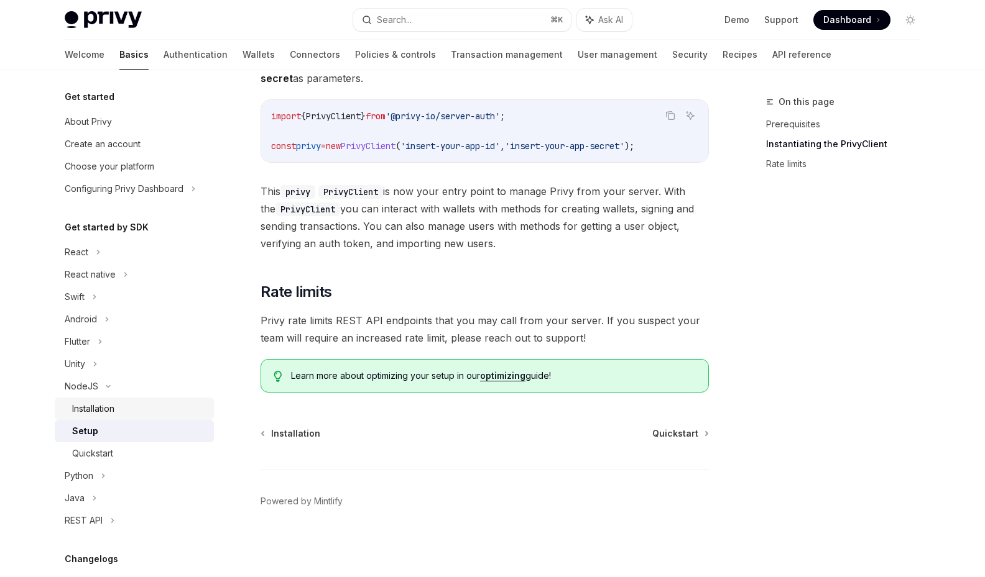
click at [181, 410] on div "Installation" at bounding box center [139, 409] width 134 height 15
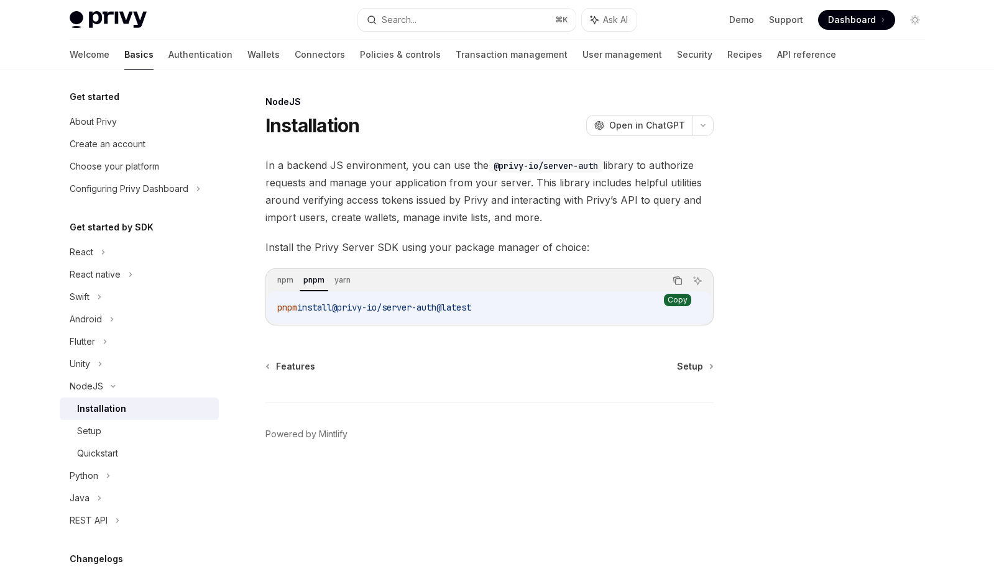
click at [679, 281] on icon "Copy the contents from the code block" at bounding box center [678, 281] width 10 height 10
type textarea "*"
